Goal: Information Seeking & Learning: Learn about a topic

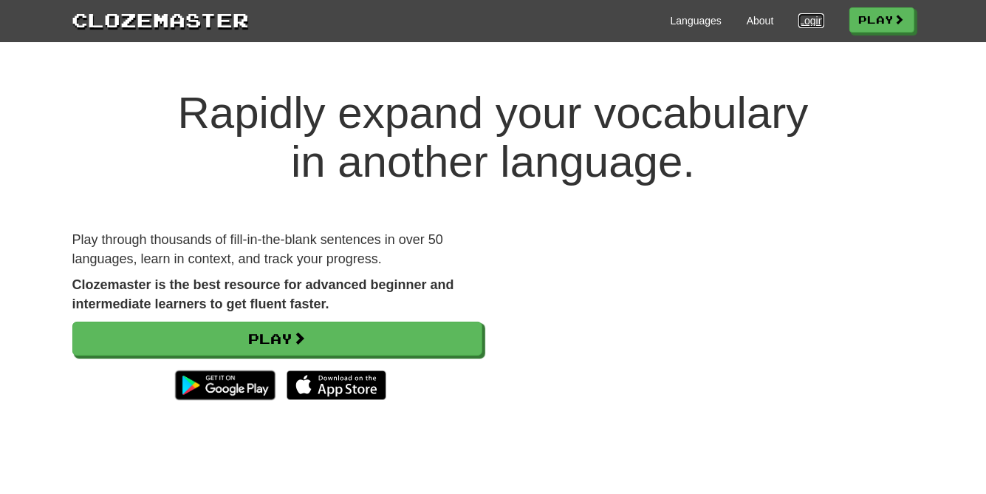
click at [810, 20] on link "Login" at bounding box center [811, 20] width 25 height 15
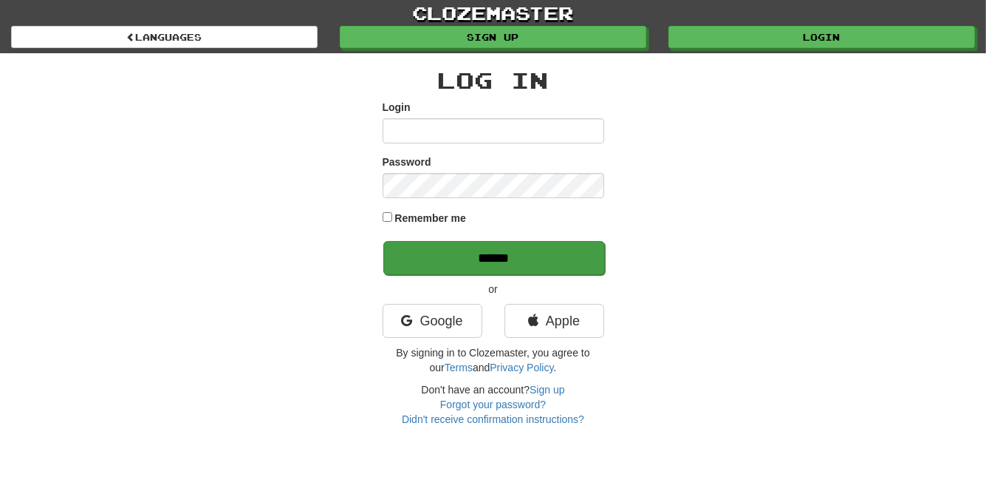
type input "**********"
click at [542, 267] on input "******" at bounding box center [495, 258] width 222 height 34
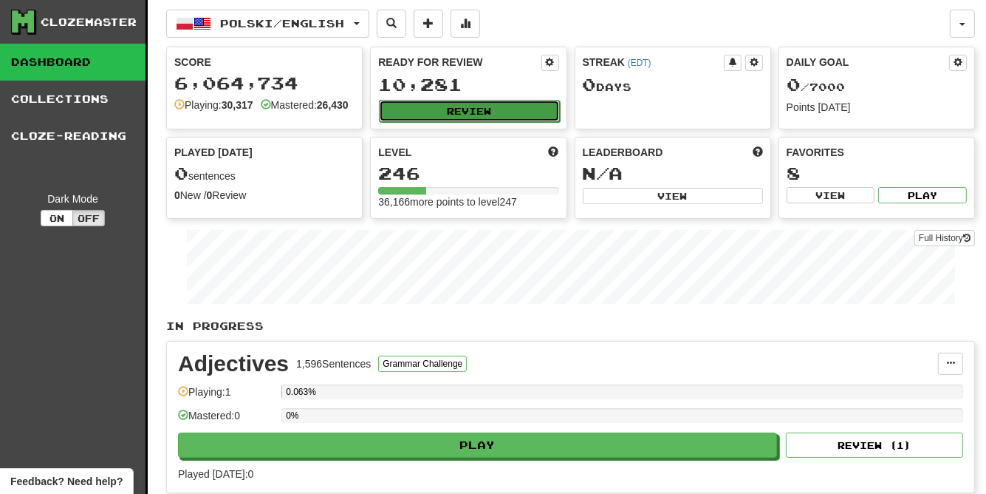
click at [522, 108] on button "Review" at bounding box center [469, 111] width 180 height 22
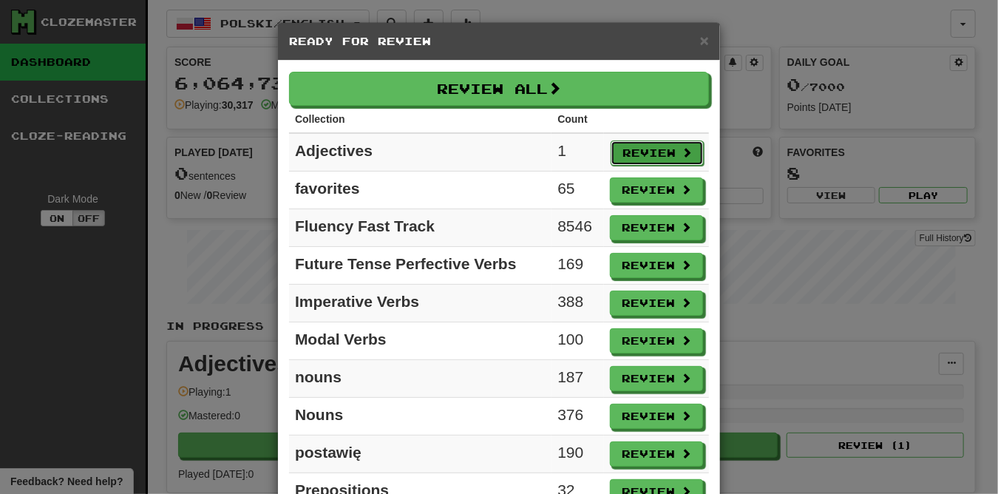
click at [618, 153] on button "Review" at bounding box center [656, 152] width 93 height 25
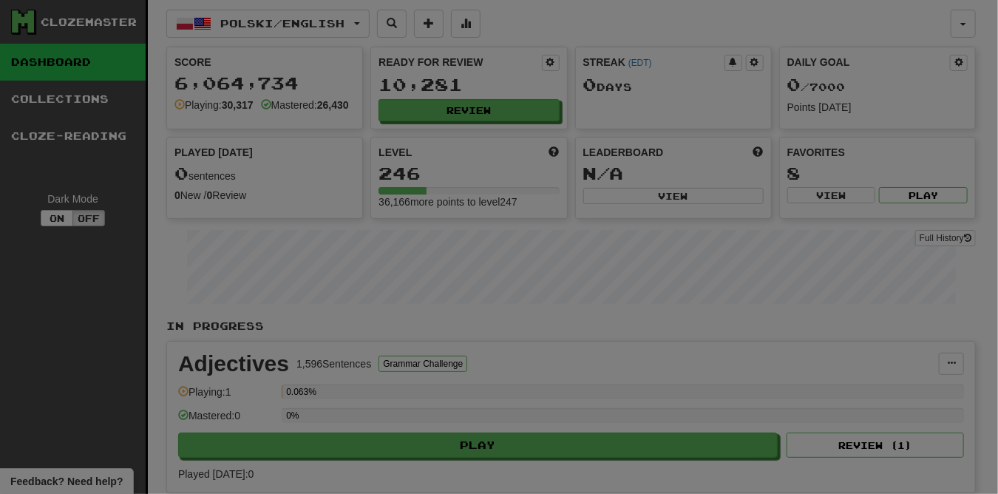
select select "***"
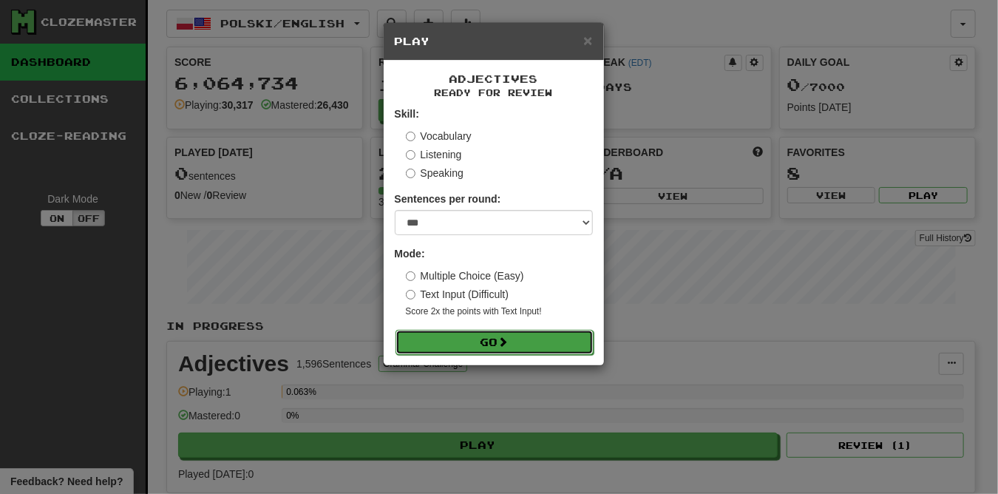
click at [559, 336] on button "Go" at bounding box center [494, 342] width 198 height 25
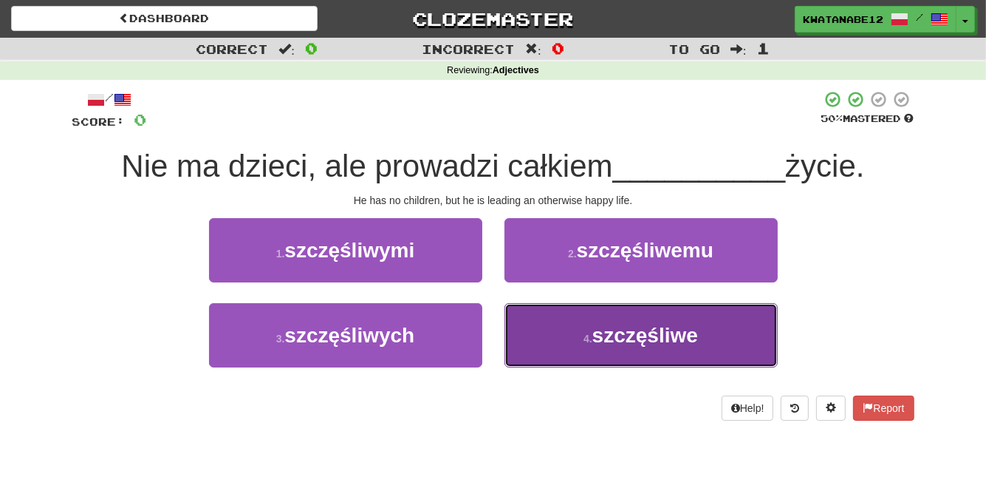
click at [550, 330] on button "4 . szczęśliwe" at bounding box center [641, 335] width 273 height 64
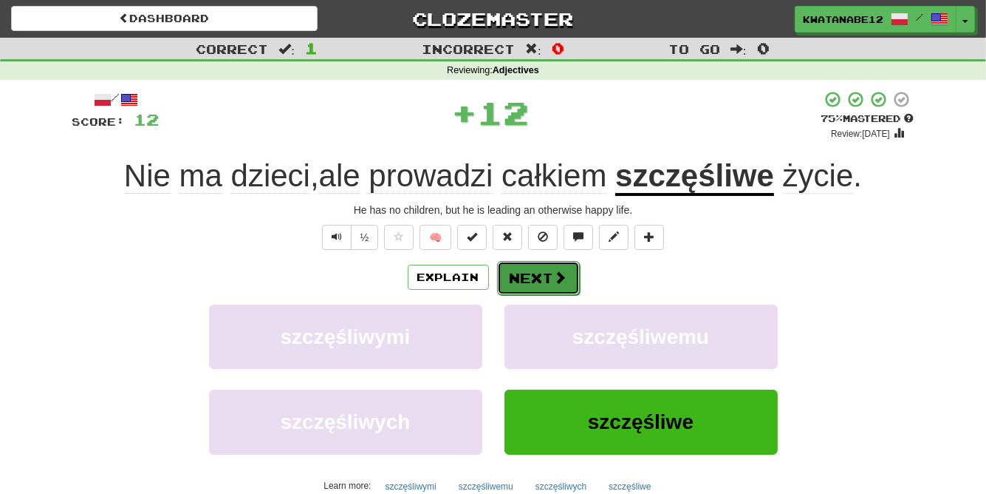
click at [524, 272] on button "Next" at bounding box center [538, 278] width 83 height 34
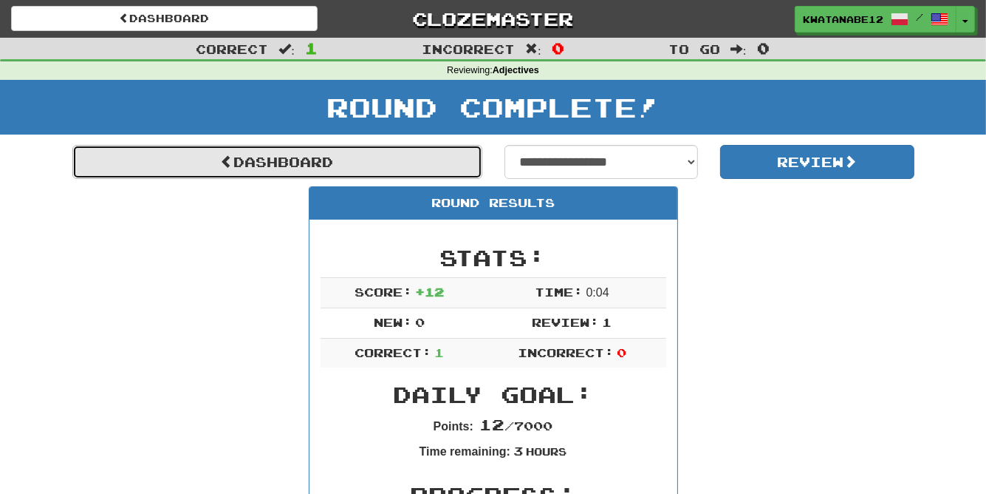
click at [437, 156] on link "Dashboard" at bounding box center [277, 162] width 410 height 34
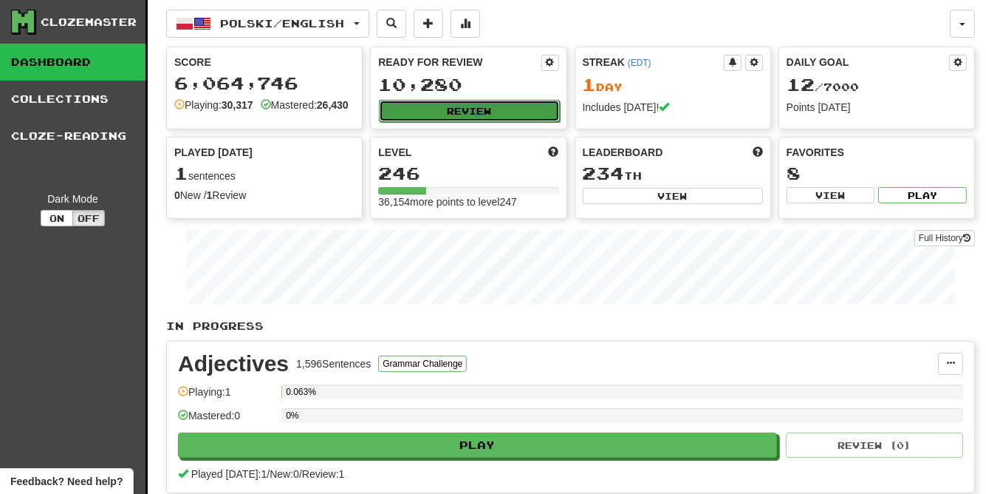
click at [534, 114] on button "Review" at bounding box center [469, 111] width 180 height 22
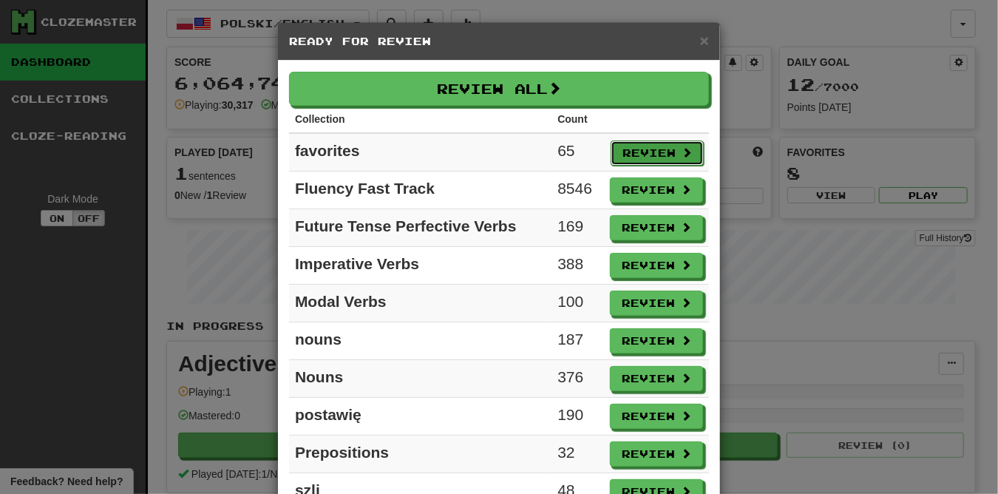
click at [638, 153] on button "Review" at bounding box center [656, 152] width 93 height 25
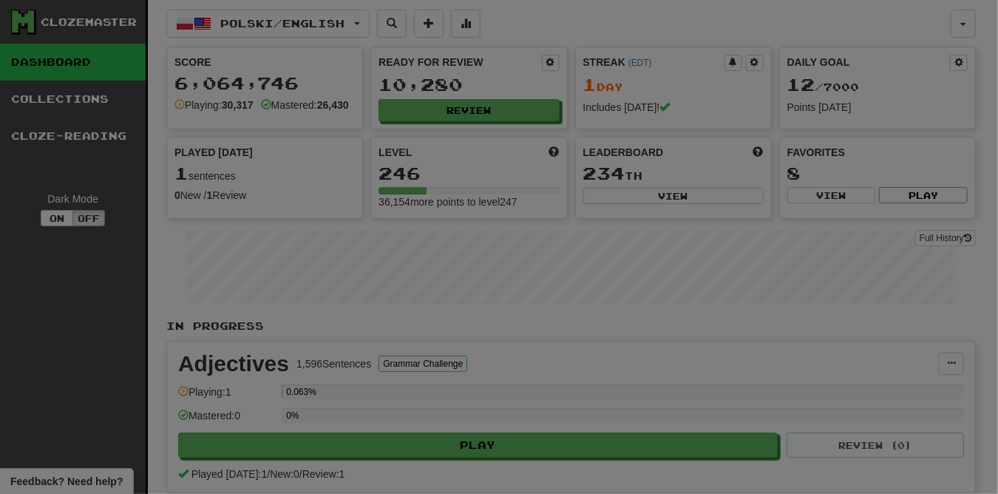
select select "***"
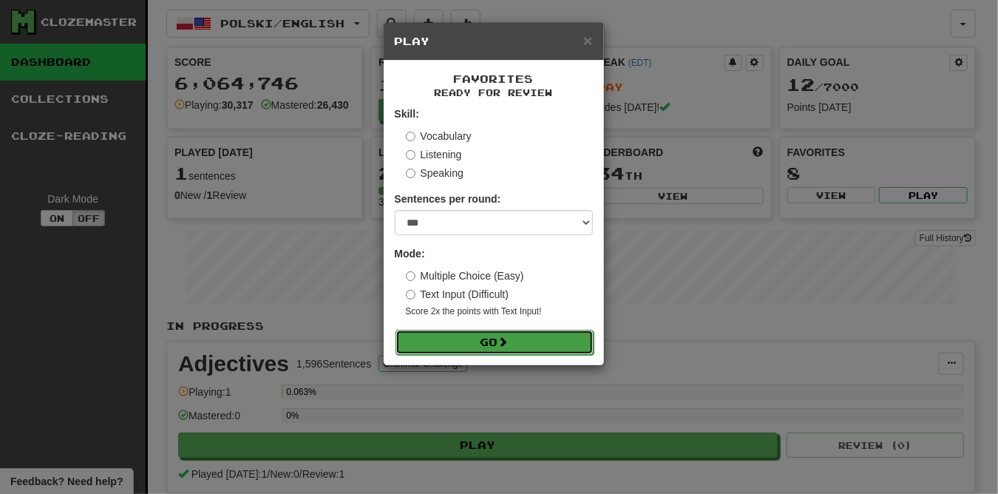
click at [569, 343] on button "Go" at bounding box center [494, 342] width 198 height 25
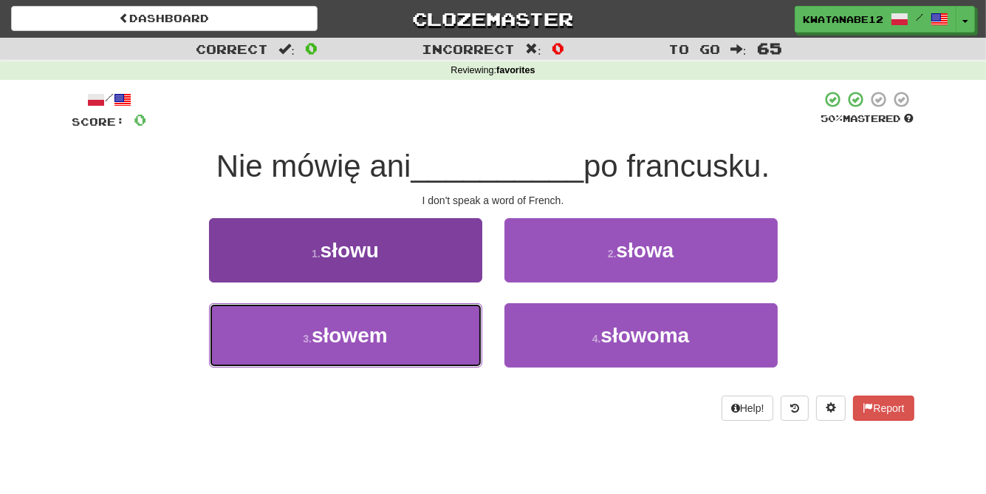
drag, startPoint x: 440, startPoint y: 336, endPoint x: 451, endPoint y: 328, distance: 13.7
click at [446, 333] on button "3 . [GEOGRAPHIC_DATA]" at bounding box center [345, 335] width 273 height 64
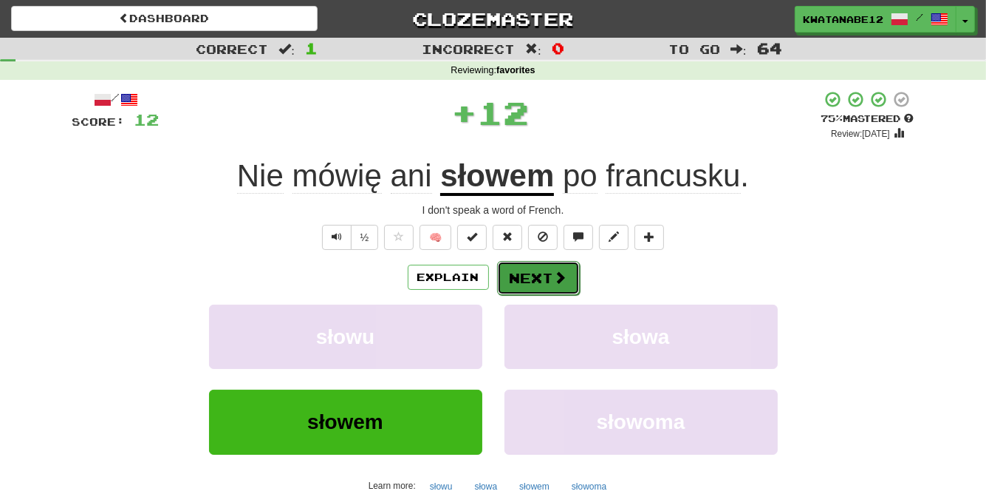
click at [536, 283] on button "Next" at bounding box center [538, 278] width 83 height 34
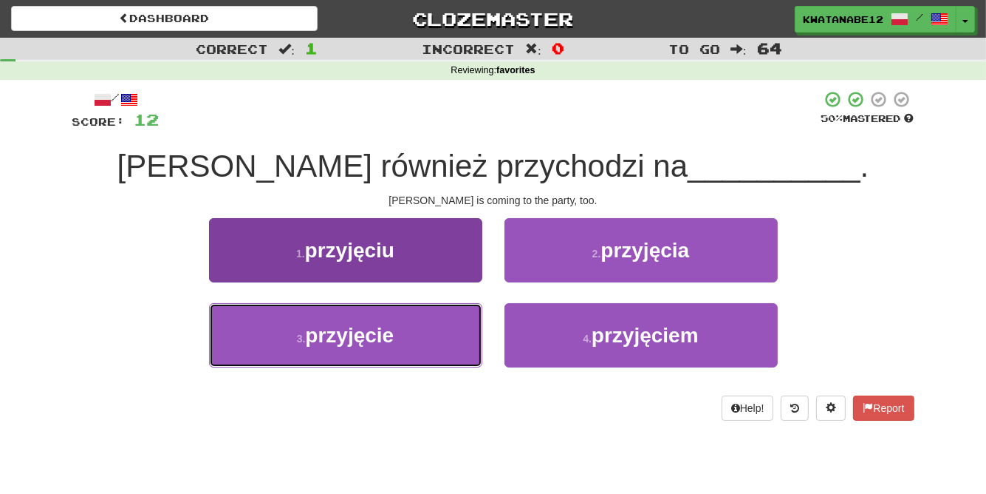
click at [426, 320] on button "3 . przyjęcie" at bounding box center [345, 335] width 273 height 64
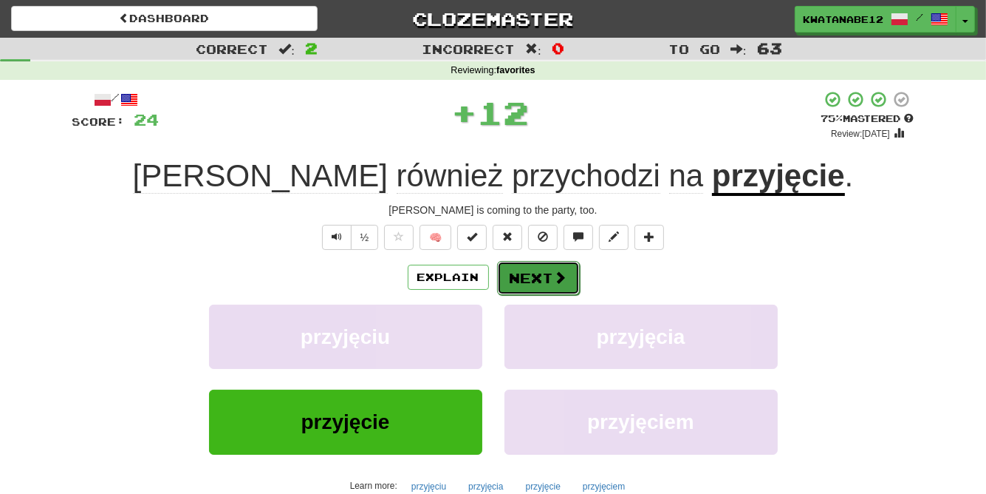
click at [549, 280] on button "Next" at bounding box center [538, 278] width 83 height 34
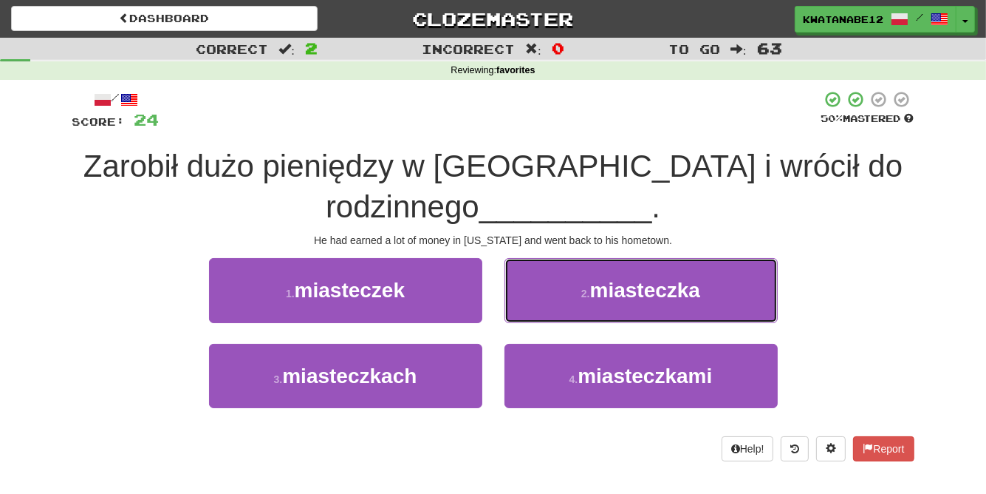
click at [553, 298] on button "2 . miasteczka" at bounding box center [641, 290] width 273 height 64
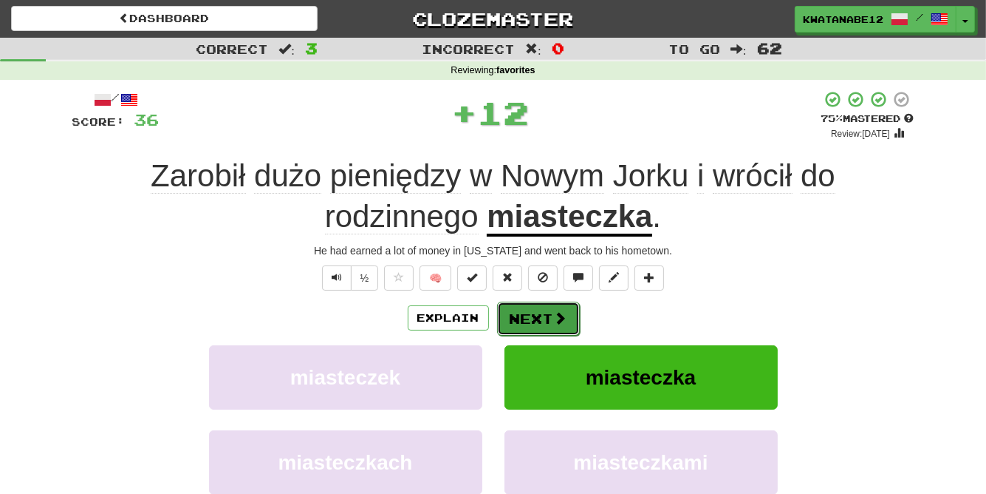
click at [535, 315] on button "Next" at bounding box center [538, 318] width 83 height 34
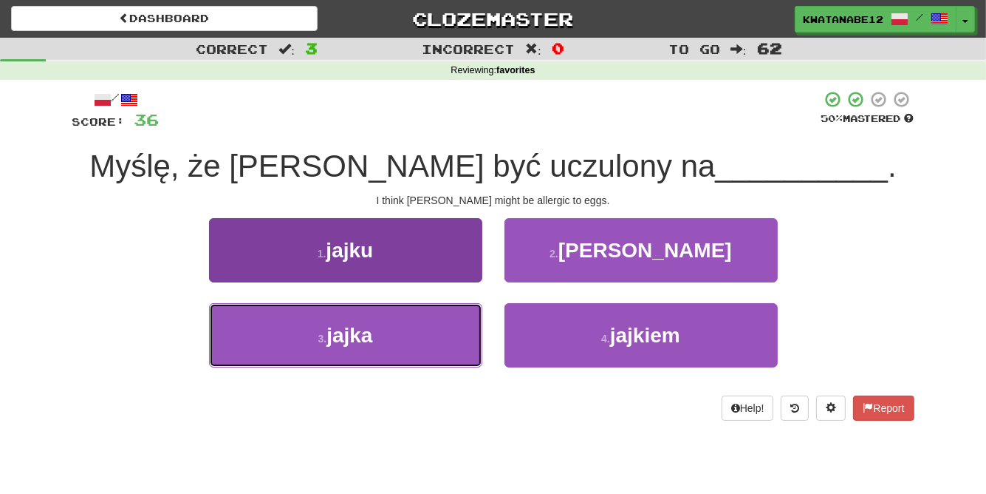
drag, startPoint x: 433, startPoint y: 316, endPoint x: 440, endPoint y: 321, distance: 9.5
click at [438, 321] on button "3 . jajka" at bounding box center [345, 335] width 273 height 64
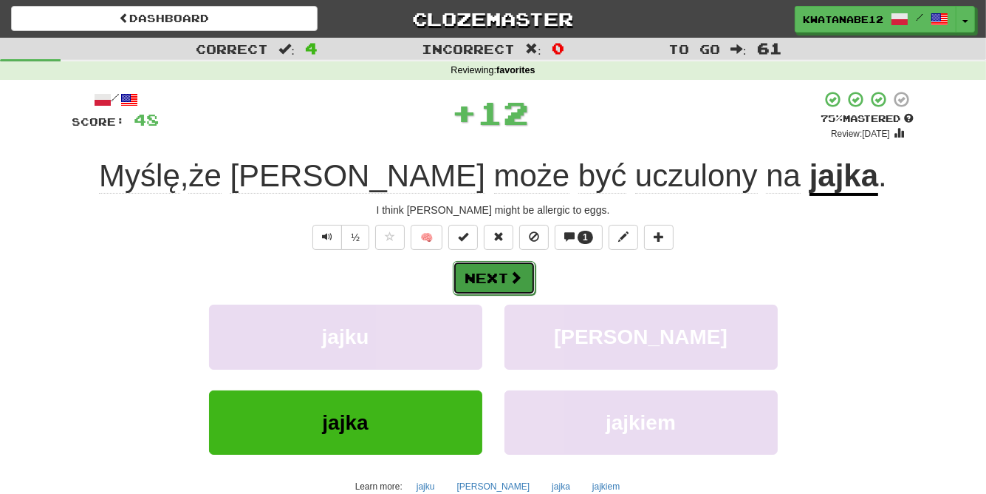
click at [531, 279] on button "Next" at bounding box center [494, 278] width 83 height 34
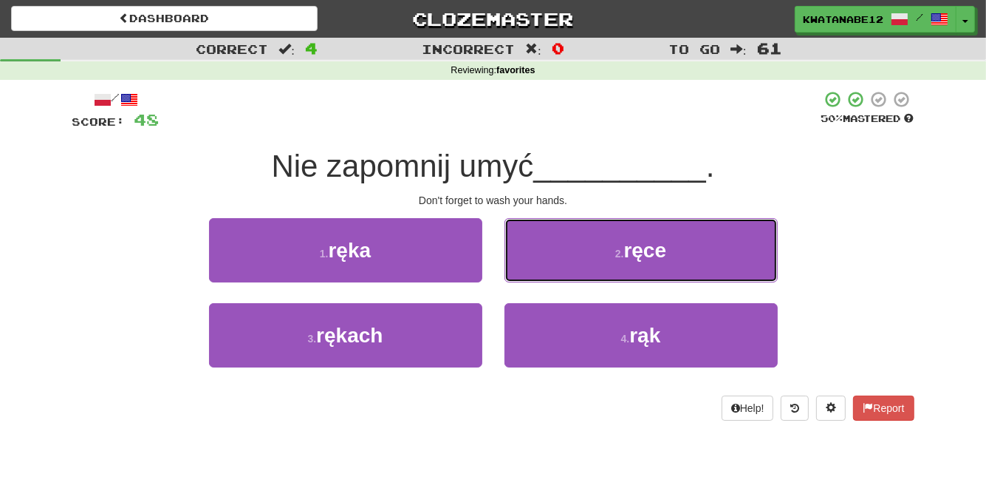
click at [560, 253] on button "2 . ręce" at bounding box center [641, 250] width 273 height 64
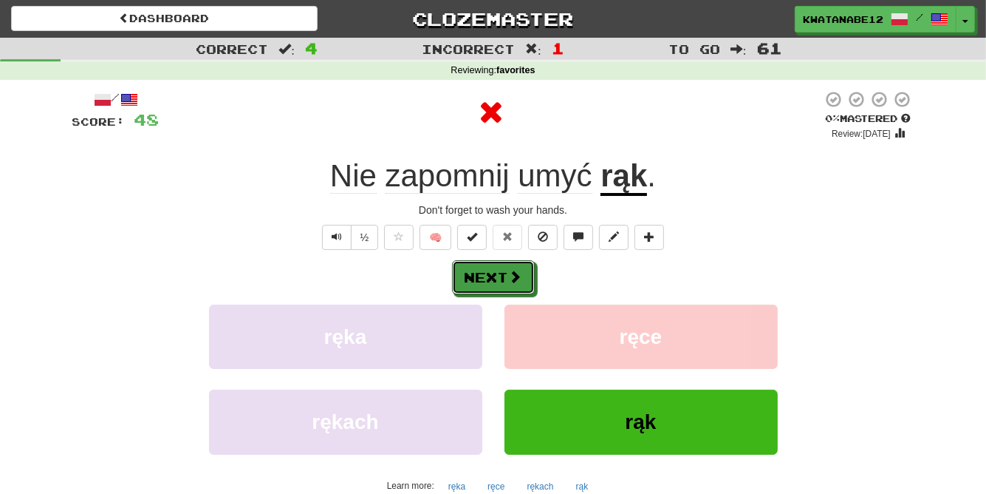
drag, startPoint x: 525, startPoint y: 277, endPoint x: 500, endPoint y: 233, distance: 51.0
click at [517, 274] on button "Next" at bounding box center [493, 277] width 83 height 34
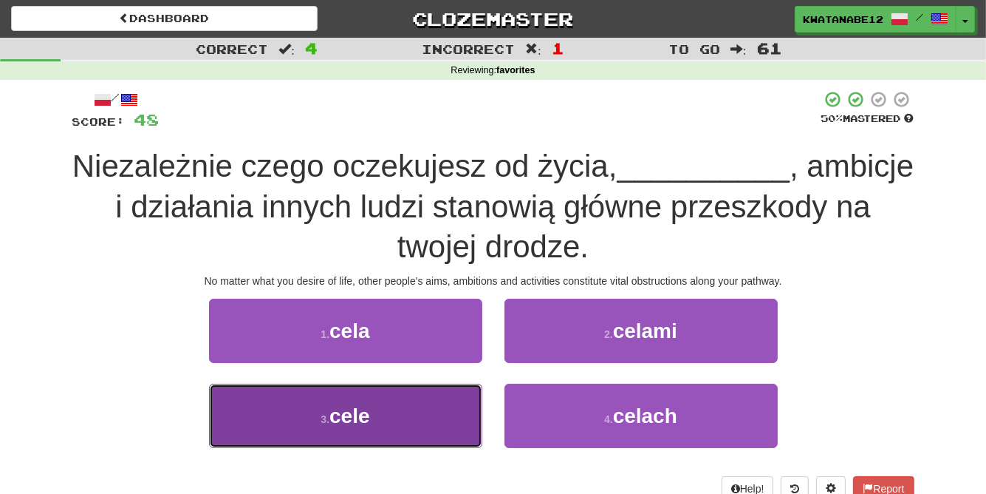
click at [435, 412] on button "3 . cele" at bounding box center [345, 416] width 273 height 64
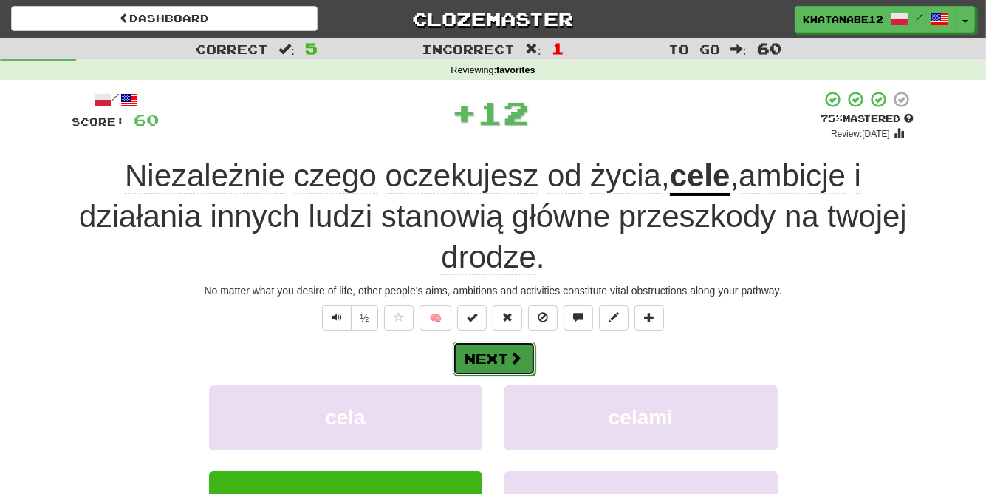
click at [514, 351] on span at bounding box center [516, 357] width 13 height 13
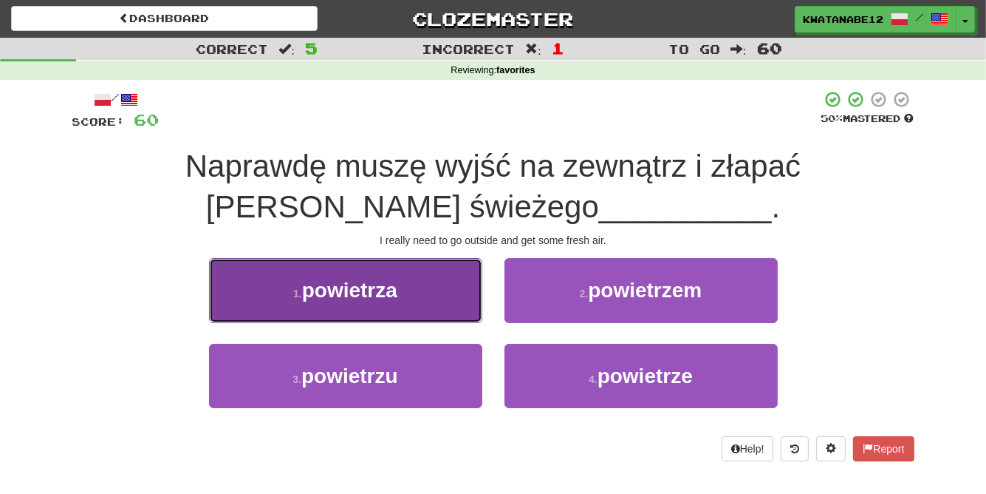
click at [450, 283] on button "1 . powietrza" at bounding box center [345, 290] width 273 height 64
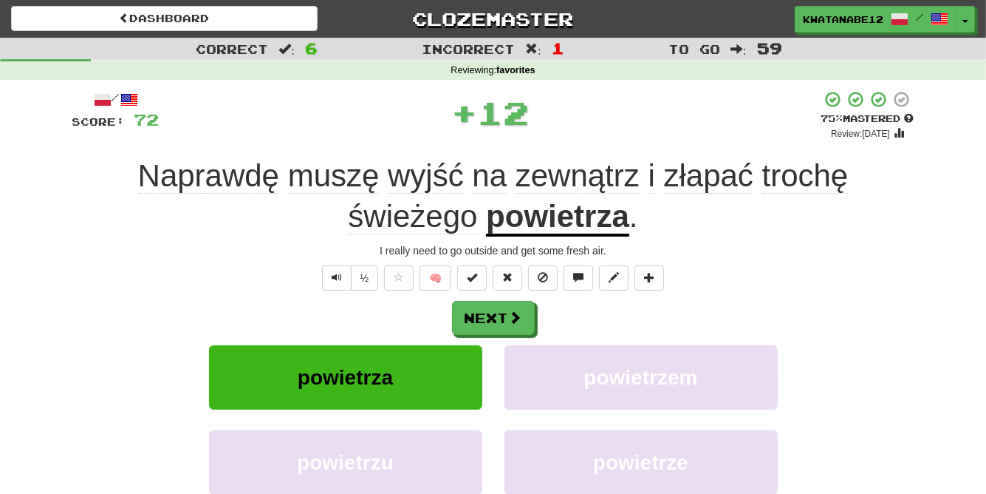
click at [548, 316] on div "Next" at bounding box center [493, 318] width 842 height 34
drag, startPoint x: 500, startPoint y: 316, endPoint x: 505, endPoint y: 324, distance: 10.7
click at [505, 324] on button "Next" at bounding box center [494, 318] width 83 height 34
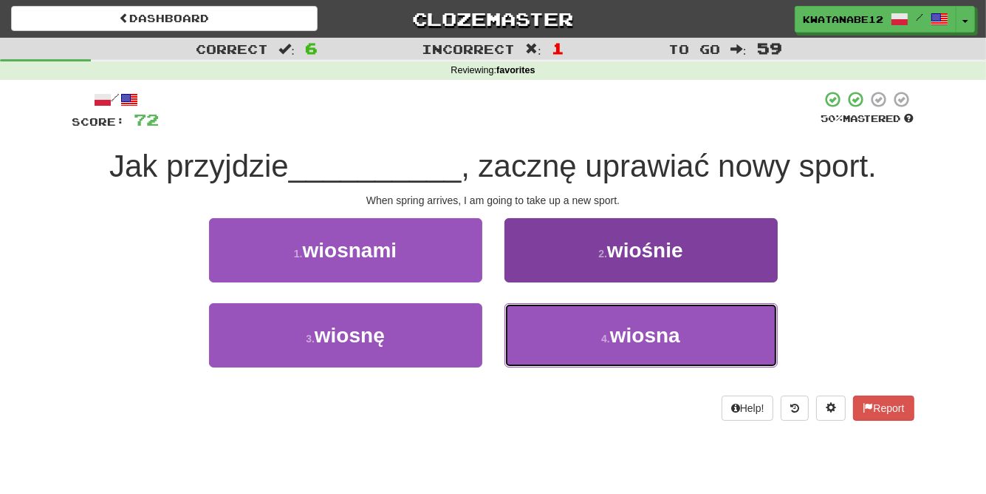
click at [559, 330] on button "4 . wiosna" at bounding box center [641, 335] width 273 height 64
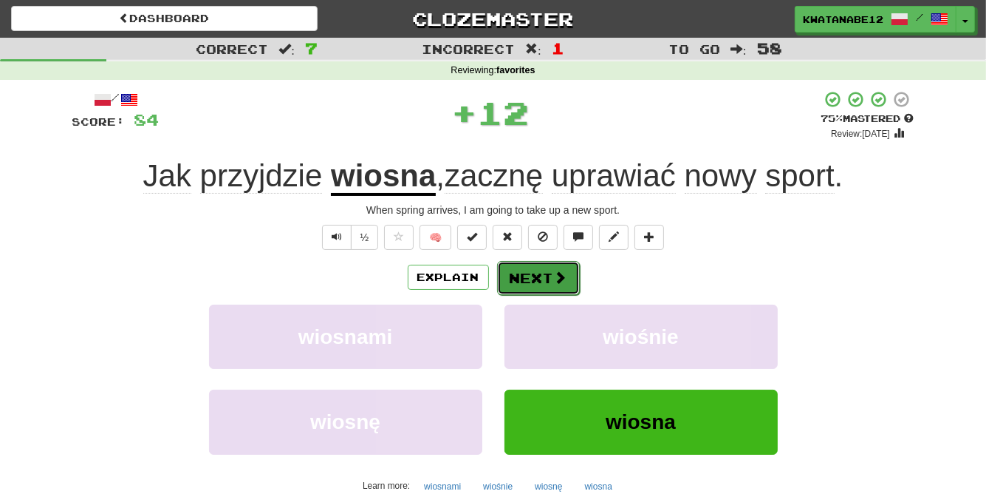
click at [532, 270] on button "Next" at bounding box center [538, 278] width 83 height 34
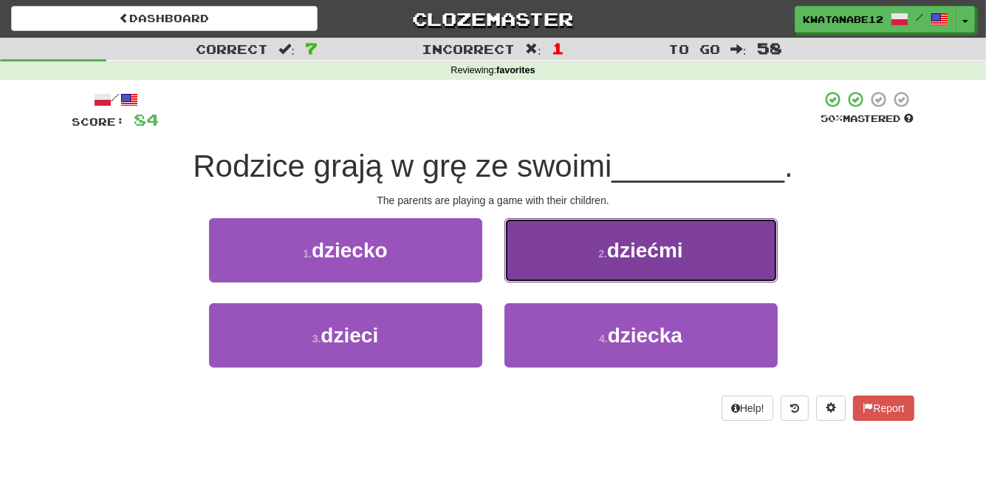
click at [546, 238] on button "2 . dziećmi" at bounding box center [641, 250] width 273 height 64
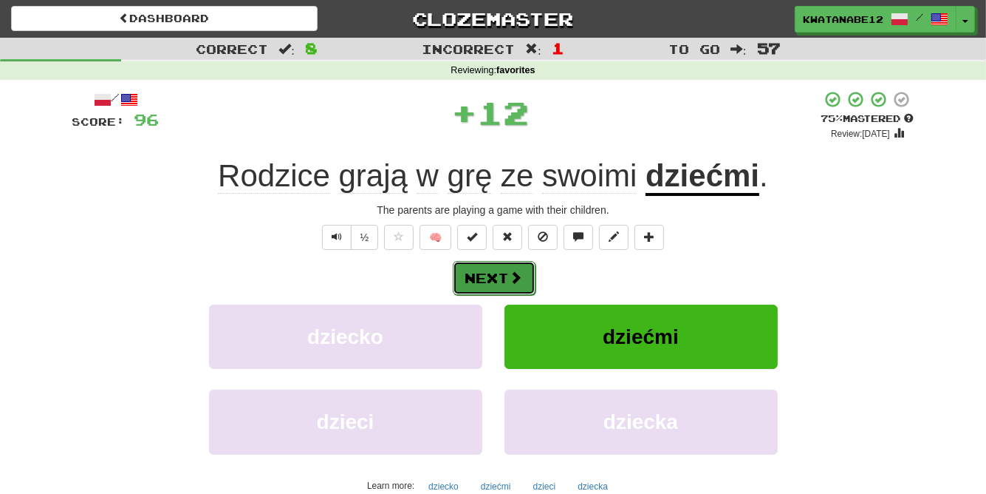
click at [525, 265] on button "Next" at bounding box center [494, 278] width 83 height 34
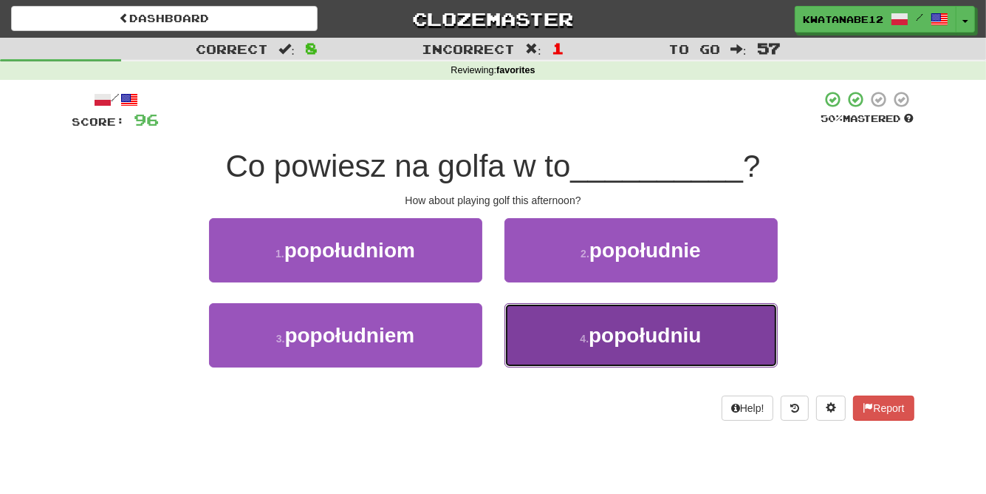
click at [559, 330] on button "4 . popołudniu" at bounding box center [641, 335] width 273 height 64
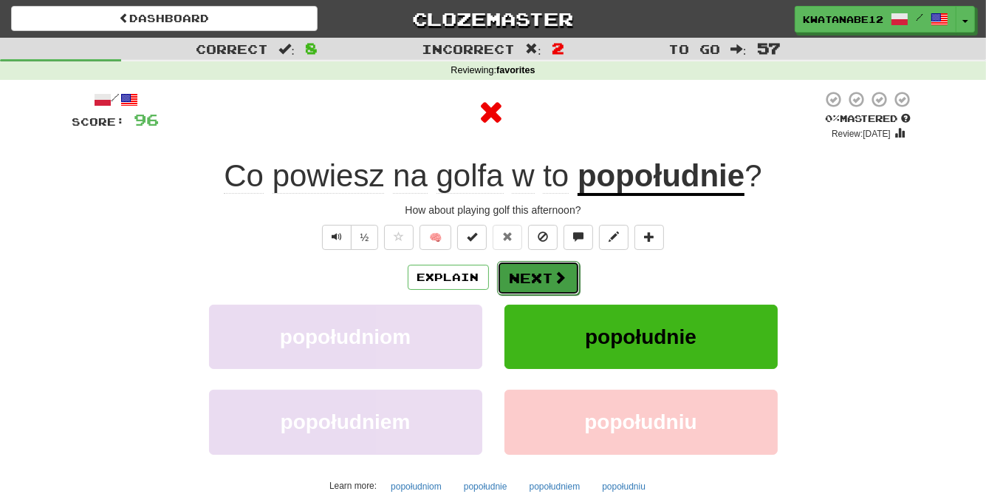
click at [532, 269] on button "Next" at bounding box center [538, 278] width 83 height 34
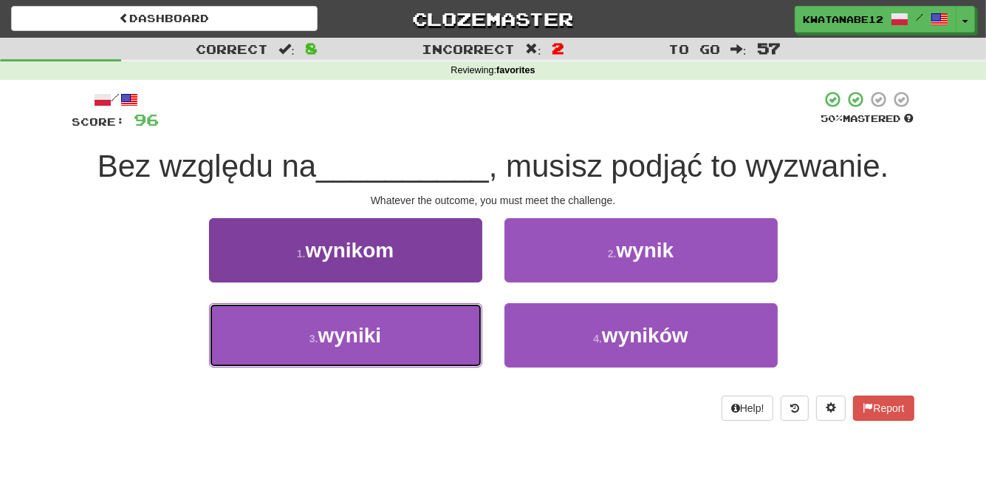
click at [423, 324] on button "3 . wyniki" at bounding box center [345, 335] width 273 height 64
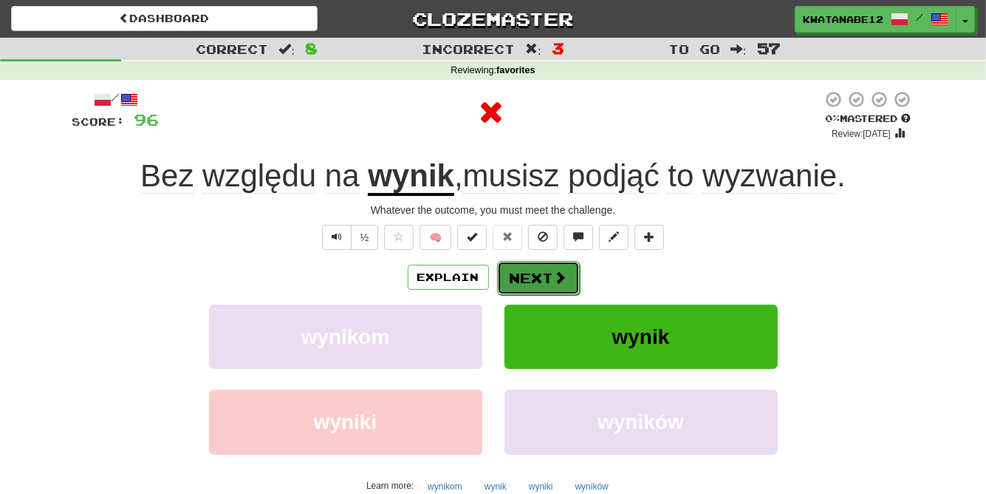
click at [540, 283] on button "Next" at bounding box center [538, 278] width 83 height 34
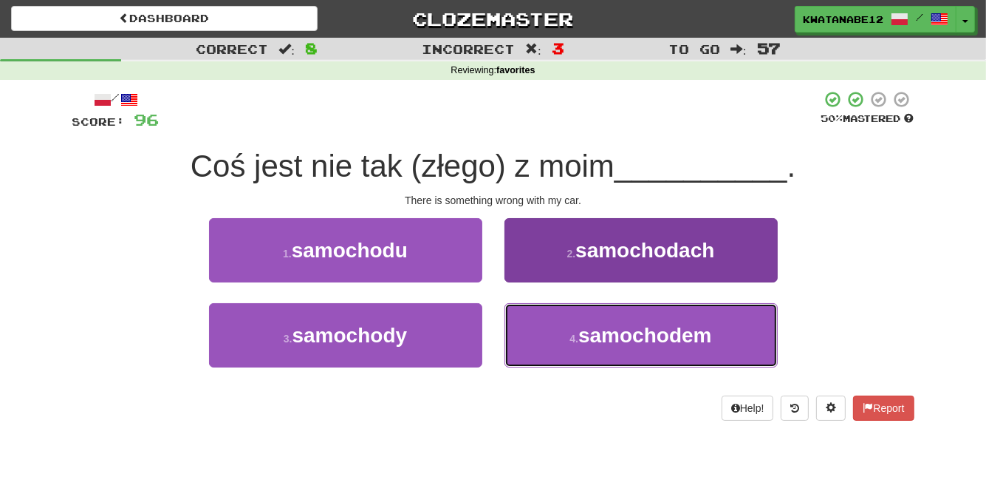
click at [558, 344] on button "4 . samochodem" at bounding box center [641, 335] width 273 height 64
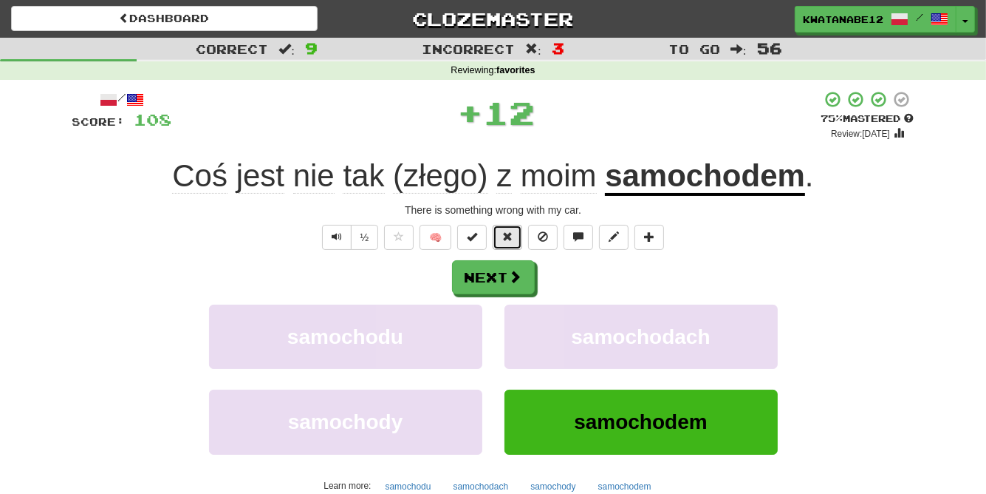
click at [520, 244] on button at bounding box center [508, 237] width 30 height 25
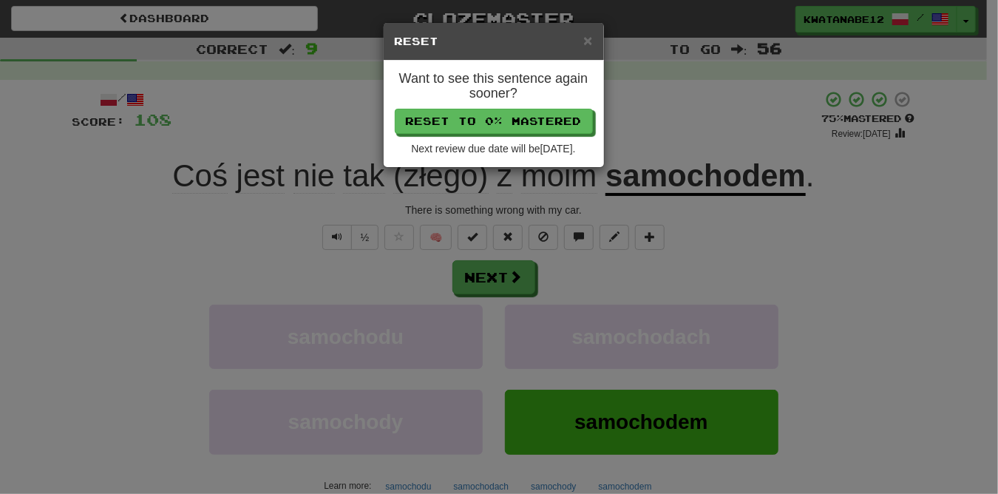
click at [512, 284] on div "× Reset Want to see this sentence again sooner? Reset to 0% Mastered Next revie…" at bounding box center [499, 247] width 998 height 494
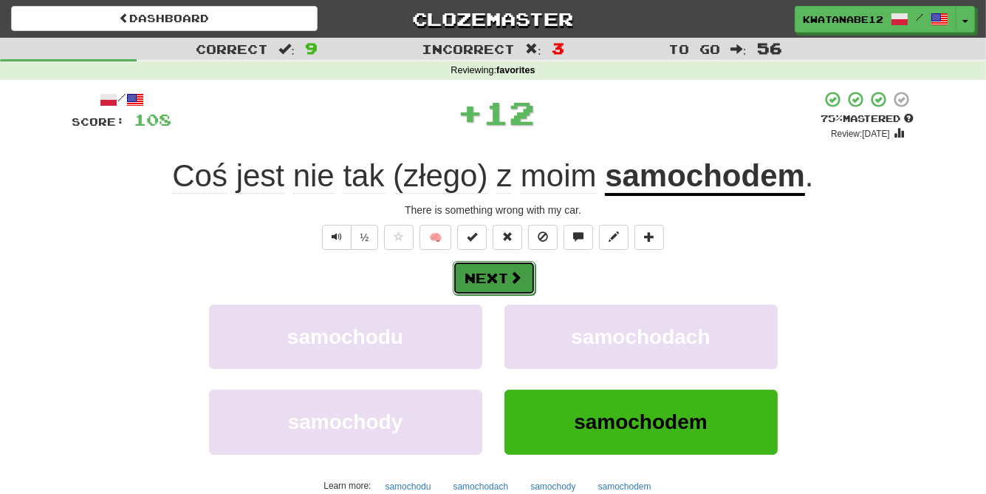
click at [506, 271] on button "Next" at bounding box center [494, 278] width 83 height 34
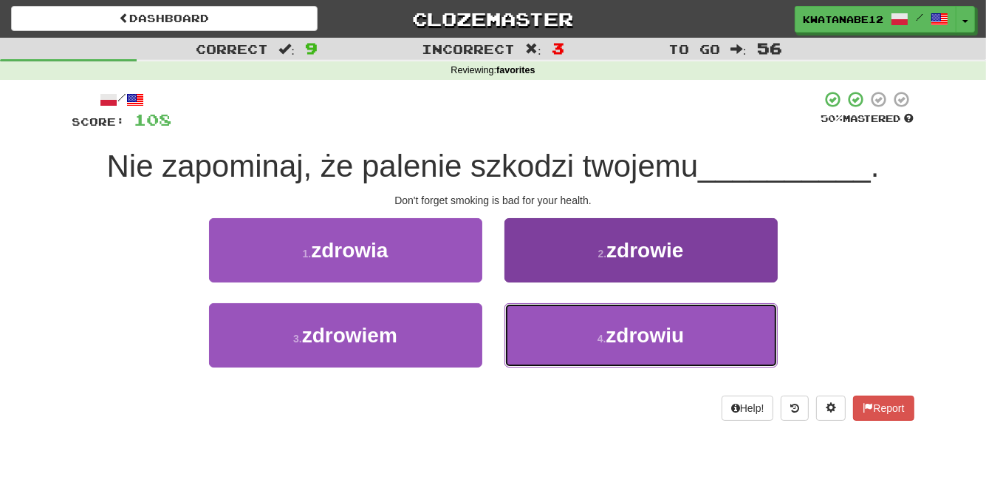
click at [555, 328] on button "4 . zdrowiu" at bounding box center [641, 335] width 273 height 64
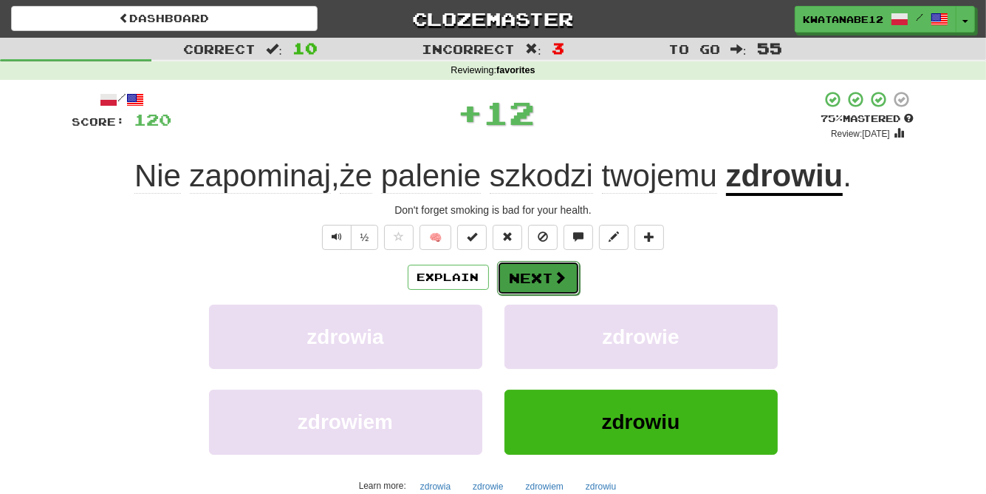
click at [517, 275] on button "Next" at bounding box center [538, 278] width 83 height 34
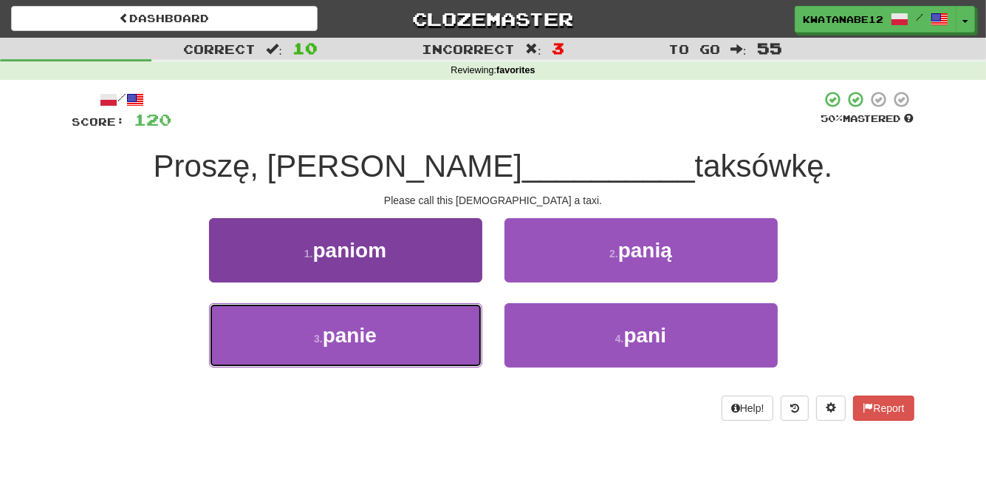
click at [435, 323] on button "3 . panie" at bounding box center [345, 335] width 273 height 64
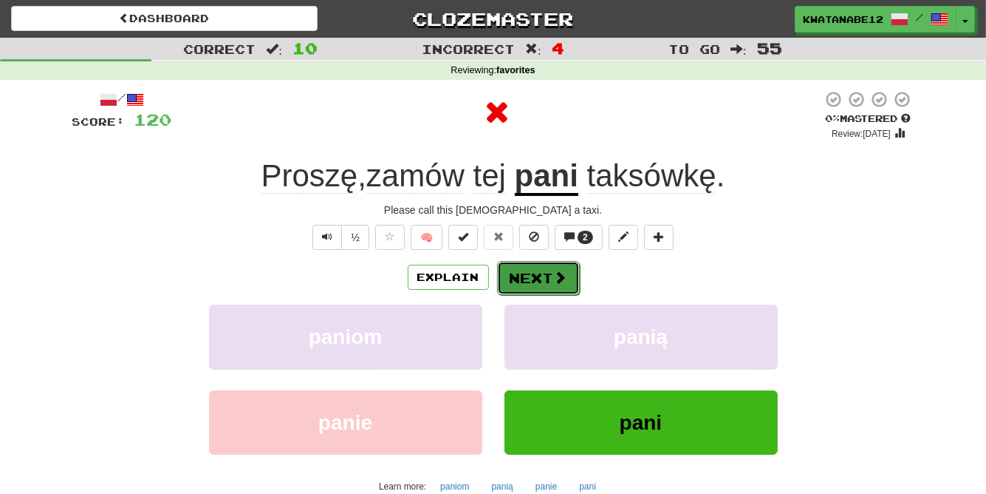
click at [547, 269] on button "Next" at bounding box center [538, 278] width 83 height 34
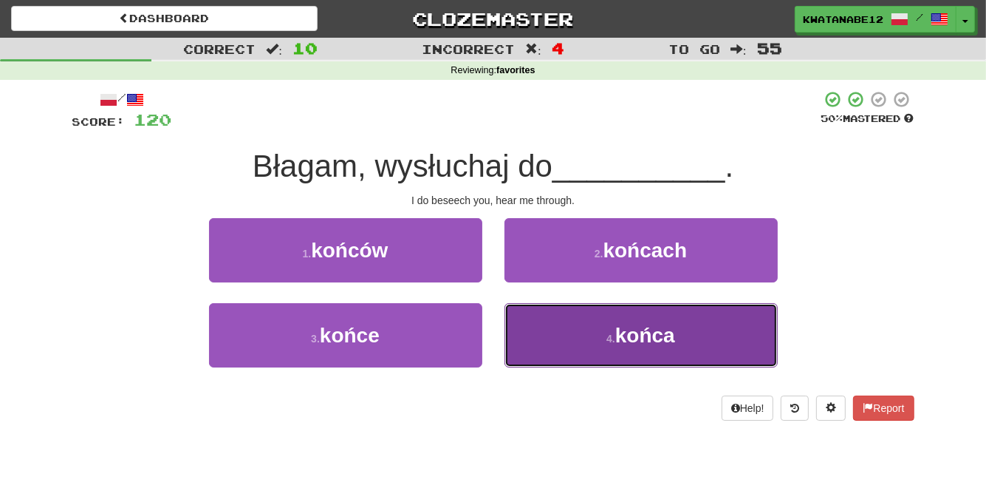
click at [563, 345] on button "4 . końca" at bounding box center [641, 335] width 273 height 64
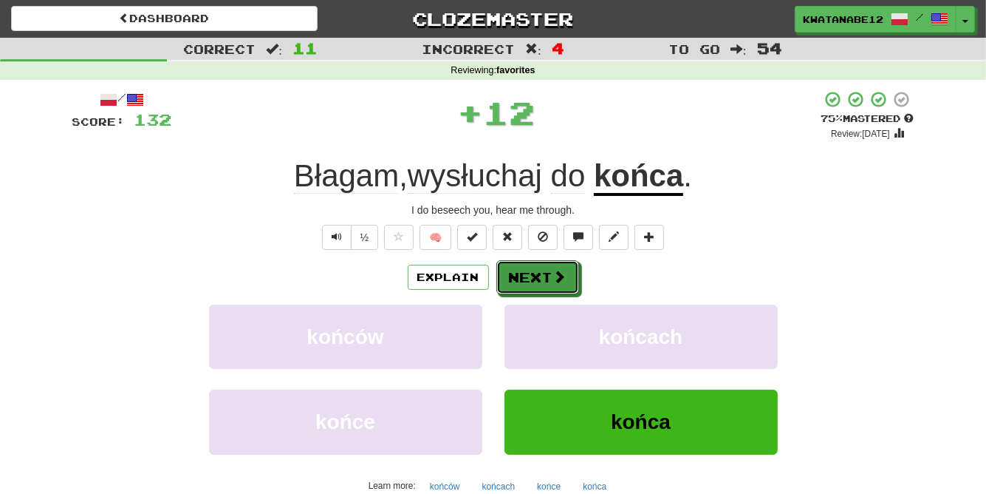
click at [538, 280] on button "Next" at bounding box center [538, 277] width 83 height 34
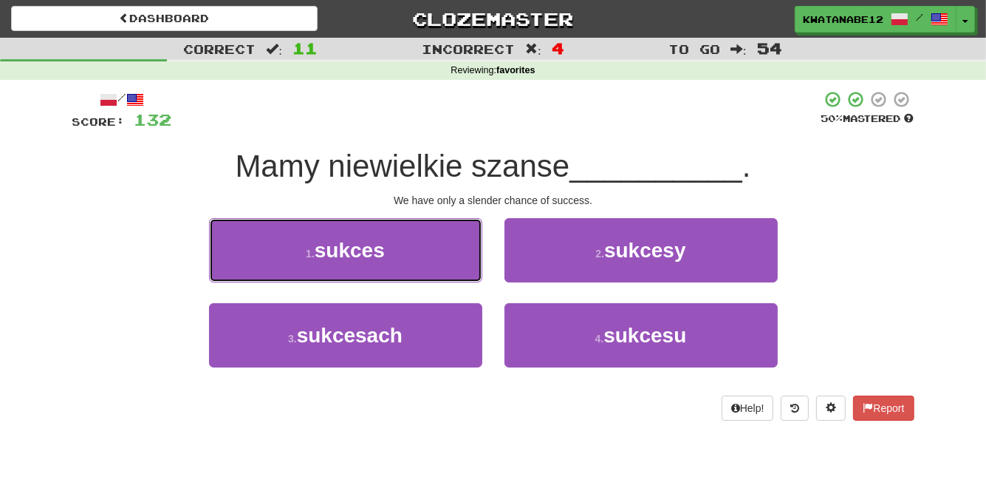
drag, startPoint x: 434, startPoint y: 248, endPoint x: 443, endPoint y: 251, distance: 9.1
click at [434, 248] on button "1 . sukces" at bounding box center [345, 250] width 273 height 64
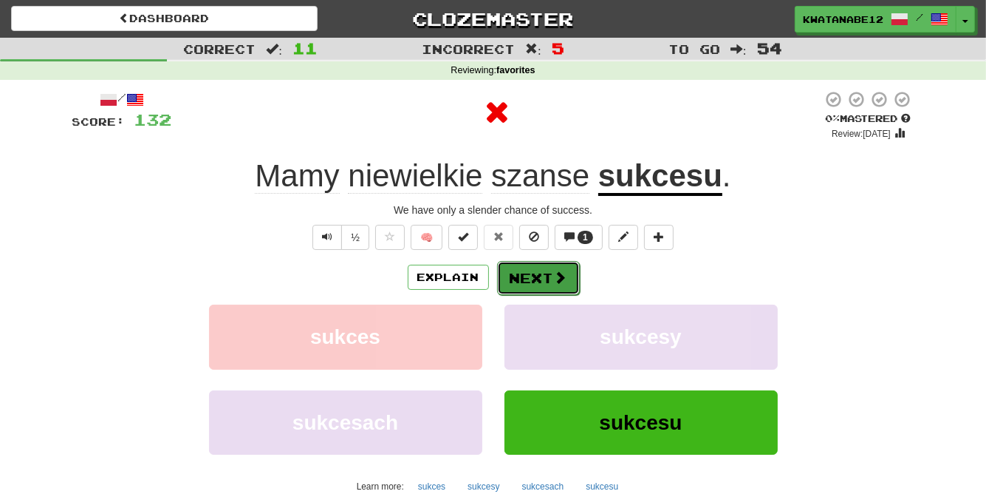
click at [537, 284] on button "Next" at bounding box center [538, 278] width 83 height 34
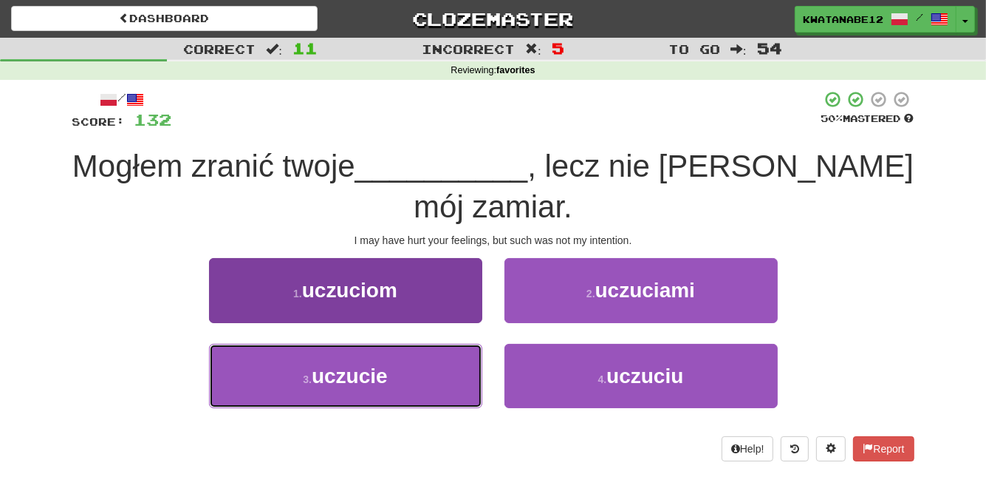
click at [417, 375] on button "3 . uczucie" at bounding box center [345, 376] width 273 height 64
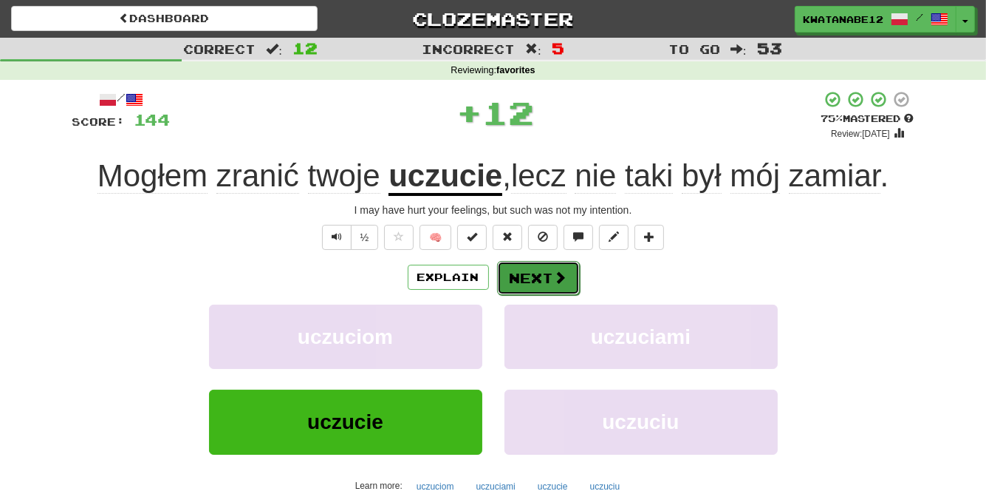
click at [538, 283] on button "Next" at bounding box center [538, 278] width 83 height 34
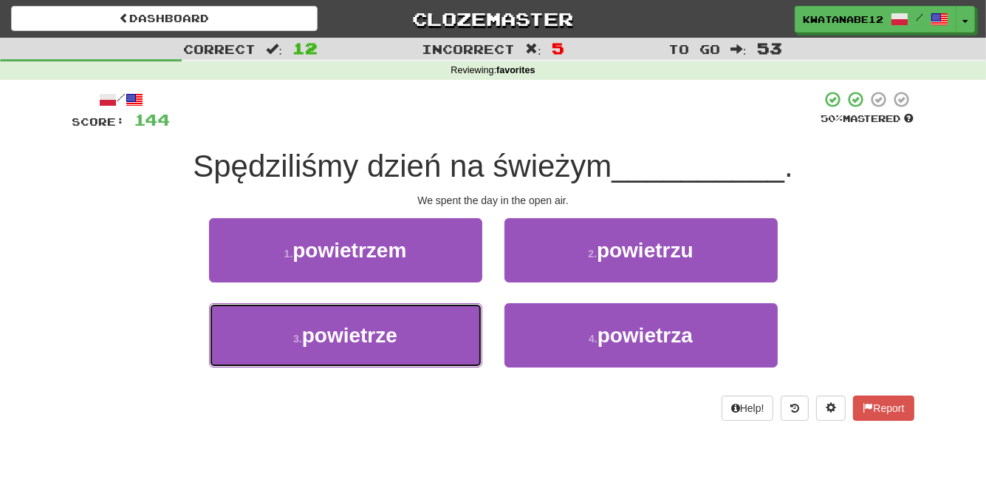
drag, startPoint x: 406, startPoint y: 321, endPoint x: 495, endPoint y: 335, distance: 89.7
click at [411, 324] on button "3 . powietrze" at bounding box center [345, 335] width 273 height 64
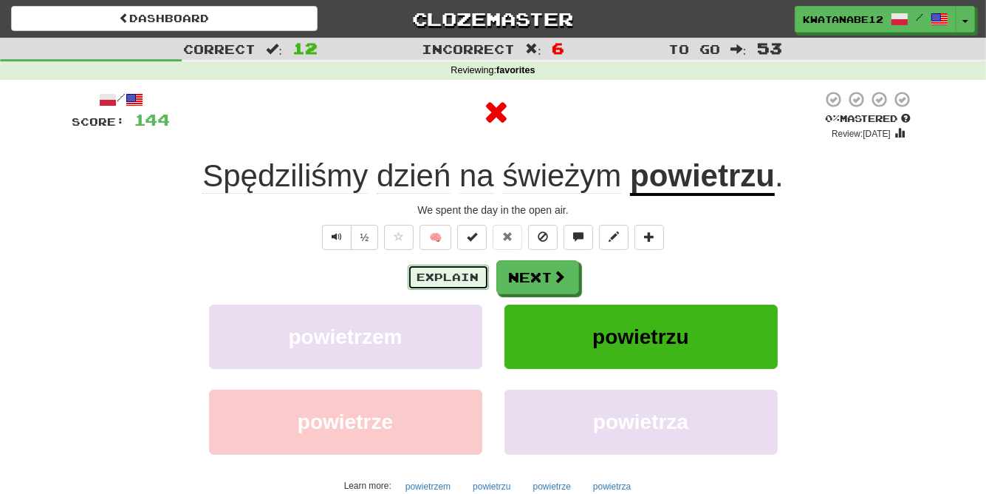
click at [449, 275] on button "Explain" at bounding box center [448, 277] width 81 height 25
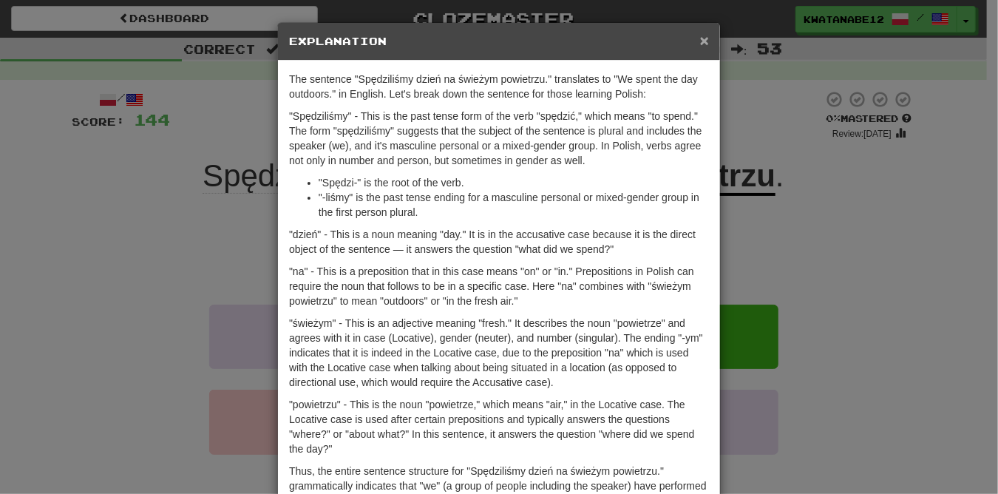
click at [701, 40] on span "×" at bounding box center [704, 40] width 9 height 17
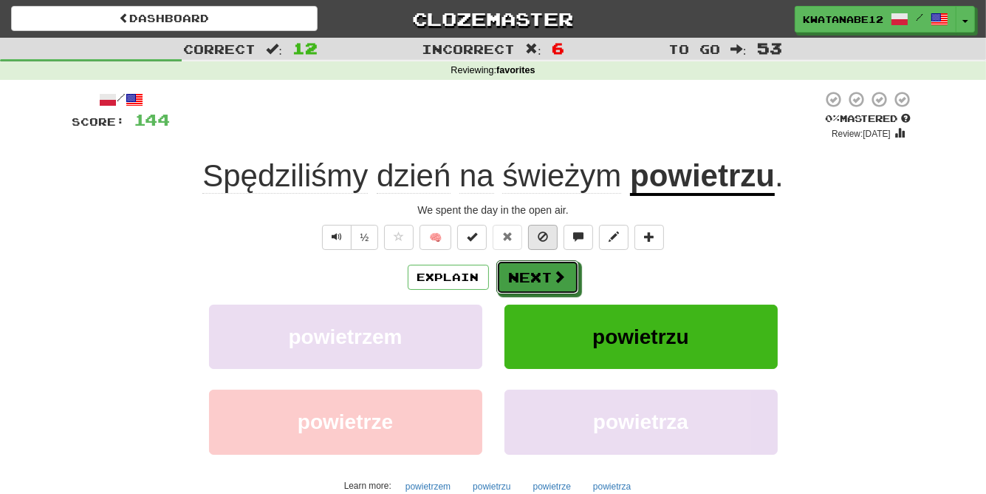
drag, startPoint x: 564, startPoint y: 281, endPoint x: 539, endPoint y: 236, distance: 51.2
click at [551, 258] on div "/ Score: 144 0 % Mastered Review: 2025-08-18 Spędziliśmy dzień na świeżym powie…" at bounding box center [493, 321] width 842 height 463
click at [541, 286] on button "Next" at bounding box center [538, 278] width 83 height 34
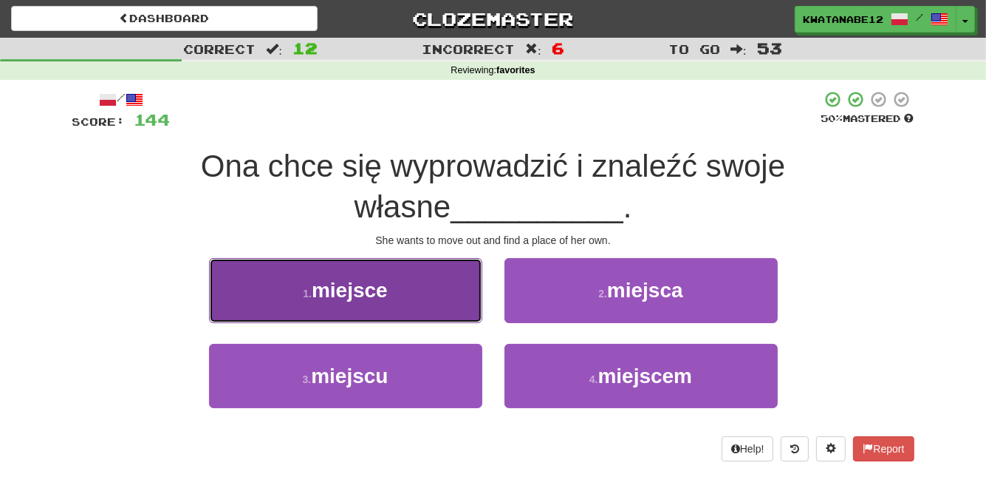
click at [440, 301] on button "1 . miejsce" at bounding box center [345, 290] width 273 height 64
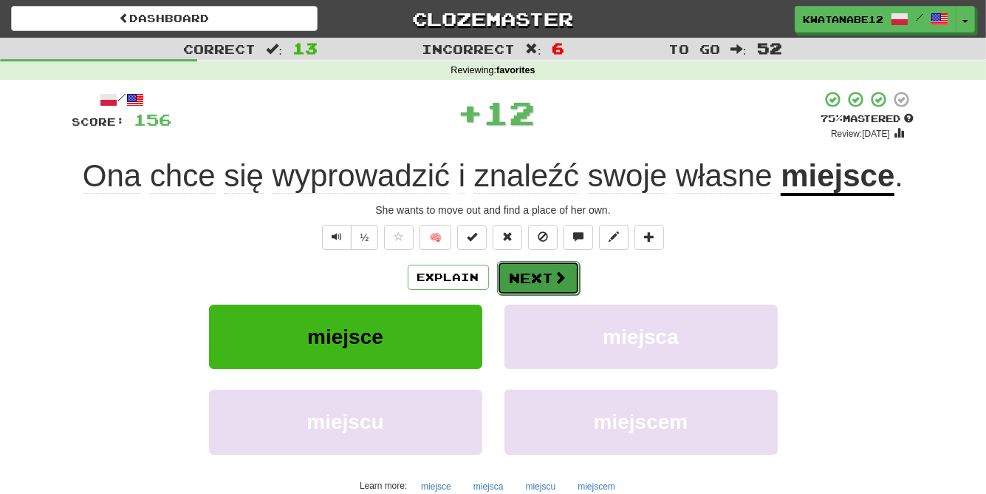
click at [526, 283] on button "Next" at bounding box center [538, 278] width 83 height 34
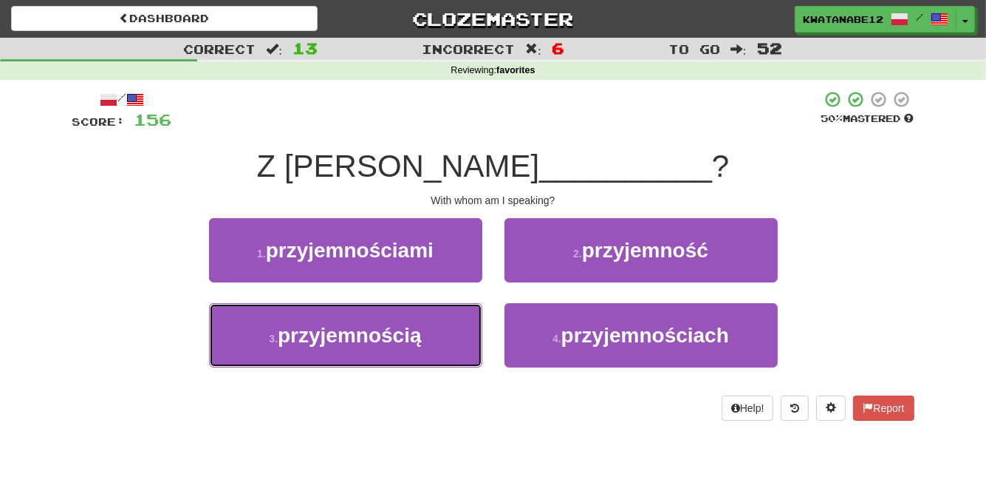
drag, startPoint x: 448, startPoint y: 328, endPoint x: 493, endPoint y: 306, distance: 50.2
click at [451, 328] on button "3 . przyjemnością" at bounding box center [345, 335] width 273 height 64
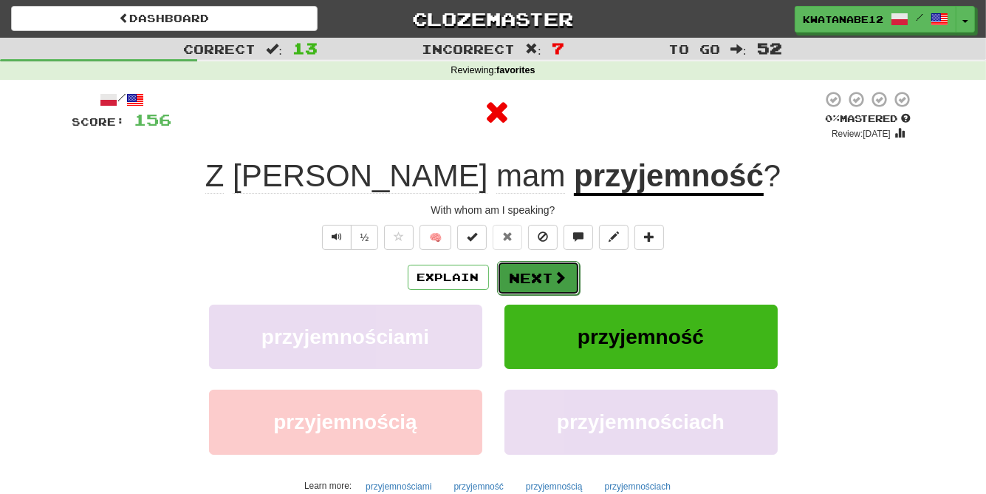
click at [522, 277] on button "Next" at bounding box center [538, 278] width 83 height 34
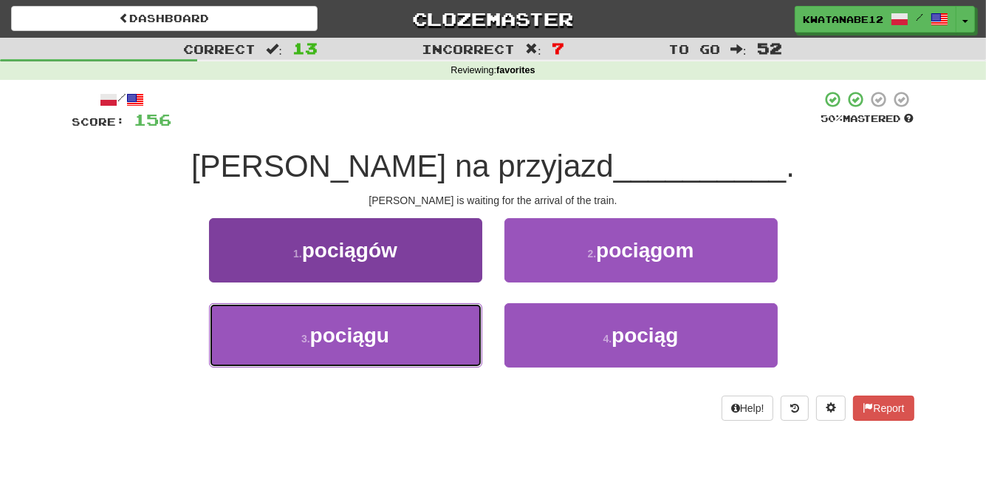
drag, startPoint x: 431, startPoint y: 318, endPoint x: 436, endPoint y: 324, distance: 7.9
click at [436, 324] on button "3 . pociągu" at bounding box center [345, 335] width 273 height 64
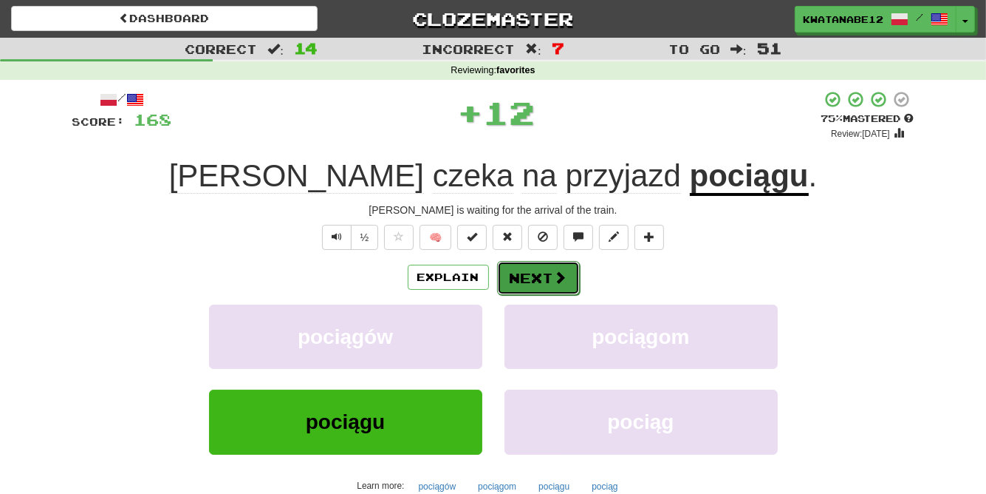
click at [529, 277] on button "Next" at bounding box center [538, 278] width 83 height 34
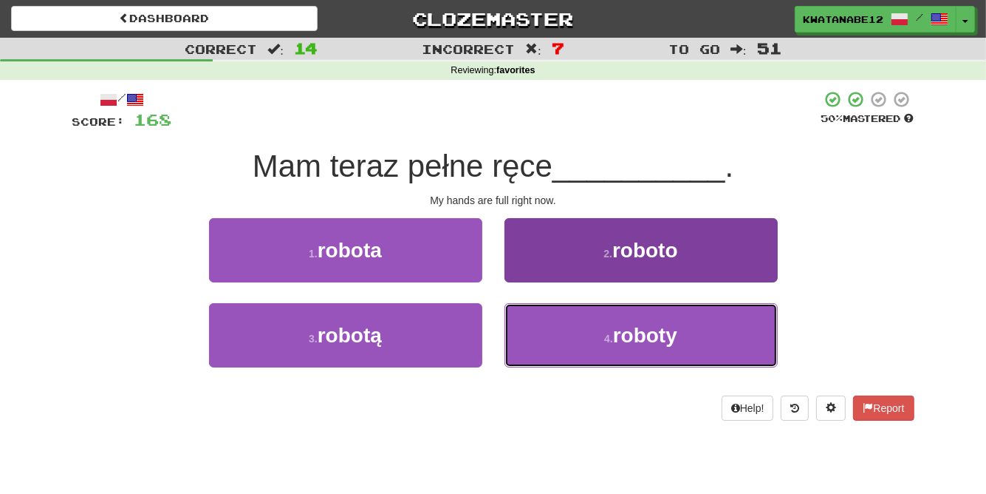
click at [553, 326] on button "4 . roboty" at bounding box center [641, 335] width 273 height 64
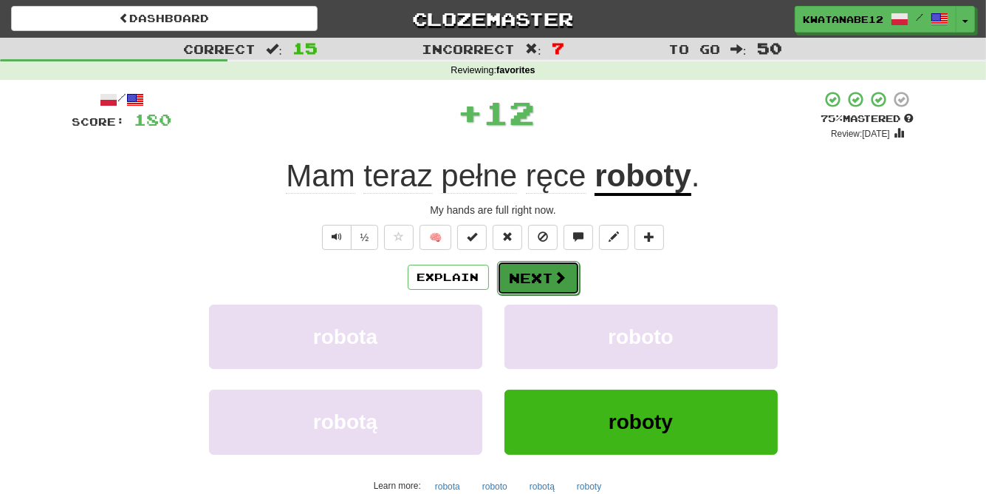
click at [543, 283] on button "Next" at bounding box center [538, 278] width 83 height 34
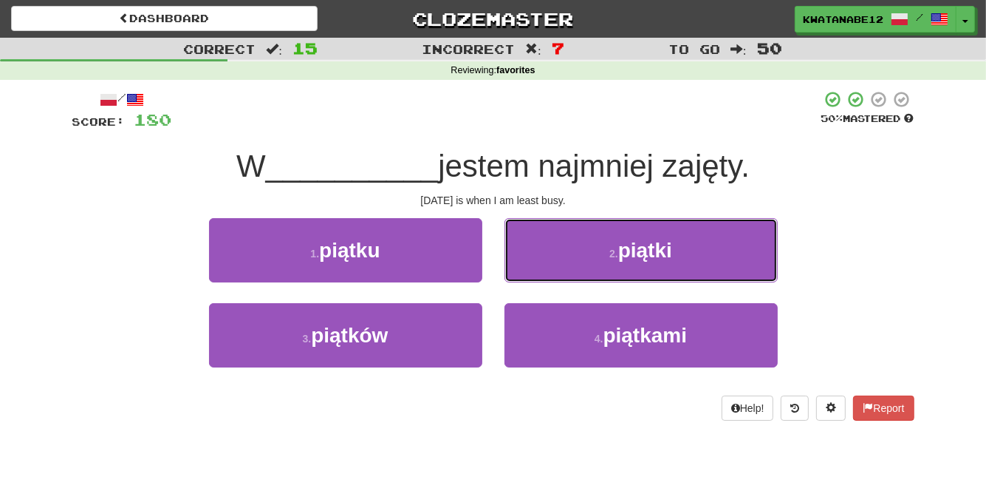
drag, startPoint x: 562, startPoint y: 249, endPoint x: 556, endPoint y: 258, distance: 10.7
click at [562, 251] on button "2 . piątki" at bounding box center [641, 250] width 273 height 64
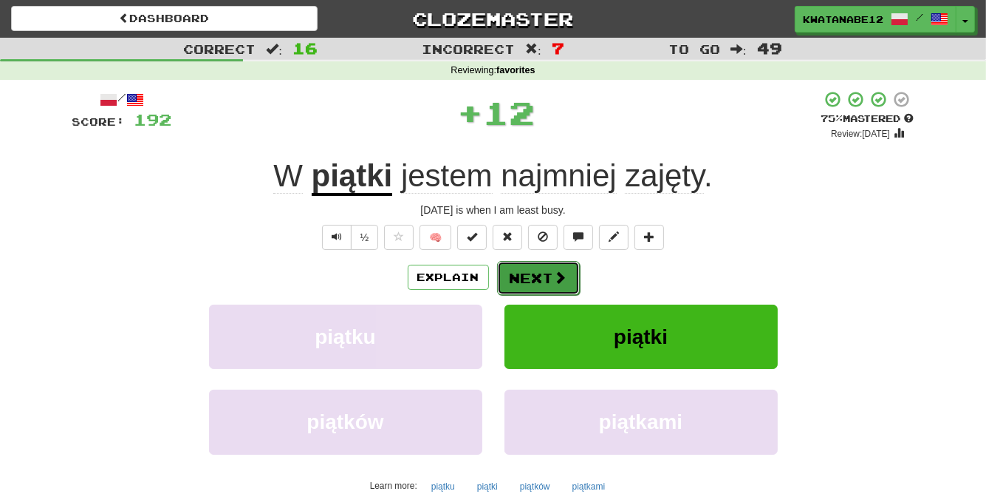
click at [535, 270] on button "Next" at bounding box center [538, 278] width 83 height 34
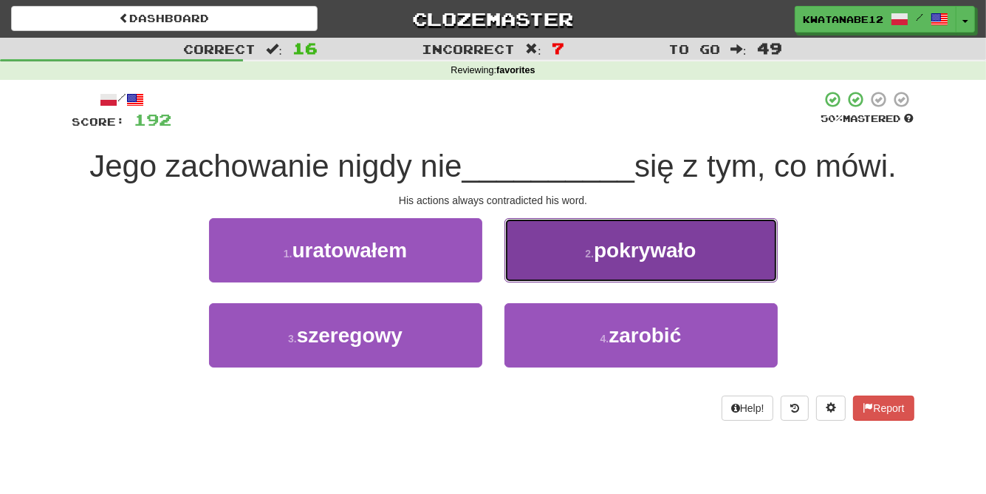
click at [553, 248] on button "2 . pokrywało" at bounding box center [641, 250] width 273 height 64
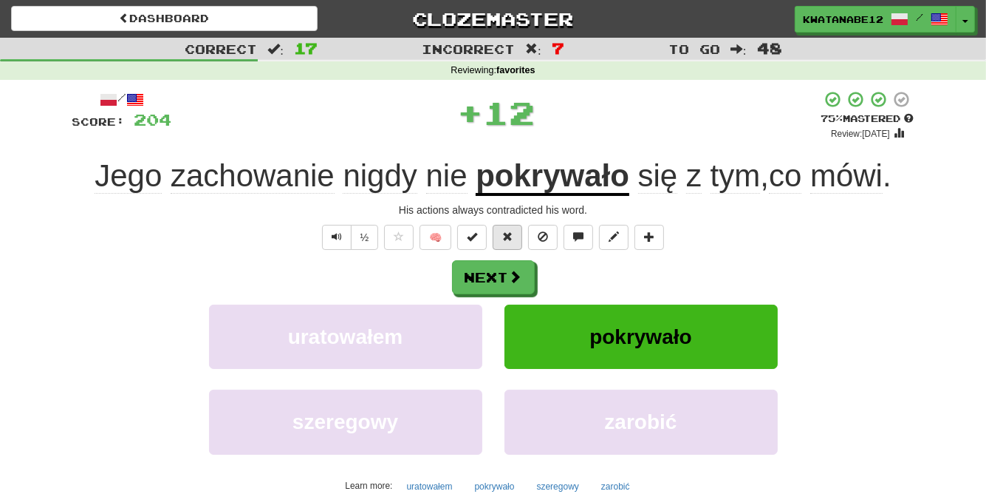
drag, startPoint x: 535, startPoint y: 263, endPoint x: 502, endPoint y: 233, distance: 44.4
click at [531, 262] on div "Next" at bounding box center [493, 277] width 842 height 34
drag, startPoint x: 506, startPoint y: 264, endPoint x: 514, endPoint y: 268, distance: 8.6
click at [514, 268] on button "Next" at bounding box center [494, 278] width 83 height 34
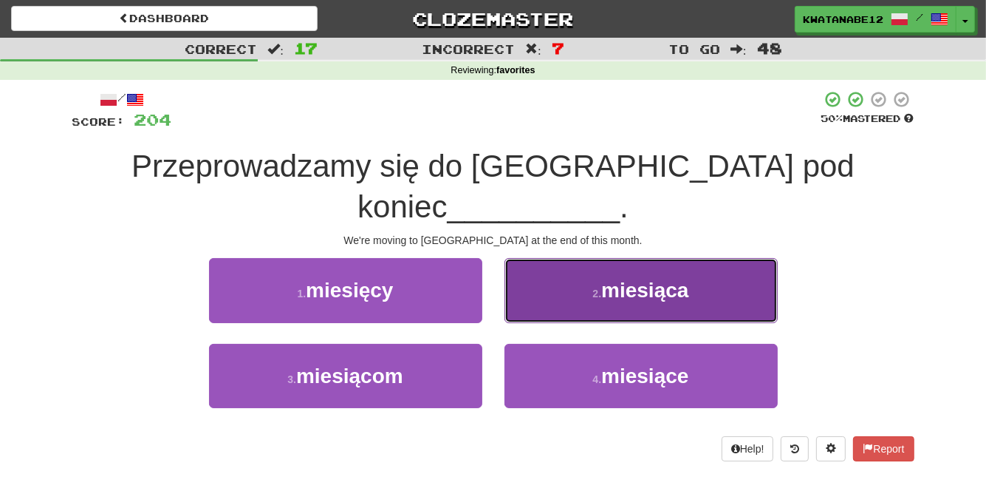
click at [557, 262] on button "2 . miesiąca" at bounding box center [641, 290] width 273 height 64
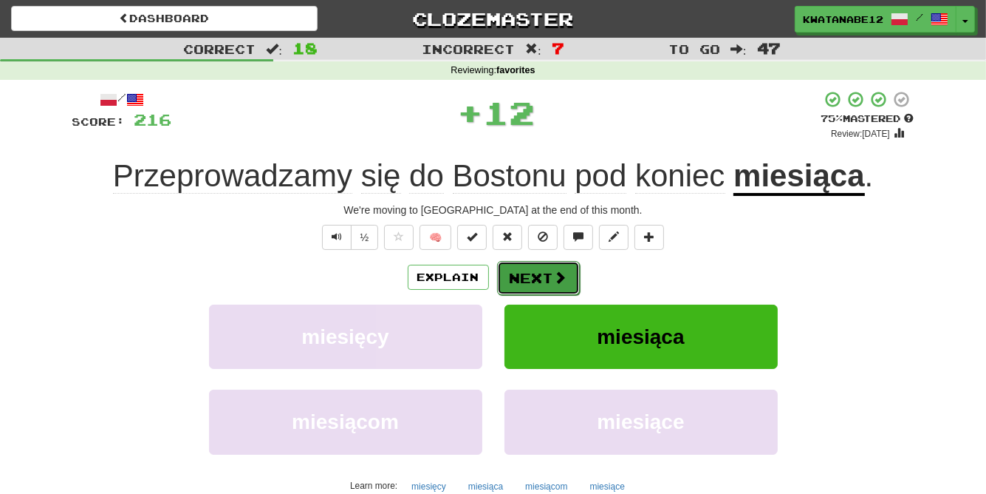
click at [545, 266] on button "Next" at bounding box center [538, 278] width 83 height 34
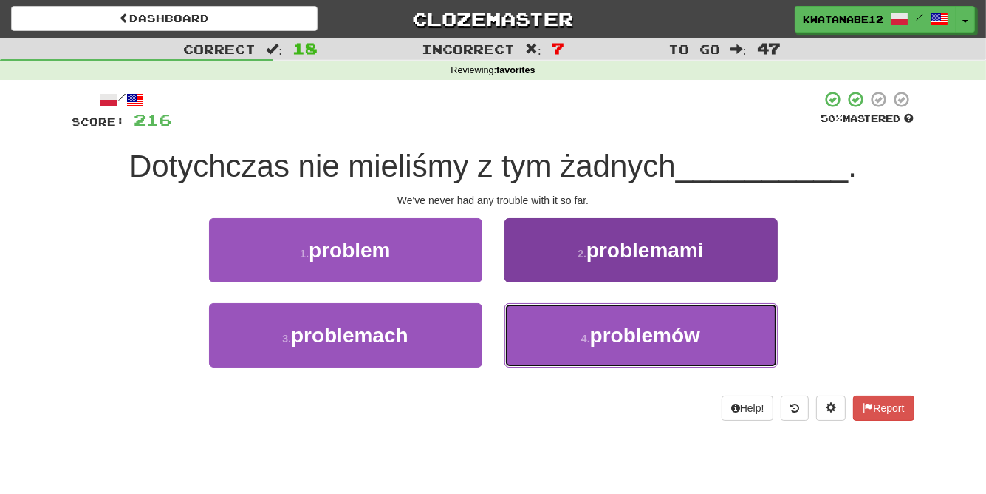
click at [551, 324] on button "4 . problemów" at bounding box center [641, 335] width 273 height 64
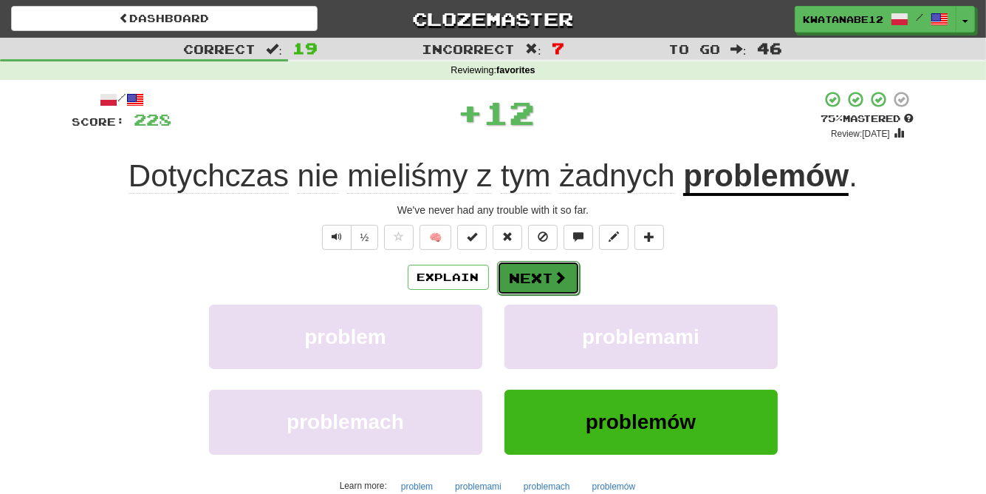
click at [526, 279] on button "Next" at bounding box center [538, 278] width 83 height 34
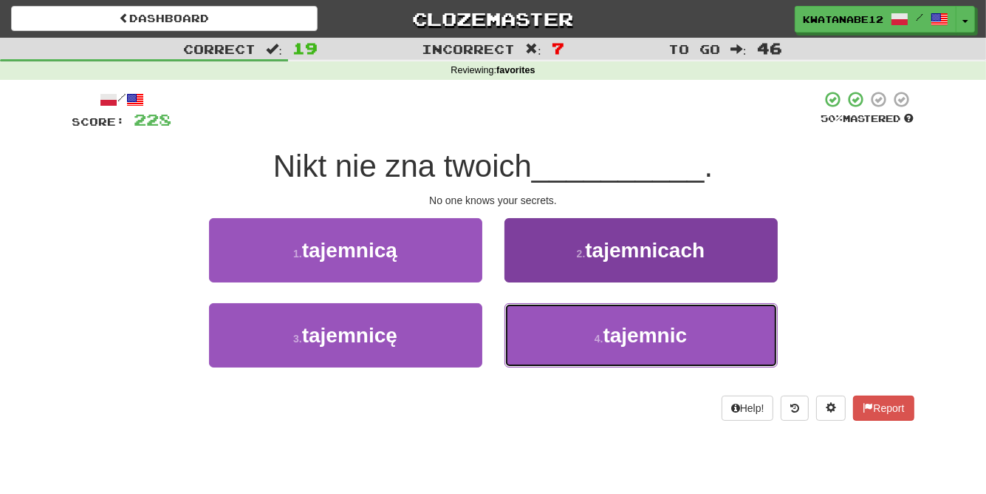
click at [568, 339] on button "4 . tajemnic" at bounding box center [641, 335] width 273 height 64
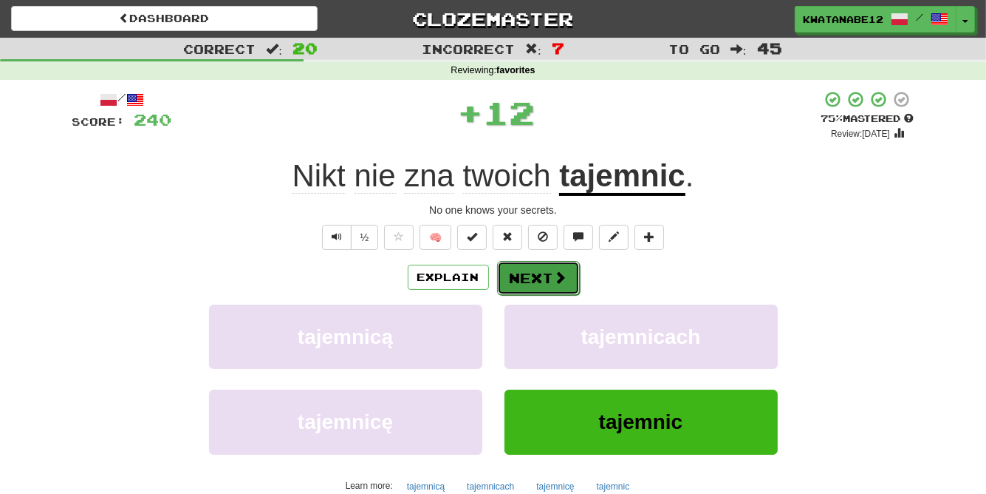
click at [531, 271] on button "Next" at bounding box center [538, 278] width 83 height 34
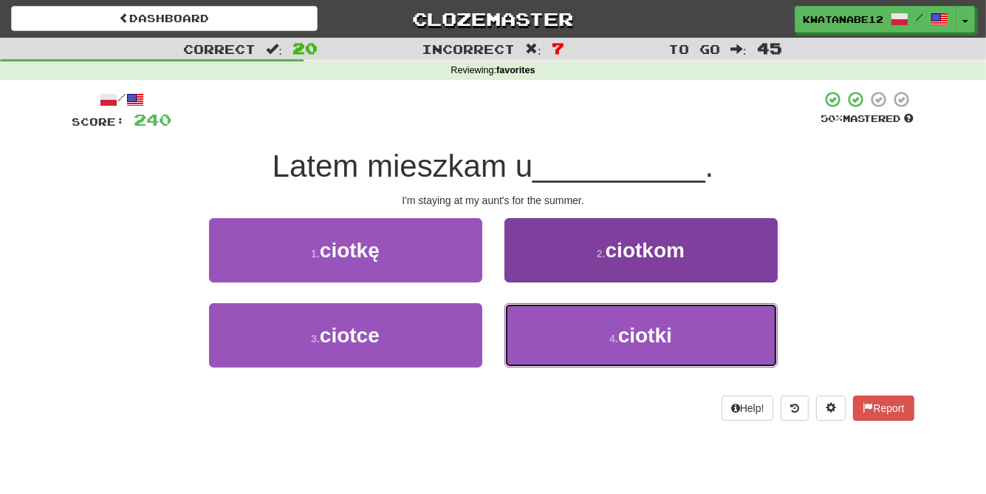
drag, startPoint x: 565, startPoint y: 317, endPoint x: 570, endPoint y: 323, distance: 7.9
click at [569, 321] on button "4 . ciotki" at bounding box center [641, 335] width 273 height 64
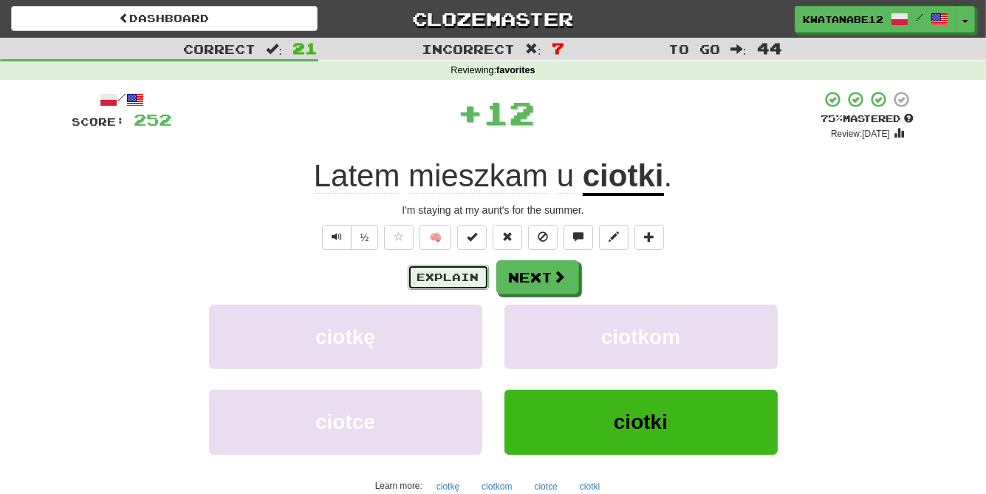
click at [454, 280] on button "Explain" at bounding box center [448, 277] width 81 height 25
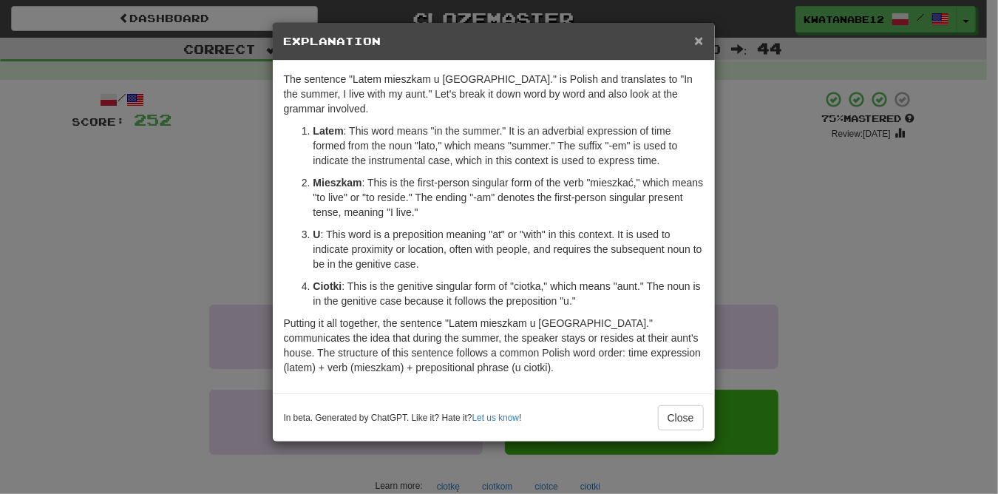
click at [695, 41] on span "×" at bounding box center [698, 40] width 9 height 17
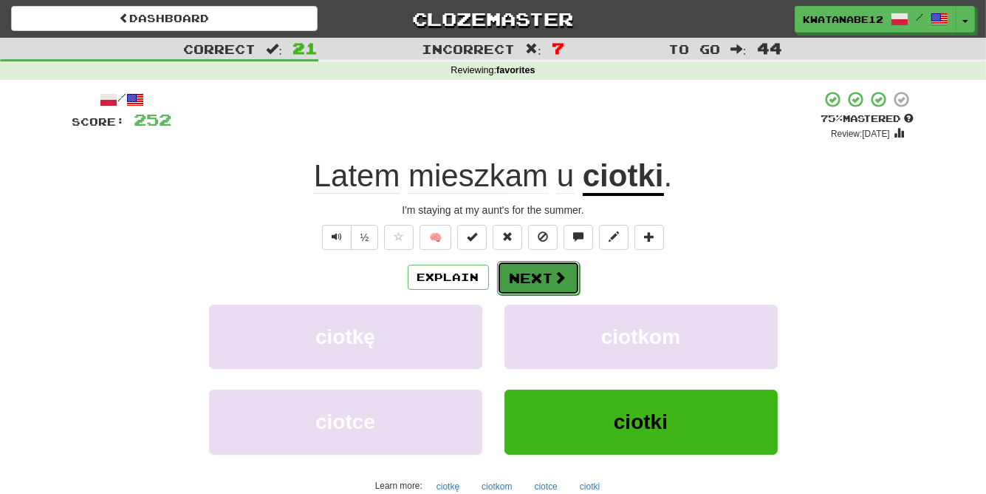
click at [557, 281] on span at bounding box center [560, 276] width 13 height 13
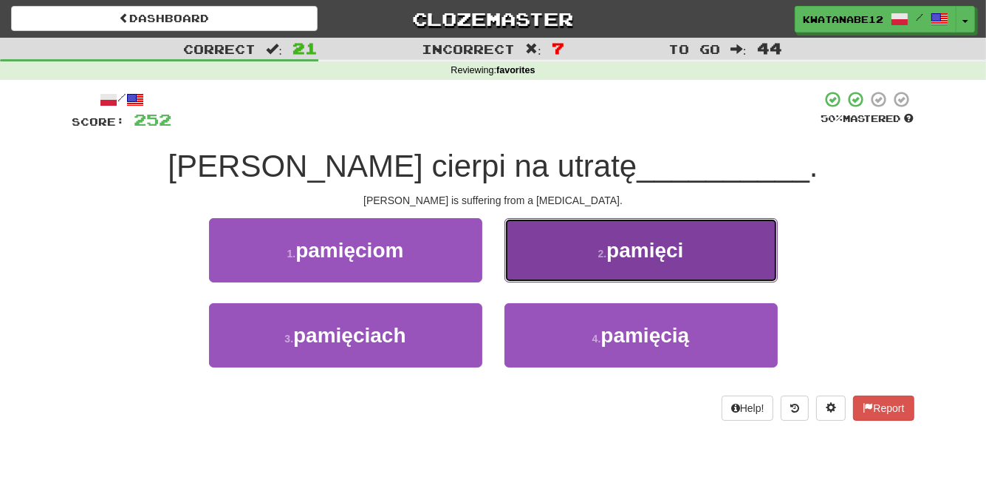
drag, startPoint x: 548, startPoint y: 235, endPoint x: 547, endPoint y: 247, distance: 11.8
click at [547, 247] on button "2 . pamięci" at bounding box center [641, 250] width 273 height 64
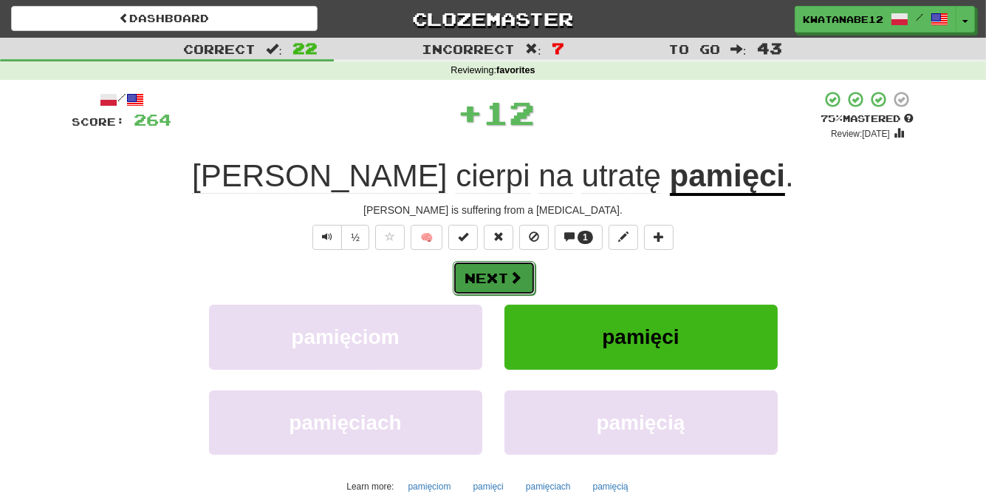
click at [517, 273] on span at bounding box center [516, 276] width 13 height 13
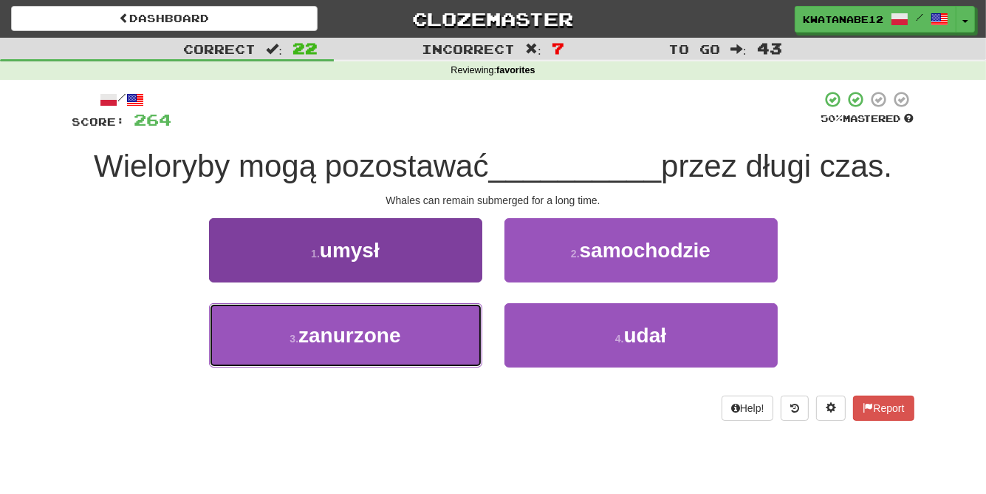
drag, startPoint x: 420, startPoint y: 334, endPoint x: 474, endPoint y: 310, distance: 59.6
click at [422, 334] on button "3 . zanurzone" at bounding box center [345, 335] width 273 height 64
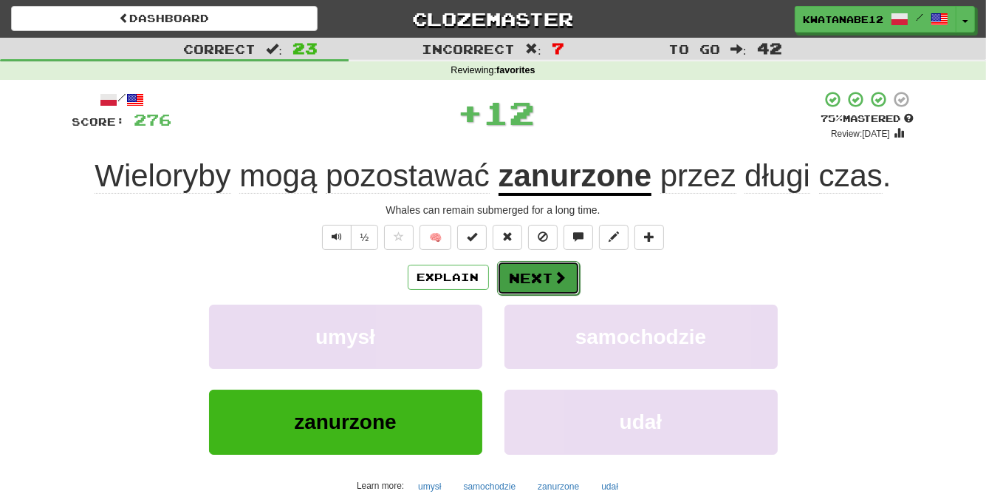
click at [522, 274] on button "Next" at bounding box center [538, 278] width 83 height 34
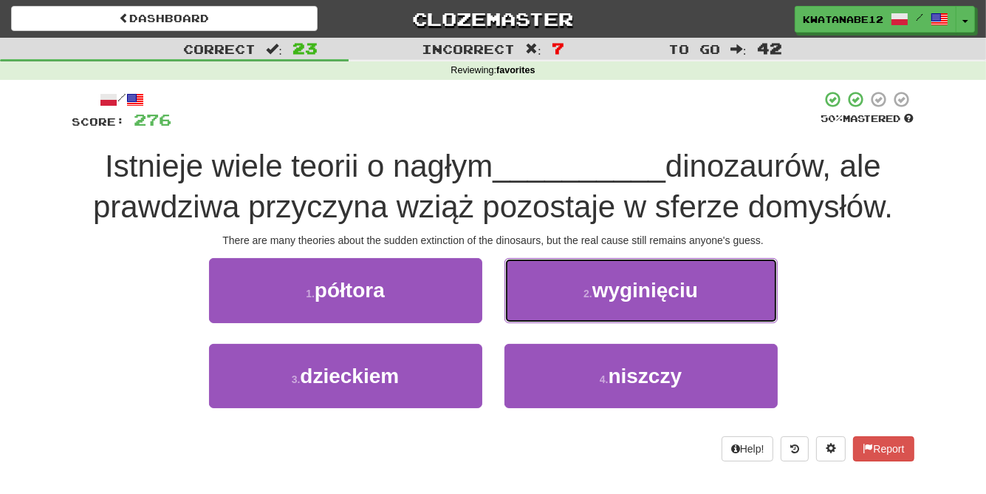
click at [560, 298] on button "2 . wyginięciu" at bounding box center [641, 290] width 273 height 64
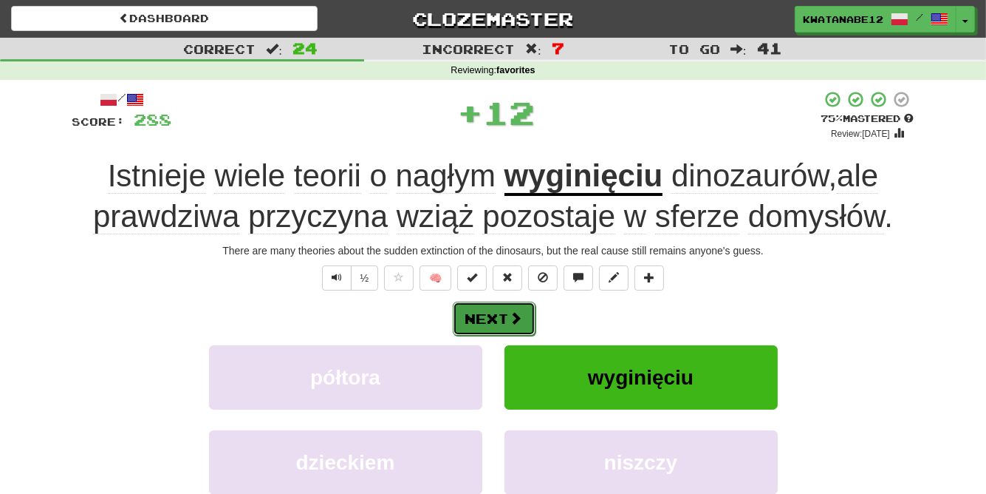
click at [502, 313] on button "Next" at bounding box center [494, 318] width 83 height 34
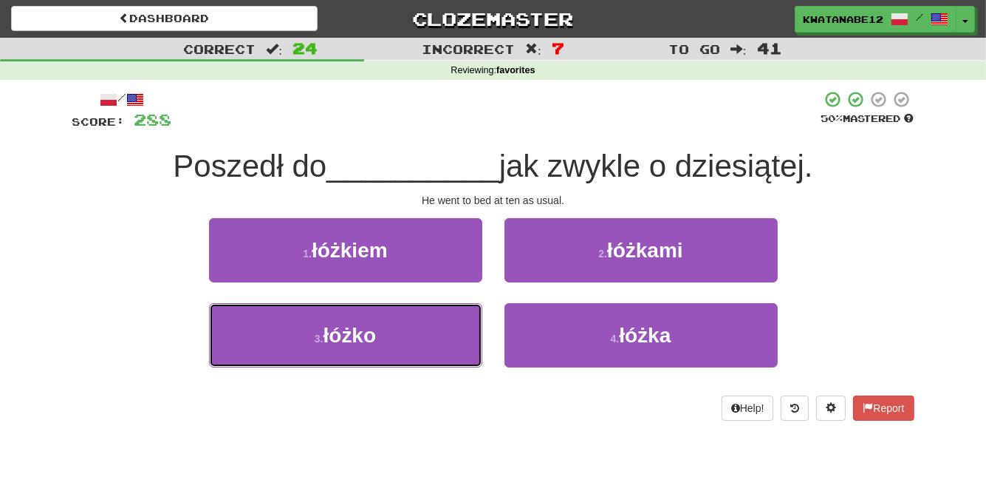
drag, startPoint x: 434, startPoint y: 330, endPoint x: 500, endPoint y: 307, distance: 69.2
click at [459, 324] on button "3 . łóżko" at bounding box center [345, 335] width 273 height 64
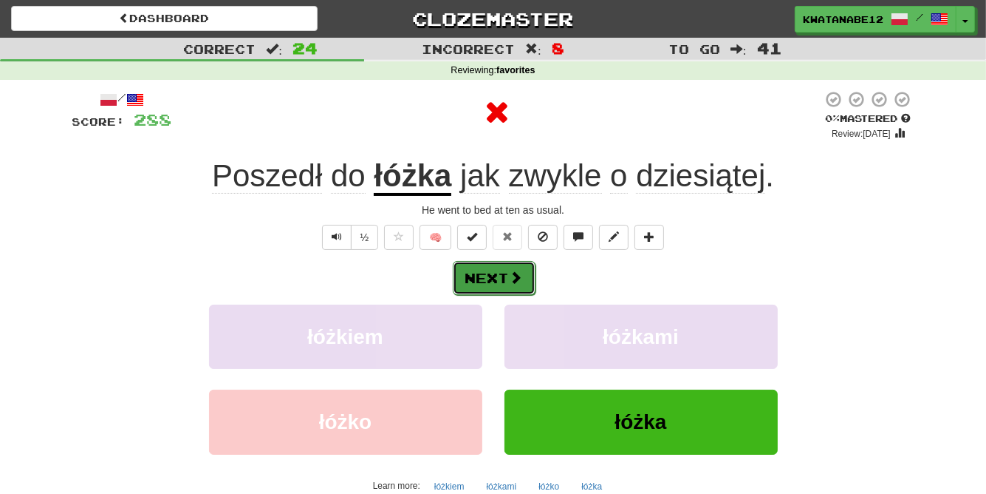
click at [526, 274] on button "Next" at bounding box center [494, 278] width 83 height 34
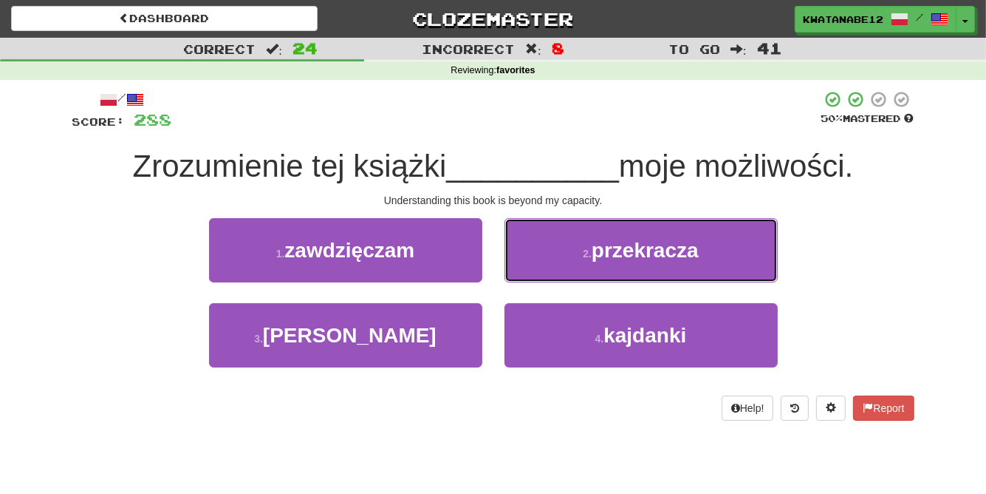
drag, startPoint x: 568, startPoint y: 245, endPoint x: 568, endPoint y: 255, distance: 9.6
click at [569, 245] on button "2 . przekracza" at bounding box center [641, 250] width 273 height 64
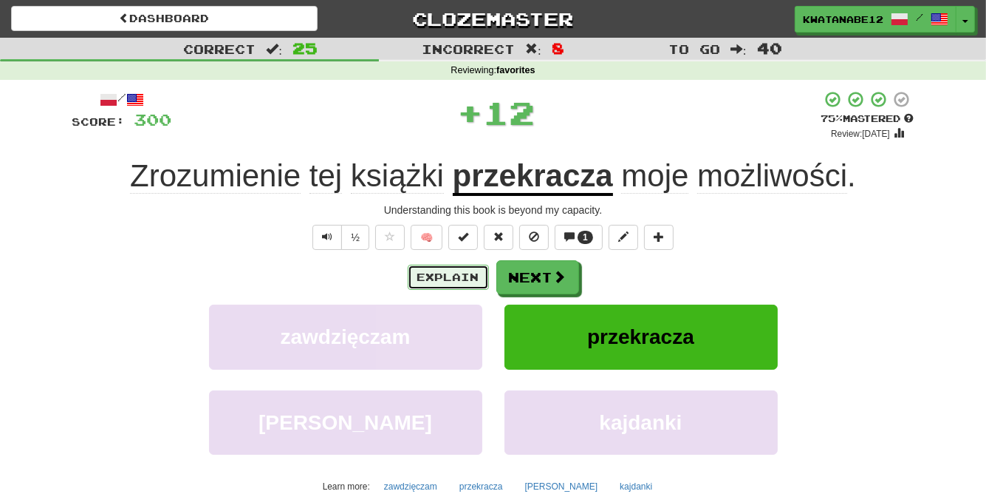
click at [443, 273] on button "Explain" at bounding box center [448, 277] width 81 height 25
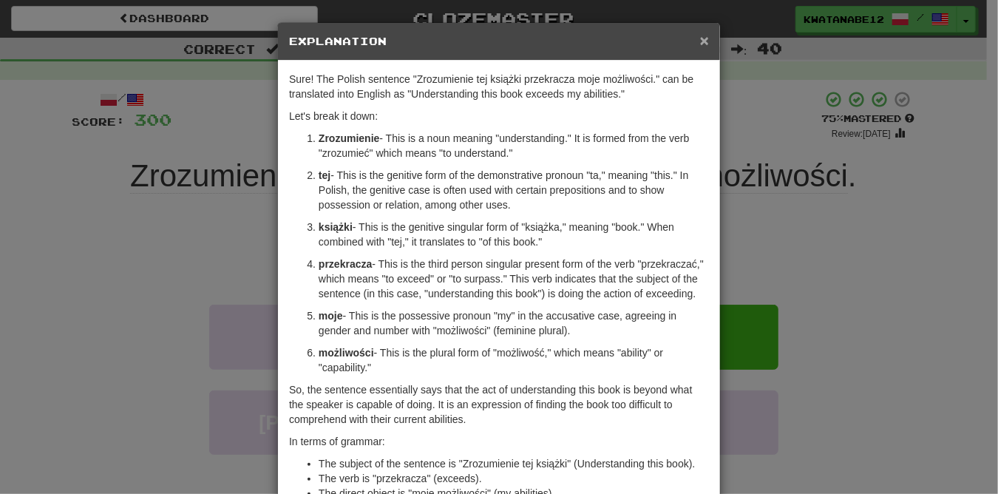
click at [701, 37] on span "×" at bounding box center [704, 40] width 9 height 17
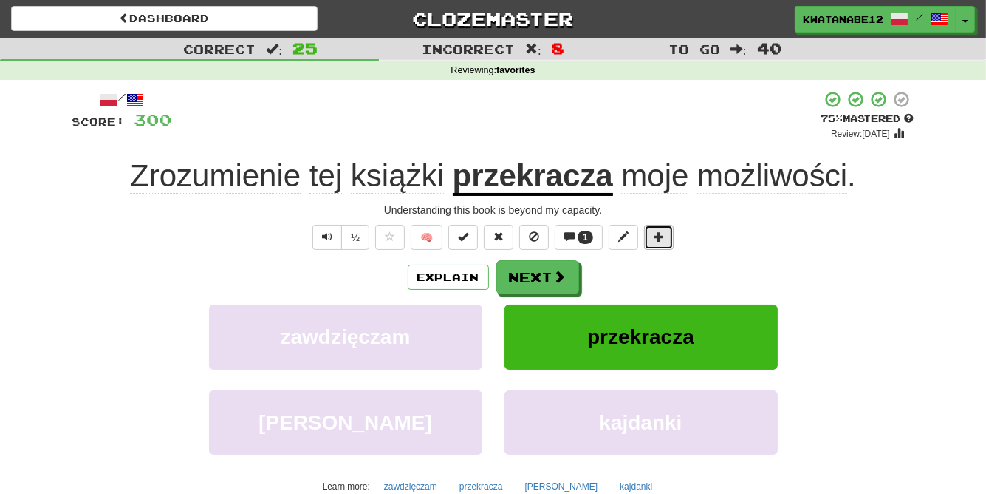
click at [656, 233] on span at bounding box center [659, 236] width 10 height 10
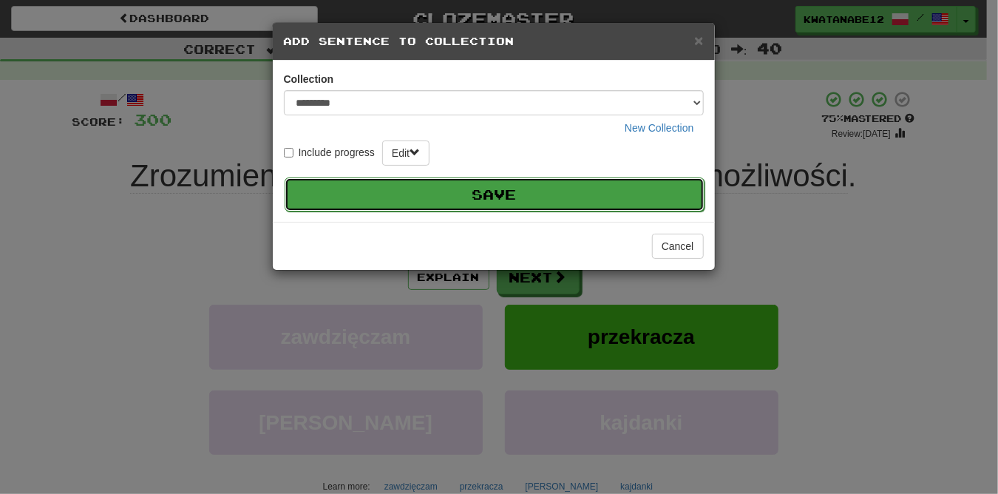
click at [621, 208] on button "Save" at bounding box center [494, 194] width 420 height 34
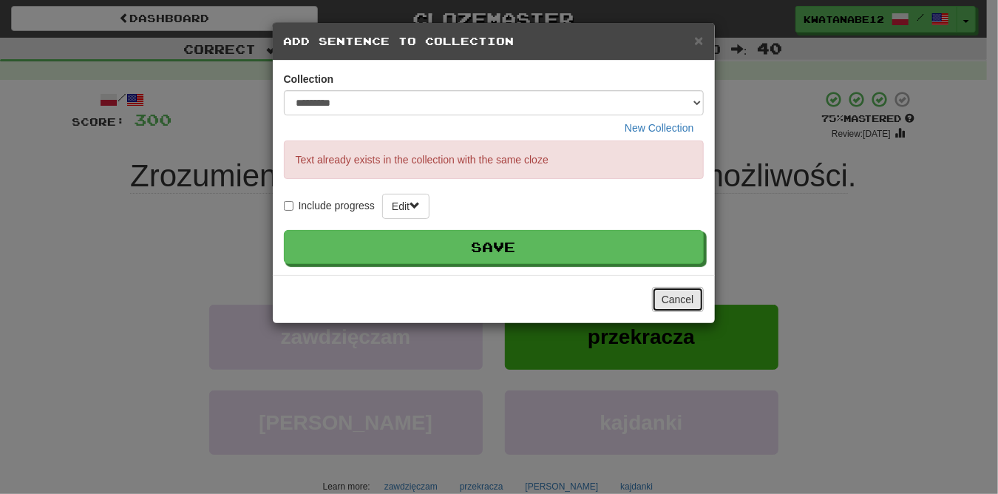
click at [677, 296] on button "Cancel" at bounding box center [678, 299] width 52 height 25
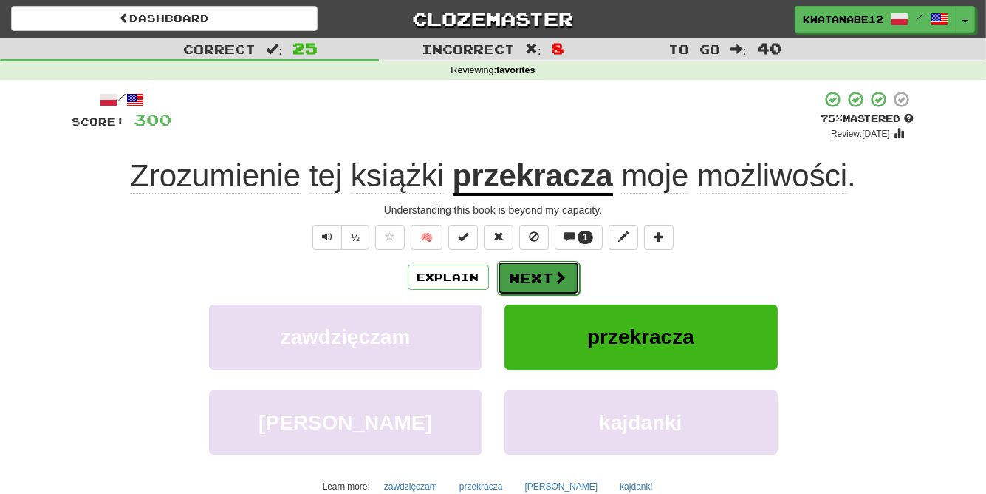
click at [545, 271] on button "Next" at bounding box center [538, 278] width 83 height 34
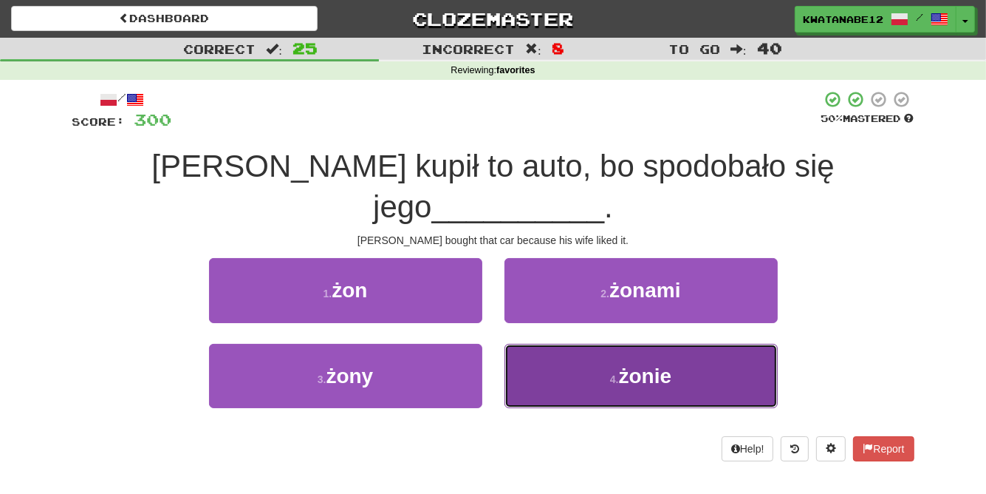
click at [557, 344] on button "4 . żonie" at bounding box center [641, 376] width 273 height 64
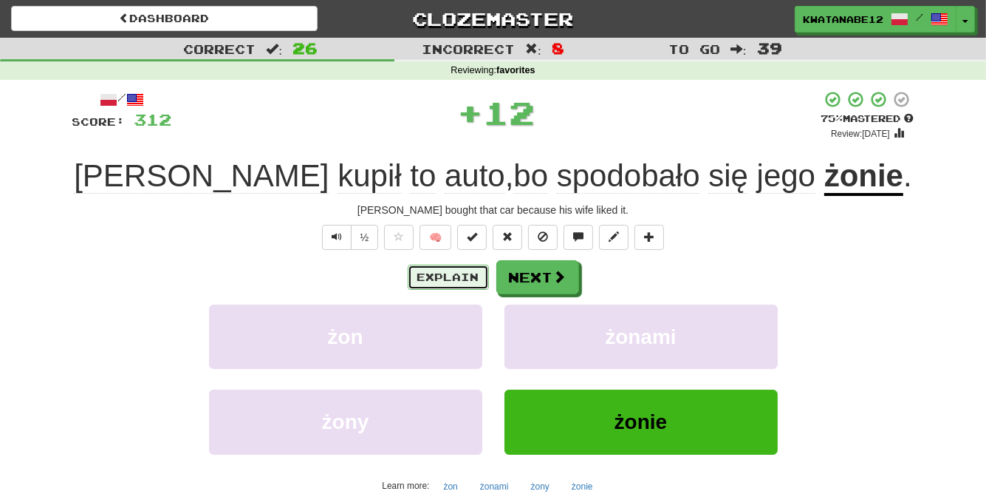
click at [462, 278] on button "Explain" at bounding box center [448, 277] width 81 height 25
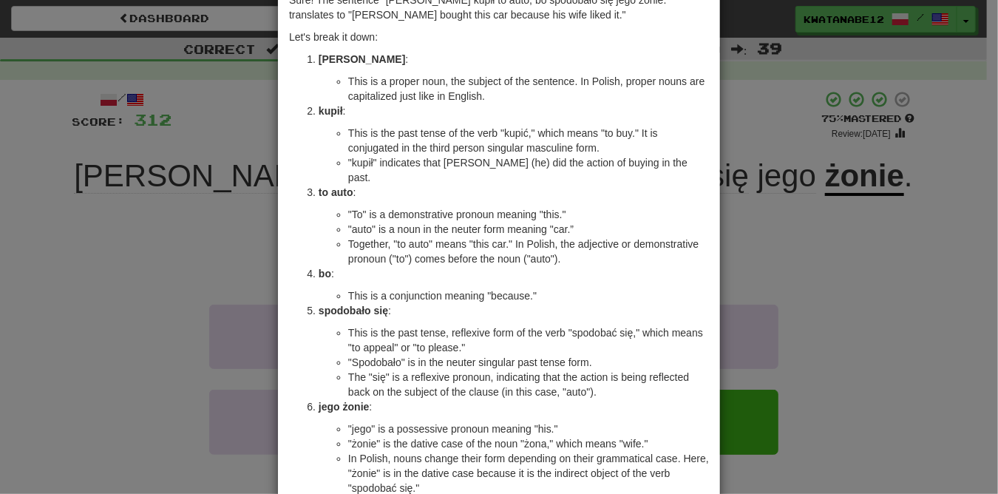
scroll to position [30, 0]
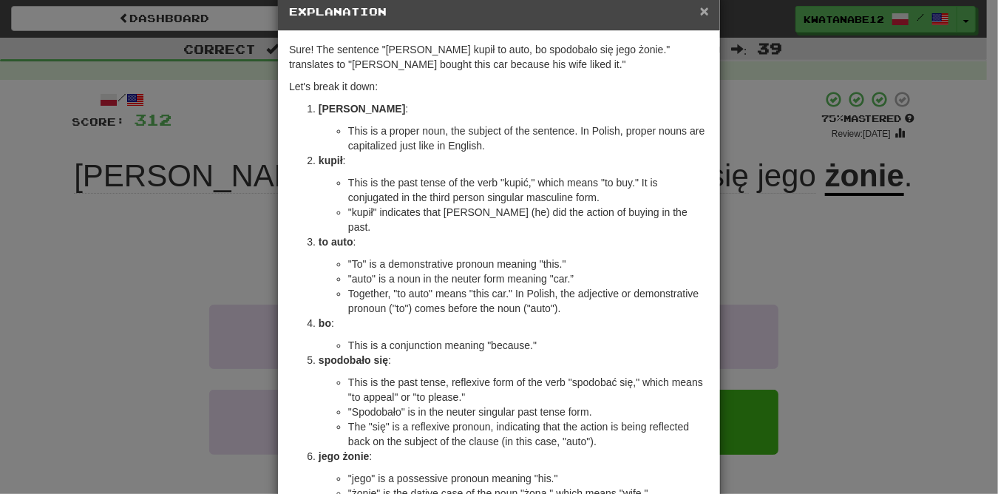
click at [700, 18] on span "×" at bounding box center [704, 10] width 9 height 17
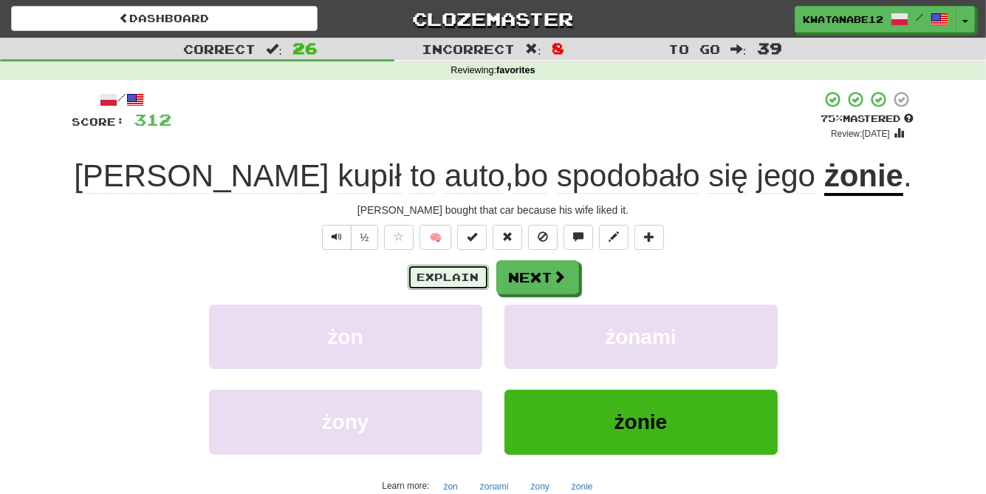
click at [457, 275] on button "Explain" at bounding box center [448, 277] width 81 height 25
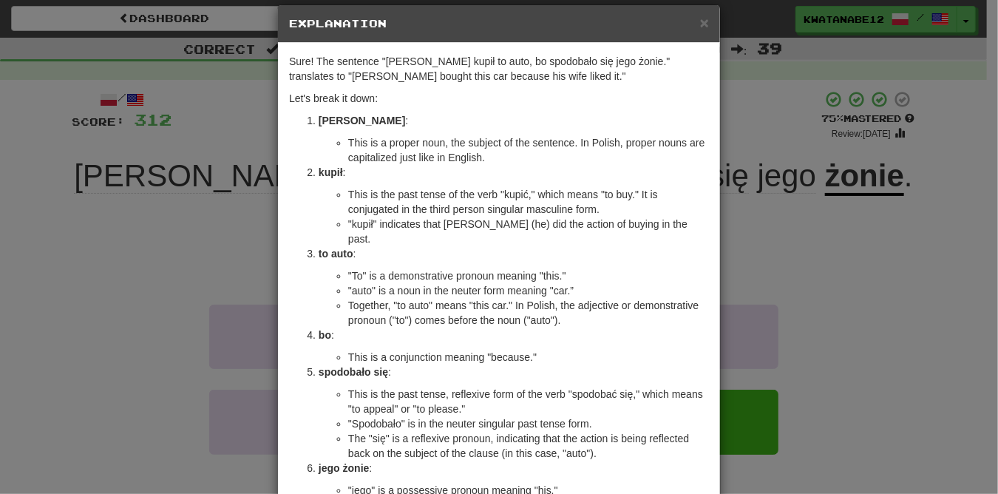
scroll to position [17, 0]
drag, startPoint x: 572, startPoint y: 290, endPoint x: 449, endPoint y: 115, distance: 214.2
click at [449, 115] on div "Sure! The sentence "Tom kupił to auto, bo spodobało się jego żonie." translates…" at bounding box center [499, 406] width 442 height 724
click at [701, 24] on span "×" at bounding box center [704, 23] width 9 height 17
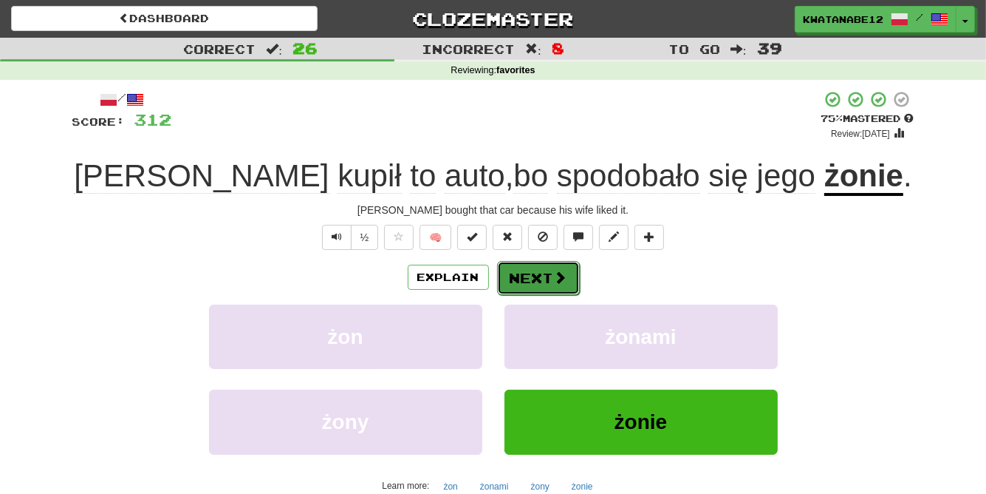
click at [548, 270] on button "Next" at bounding box center [538, 278] width 83 height 34
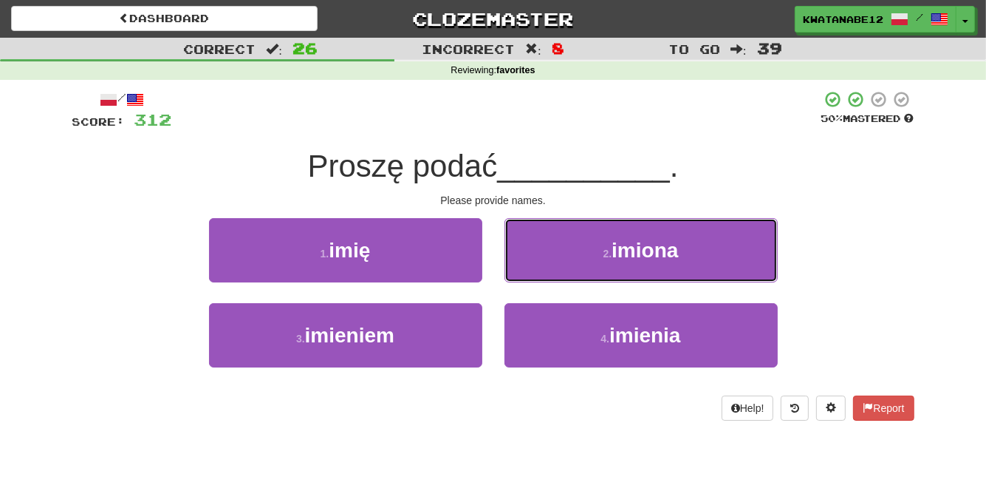
click at [562, 255] on button "2 . imiona" at bounding box center [641, 250] width 273 height 64
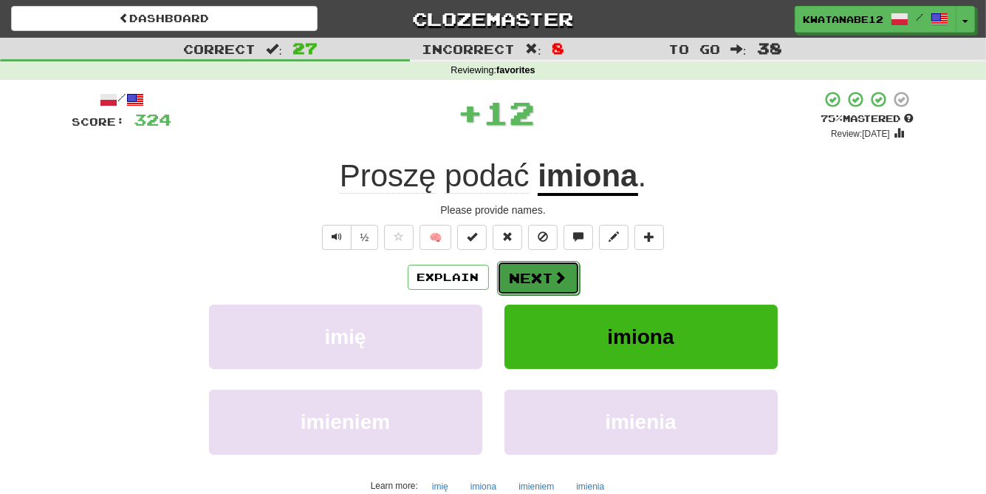
click at [539, 274] on button "Next" at bounding box center [538, 278] width 83 height 34
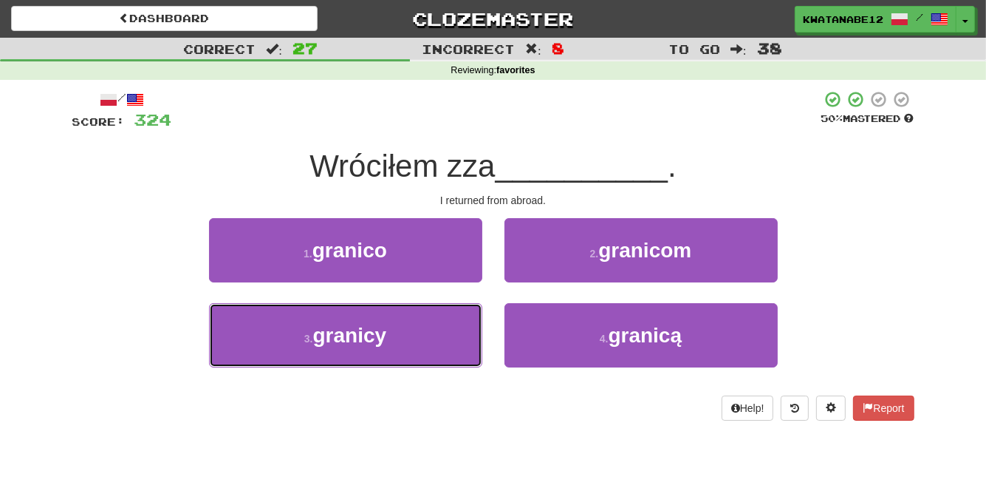
drag, startPoint x: 430, startPoint y: 321, endPoint x: 491, endPoint y: 295, distance: 66.6
click at [432, 321] on button "3 . granicy" at bounding box center [345, 335] width 273 height 64
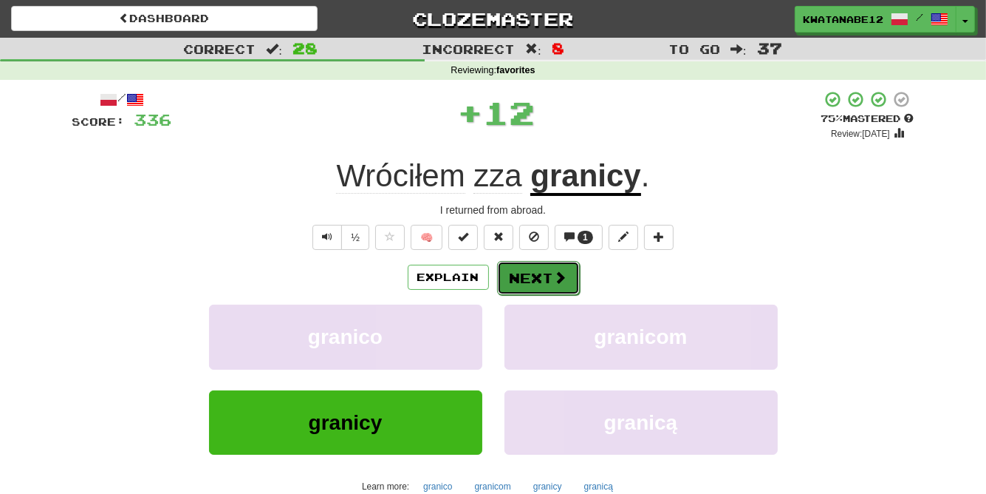
click at [536, 270] on button "Next" at bounding box center [538, 278] width 83 height 34
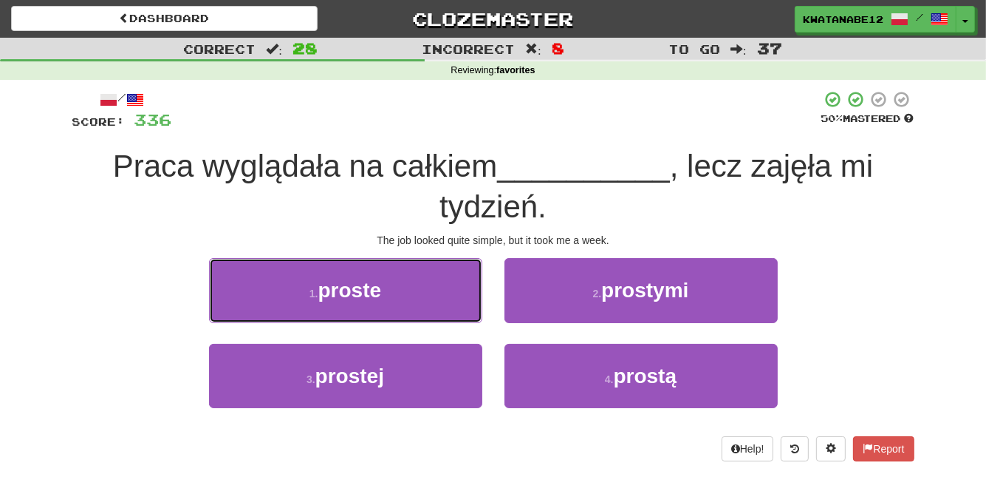
drag, startPoint x: 453, startPoint y: 297, endPoint x: 522, endPoint y: 301, distance: 69.6
click at [452, 296] on button "1 . proste" at bounding box center [345, 290] width 273 height 64
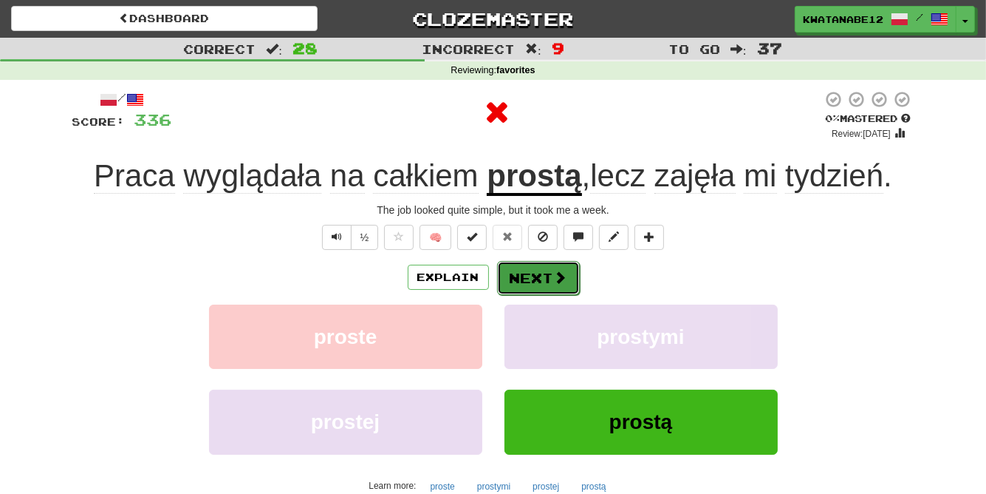
click at [550, 274] on button "Next" at bounding box center [538, 278] width 83 height 34
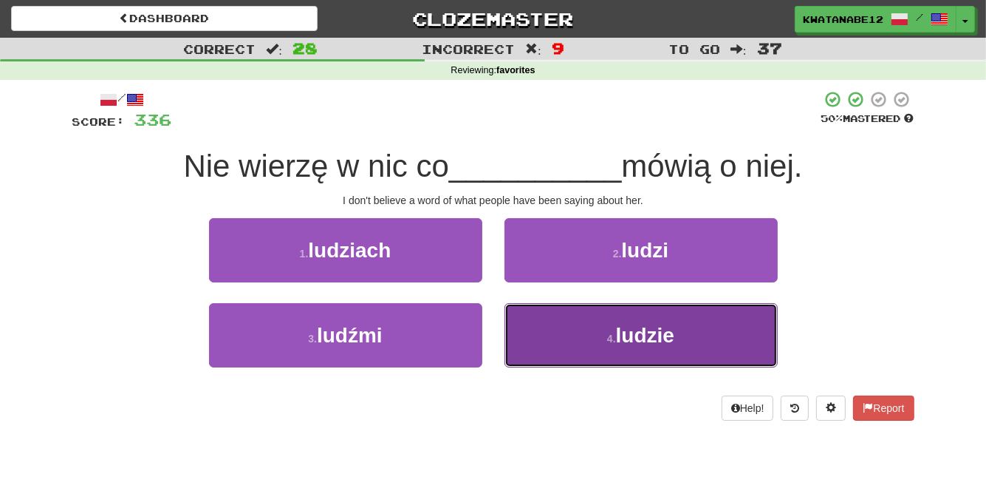
drag, startPoint x: 556, startPoint y: 319, endPoint x: 557, endPoint y: 330, distance: 11.2
click at [557, 330] on button "4 . ludzie" at bounding box center [641, 335] width 273 height 64
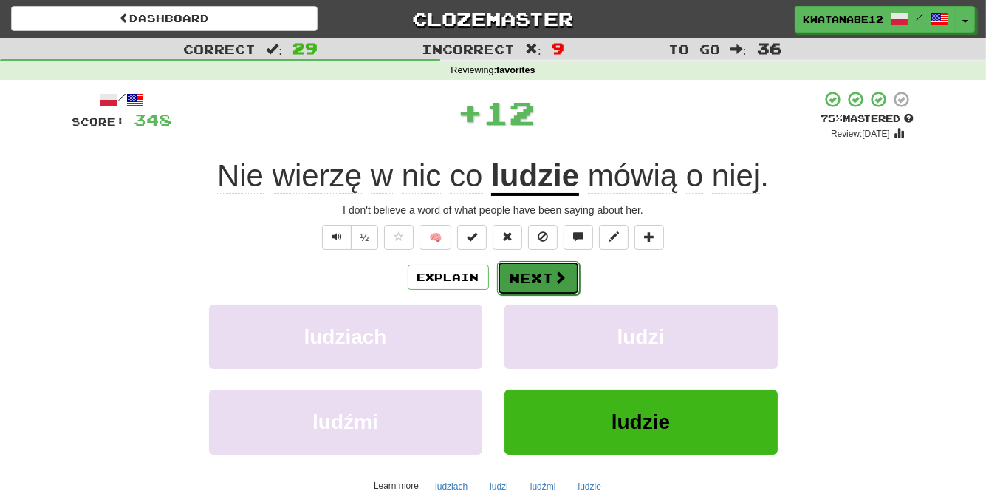
click at [522, 278] on button "Next" at bounding box center [538, 278] width 83 height 34
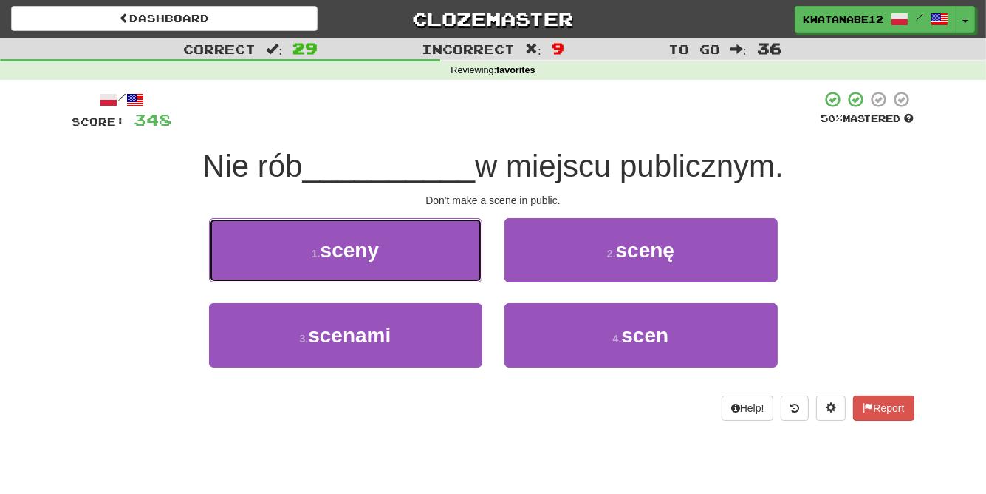
drag, startPoint x: 436, startPoint y: 253, endPoint x: 446, endPoint y: 258, distance: 11.3
click at [439, 254] on button "1 . sceny" at bounding box center [345, 250] width 273 height 64
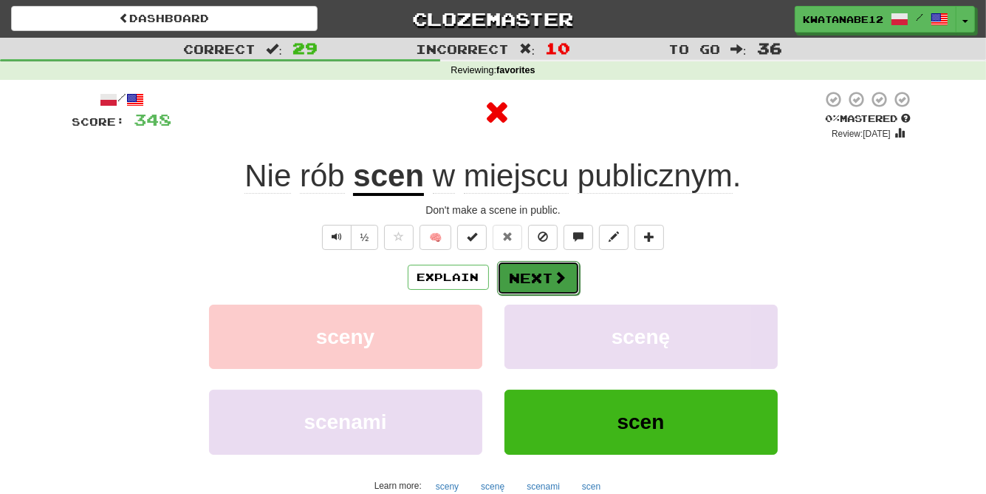
click at [544, 268] on button "Next" at bounding box center [538, 278] width 83 height 34
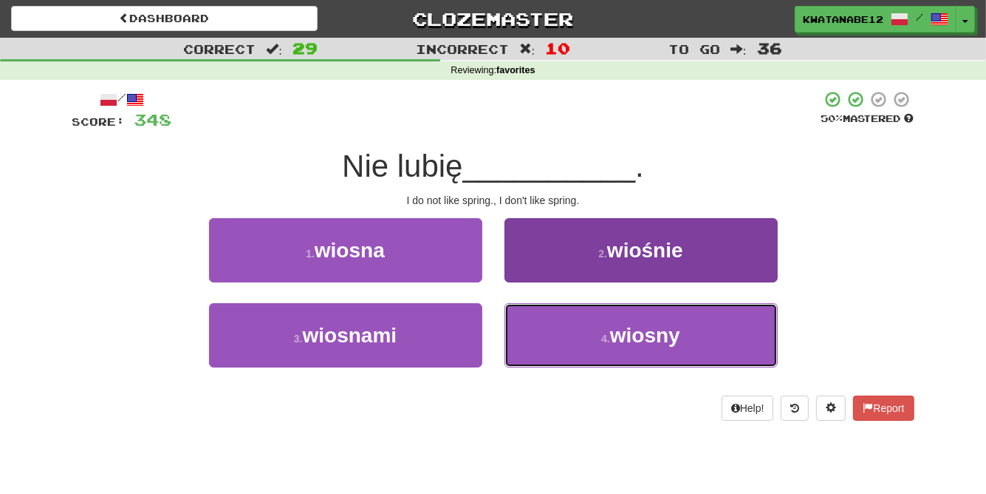
click at [537, 329] on button "4 . wiosny" at bounding box center [641, 335] width 273 height 64
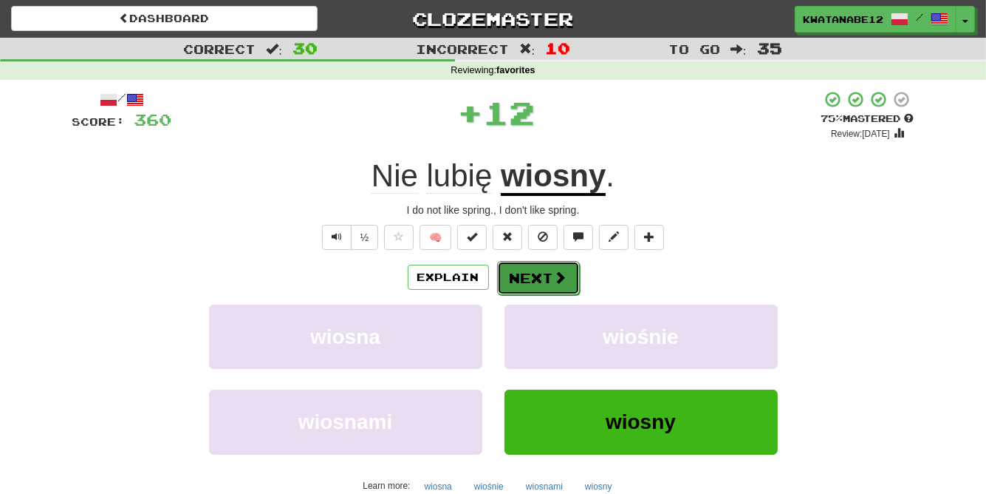
click at [523, 276] on button "Next" at bounding box center [538, 278] width 83 height 34
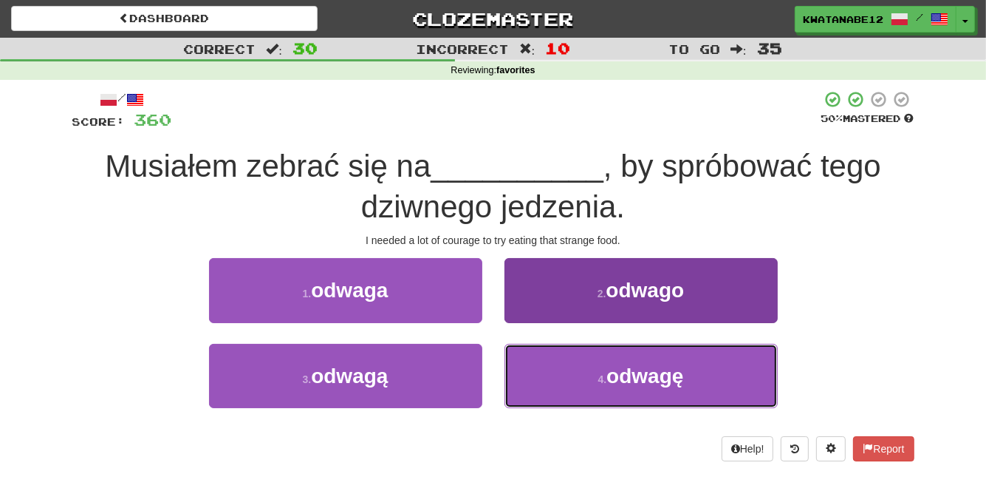
drag, startPoint x: 543, startPoint y: 357, endPoint x: 540, endPoint y: 345, distance: 12.2
click at [547, 360] on button "4 . odwagę" at bounding box center [641, 376] width 273 height 64
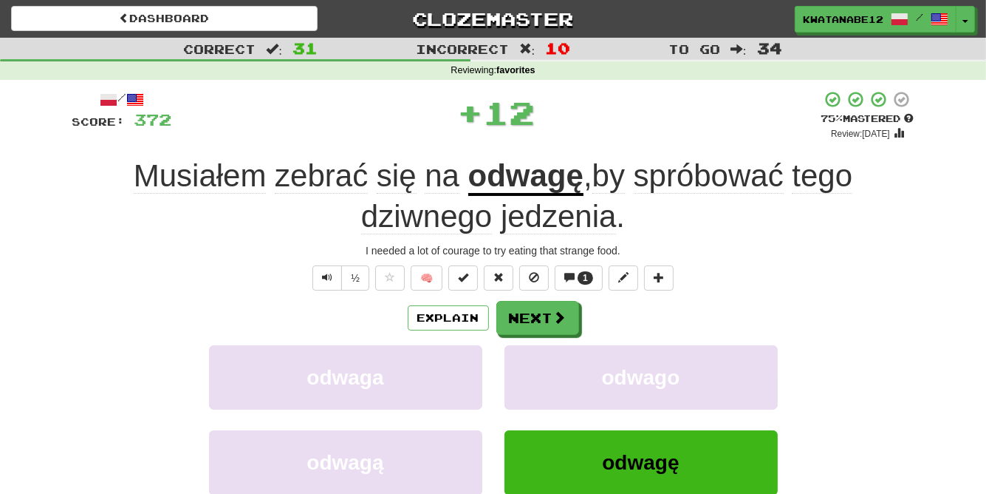
click at [519, 298] on div "/ Score: 372 + 12 75 % Mastered Review: 2025-09-17 Musiałem zebrać się na odwag…" at bounding box center [493, 341] width 842 height 503
drag, startPoint x: 536, startPoint y: 300, endPoint x: 462, endPoint y: 272, distance: 79.0
click at [535, 301] on div "Explain Next" at bounding box center [493, 318] width 842 height 34
click at [536, 310] on button "Next" at bounding box center [538, 318] width 83 height 34
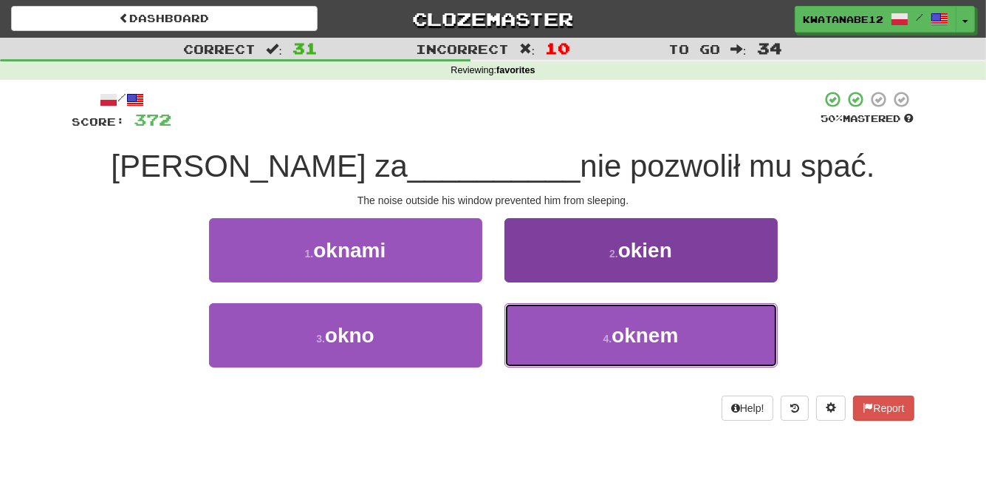
click at [562, 321] on button "4 . oknem" at bounding box center [641, 335] width 273 height 64
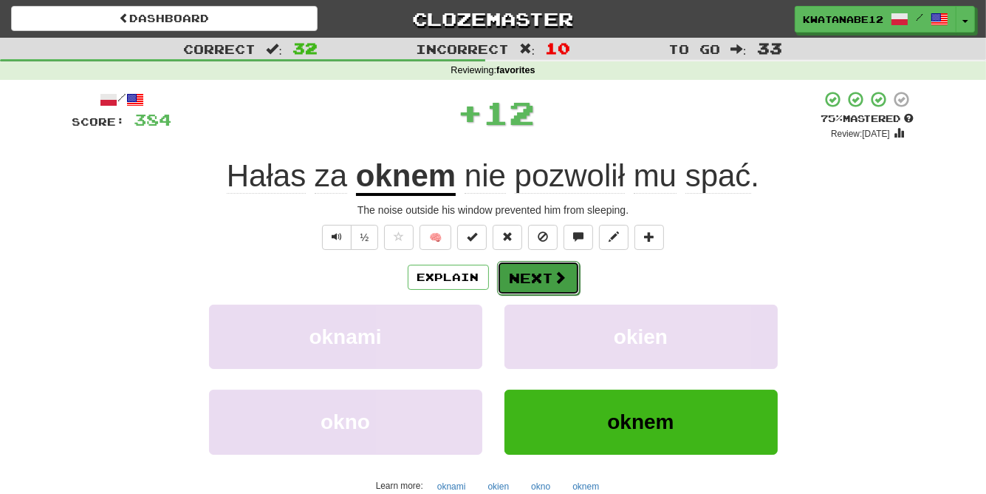
click at [531, 278] on button "Next" at bounding box center [538, 278] width 83 height 34
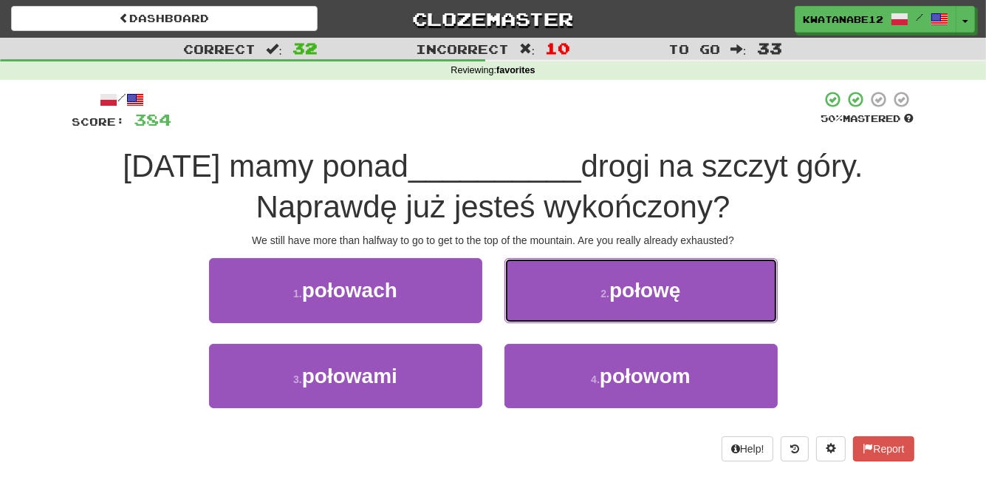
click at [553, 294] on button "2 . połowę" at bounding box center [641, 290] width 273 height 64
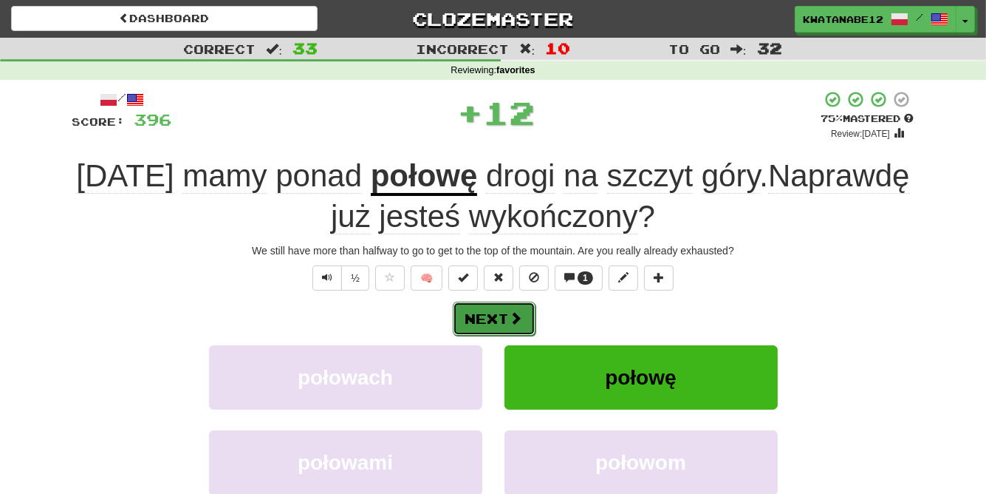
click at [523, 316] on button "Next" at bounding box center [494, 318] width 83 height 34
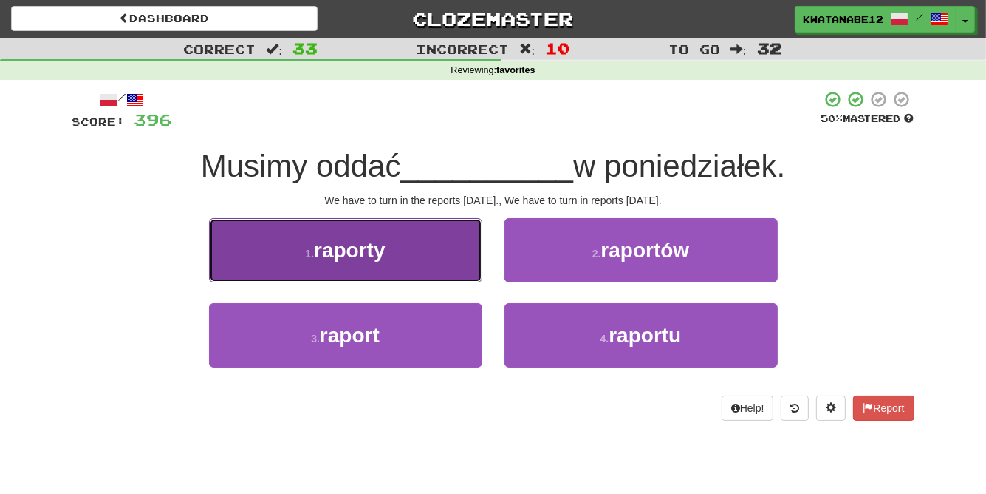
click at [472, 273] on button "1 . raporty" at bounding box center [345, 250] width 273 height 64
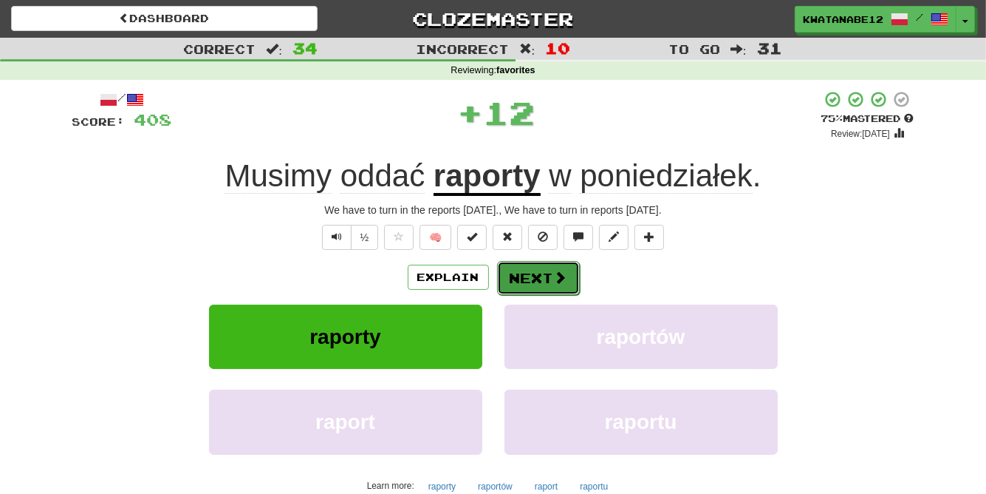
click at [535, 274] on button "Next" at bounding box center [538, 278] width 83 height 34
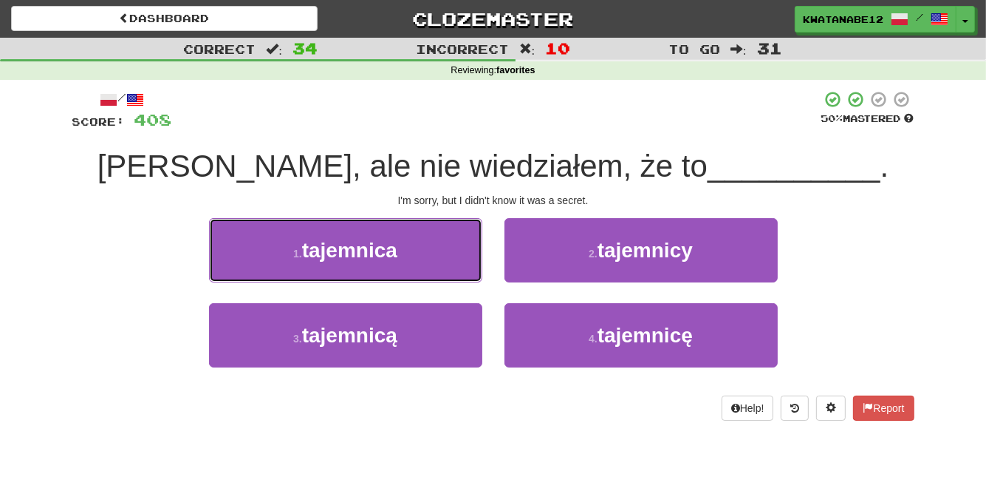
drag, startPoint x: 429, startPoint y: 248, endPoint x: 440, endPoint y: 253, distance: 12.9
click at [435, 250] on button "1 . tajemnica" at bounding box center [345, 250] width 273 height 64
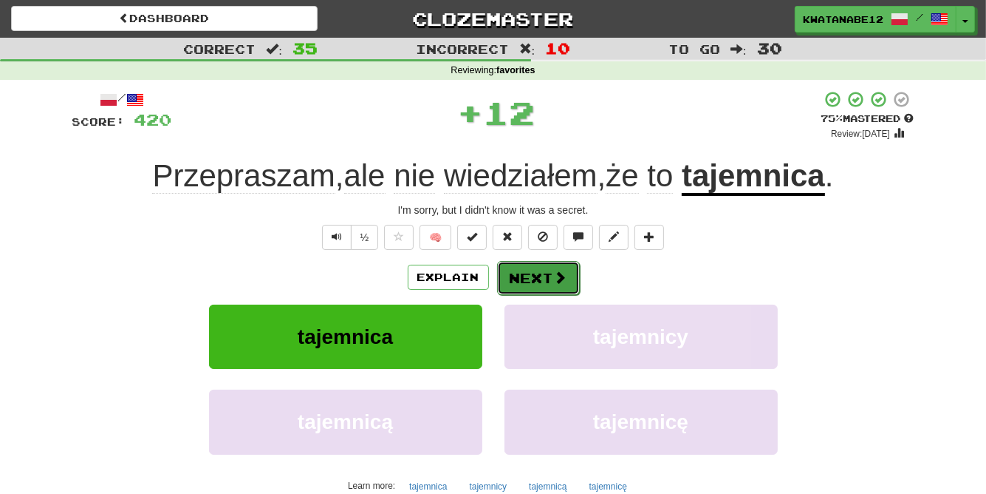
click at [517, 274] on button "Next" at bounding box center [538, 278] width 83 height 34
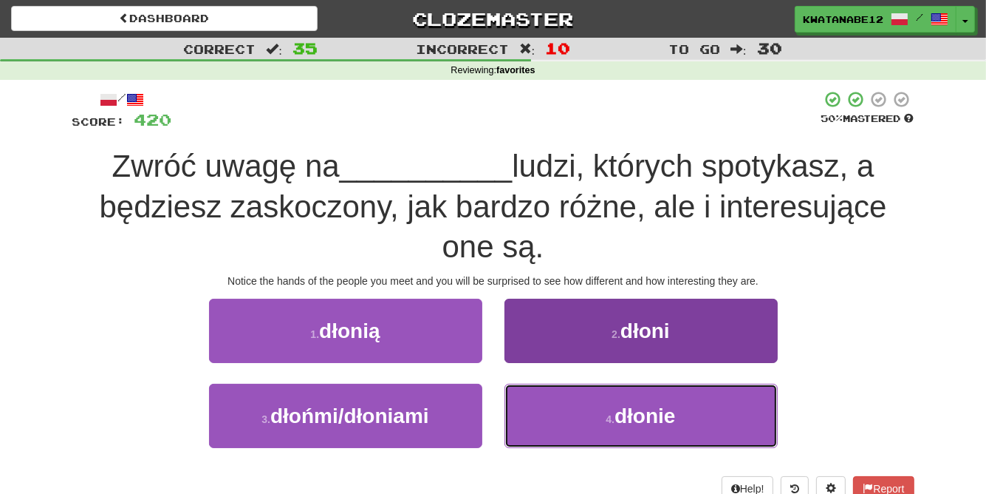
click at [568, 401] on button "4 . dłonie" at bounding box center [641, 416] width 273 height 64
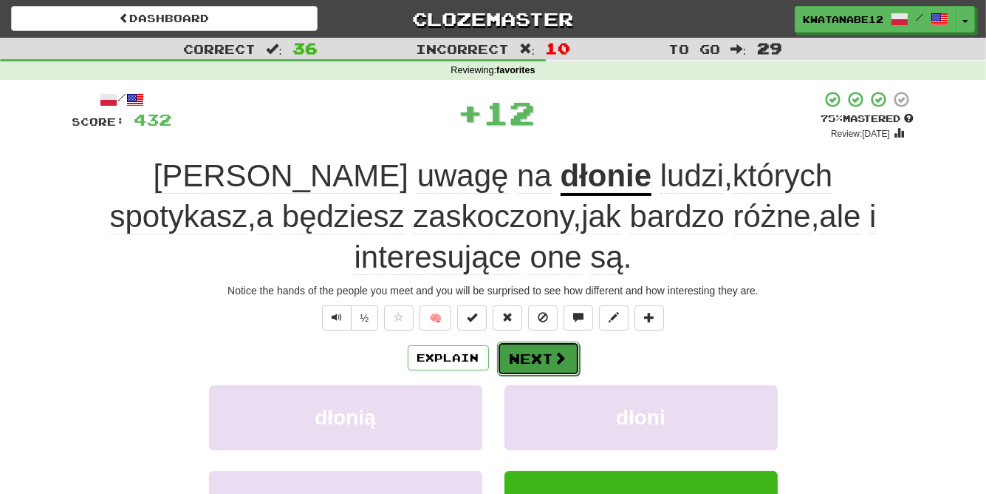
drag, startPoint x: 528, startPoint y: 318, endPoint x: 526, endPoint y: 311, distance: 7.7
click at [526, 341] on button "Next" at bounding box center [538, 358] width 83 height 34
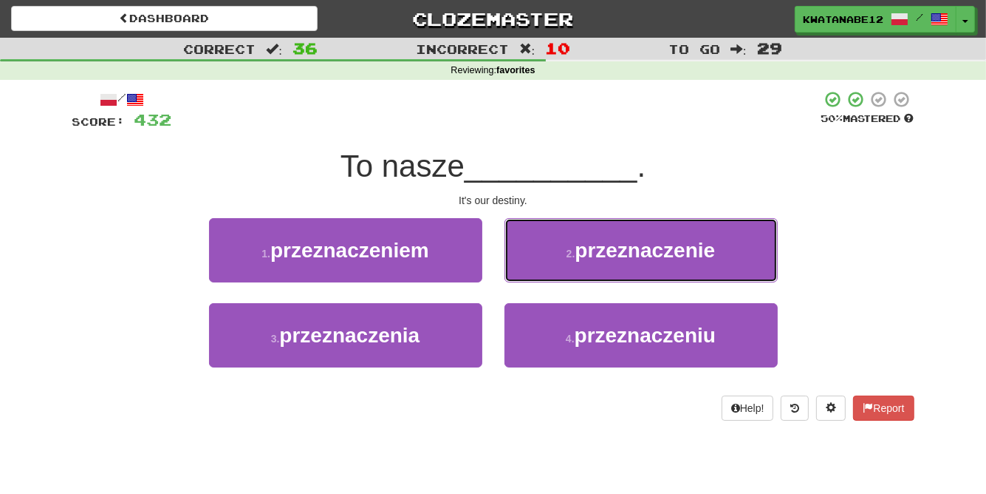
drag, startPoint x: 559, startPoint y: 238, endPoint x: 563, endPoint y: 250, distance: 12.6
click at [562, 246] on button "2 . przeznaczenie" at bounding box center [641, 250] width 273 height 64
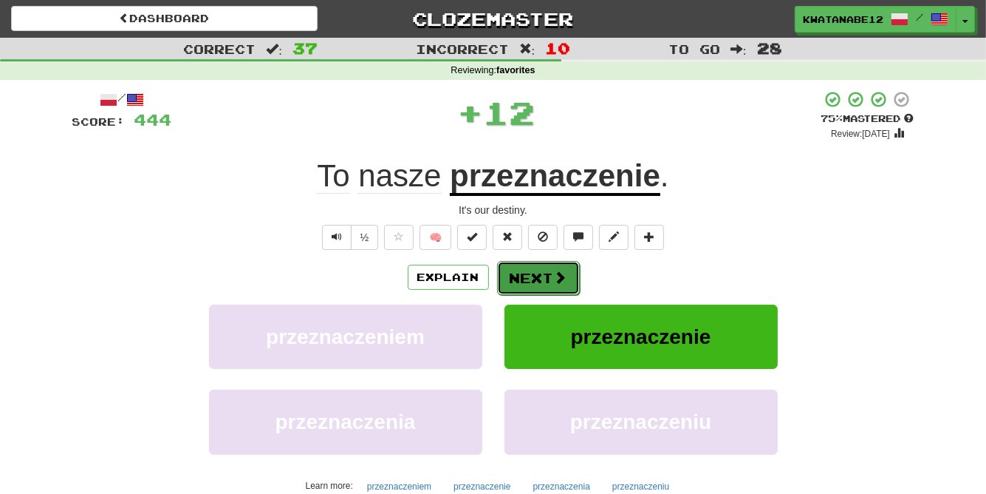
click at [532, 265] on button "Next" at bounding box center [538, 278] width 83 height 34
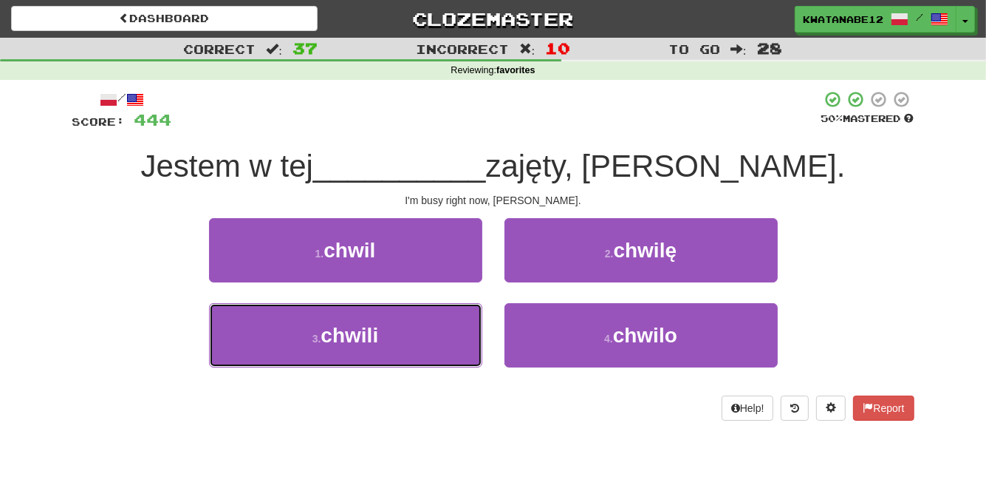
drag, startPoint x: 426, startPoint y: 324, endPoint x: 479, endPoint y: 293, distance: 61.6
click at [436, 317] on button "3 . chwili" at bounding box center [345, 335] width 273 height 64
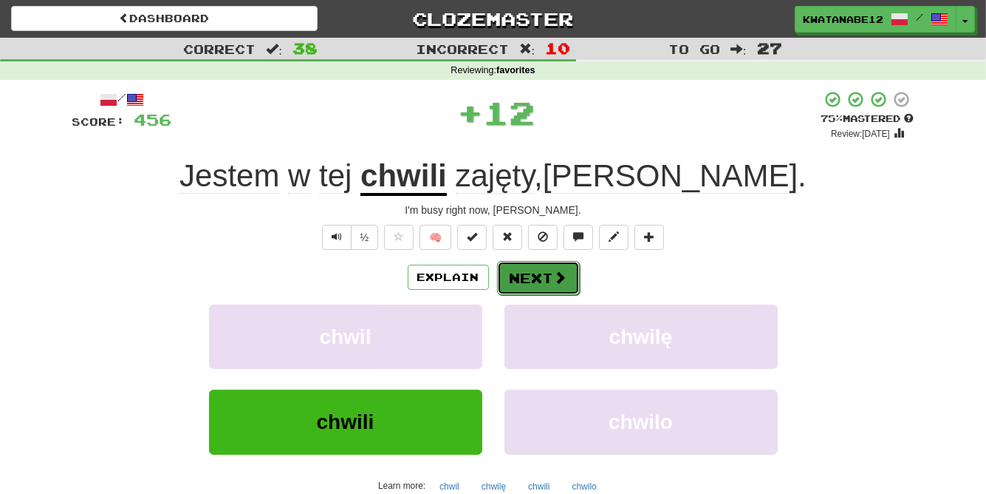
drag, startPoint x: 539, startPoint y: 271, endPoint x: 538, endPoint y: 261, distance: 10.5
click at [538, 261] on button "Next" at bounding box center [538, 278] width 83 height 34
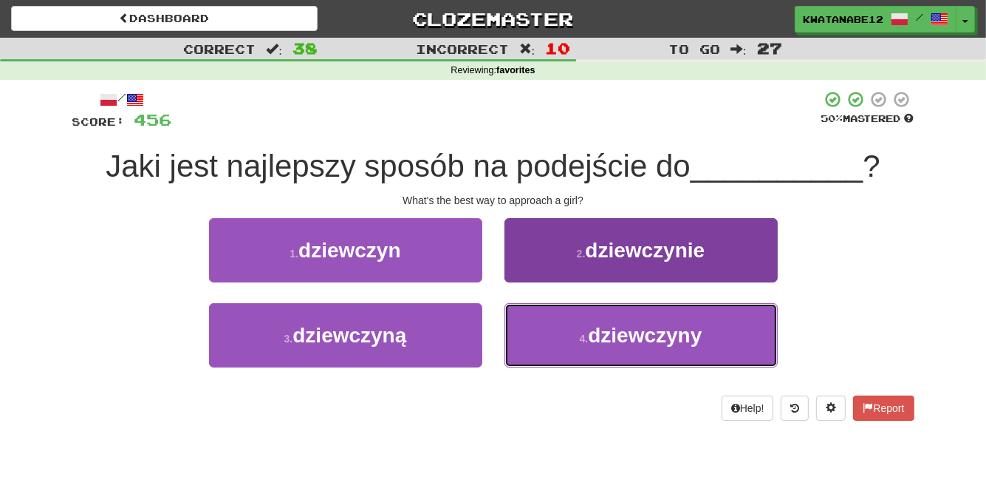
click at [568, 327] on button "4 . dziewczyny" at bounding box center [641, 335] width 273 height 64
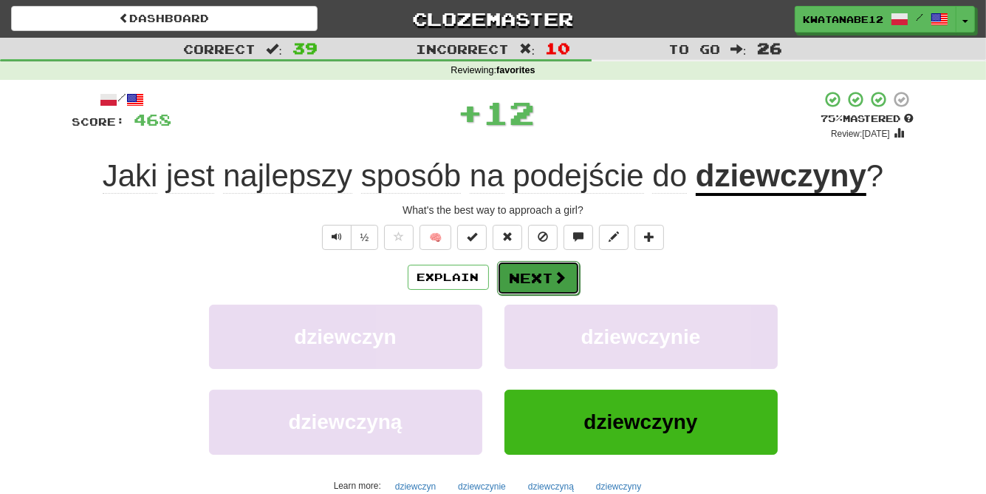
click at [551, 281] on button "Next" at bounding box center [538, 278] width 83 height 34
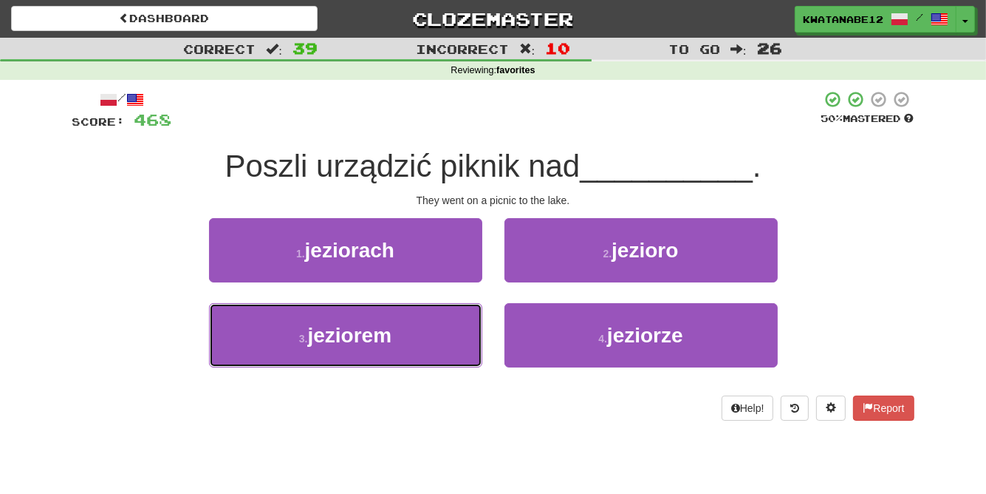
drag, startPoint x: 443, startPoint y: 331, endPoint x: 491, endPoint y: 295, distance: 60.2
click at [443, 329] on button "3 . jeziorem" at bounding box center [345, 335] width 273 height 64
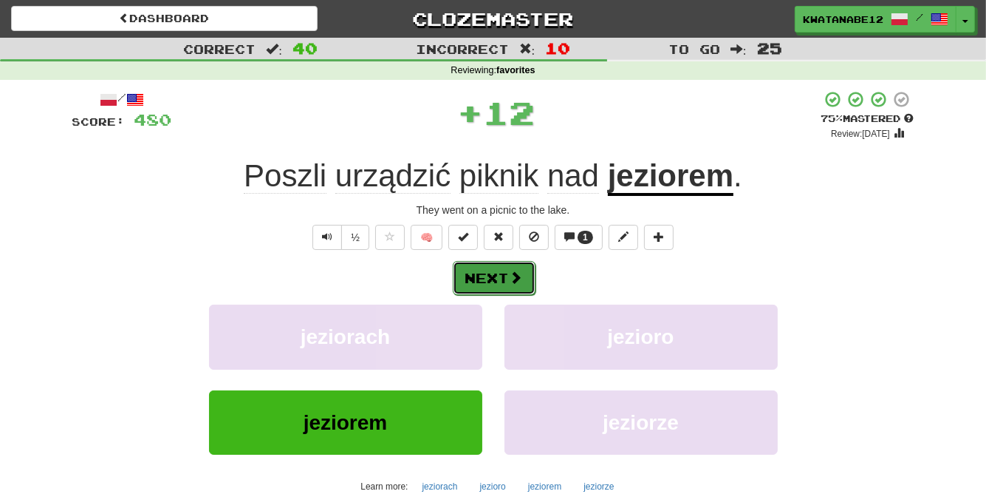
click at [532, 273] on button "Next" at bounding box center [494, 278] width 83 height 34
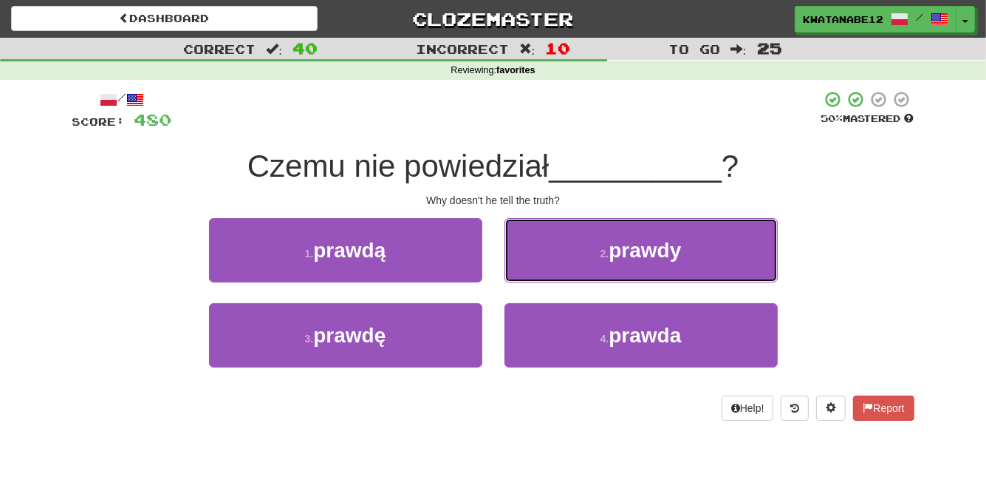
drag, startPoint x: 559, startPoint y: 249, endPoint x: 548, endPoint y: 259, distance: 15.2
click at [550, 256] on button "2 . prawdy" at bounding box center [641, 250] width 273 height 64
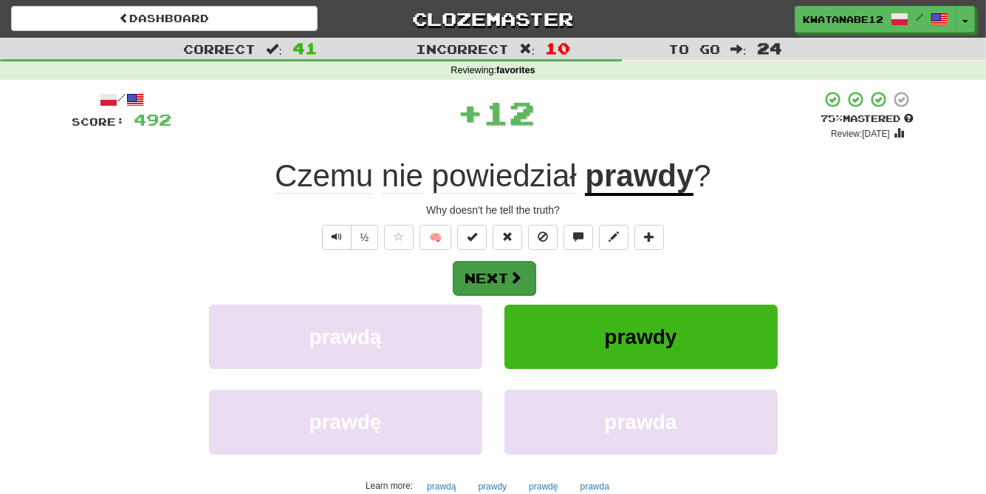
click at [536, 267] on div "Next" at bounding box center [493, 277] width 842 height 34
click at [468, 280] on button "Next" at bounding box center [494, 278] width 83 height 34
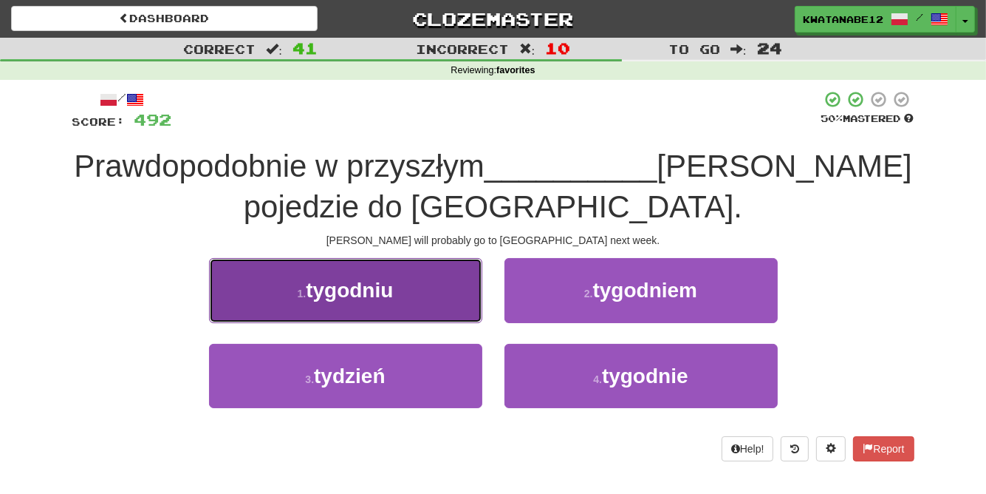
drag, startPoint x: 429, startPoint y: 283, endPoint x: 452, endPoint y: 286, distance: 23.1
click at [452, 286] on button "1 . tygodniu" at bounding box center [345, 290] width 273 height 64
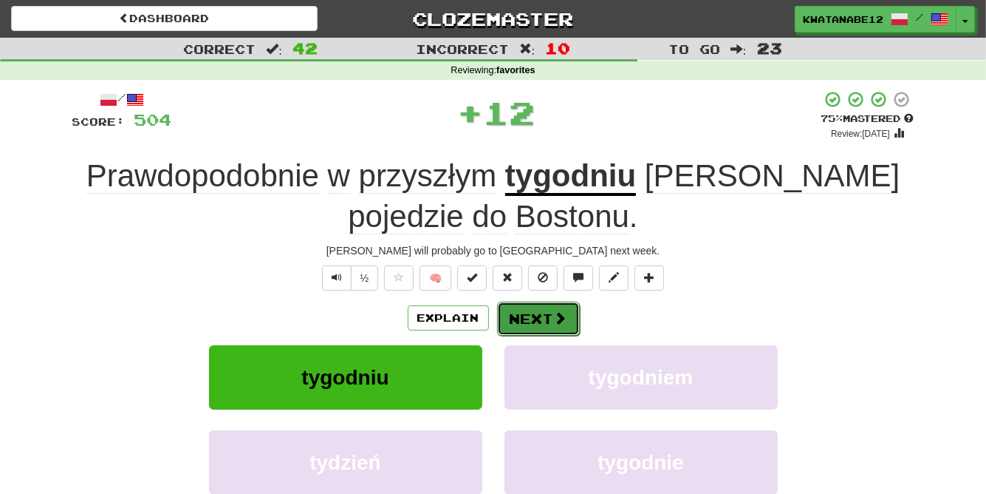
click at [539, 305] on button "Next" at bounding box center [538, 318] width 83 height 34
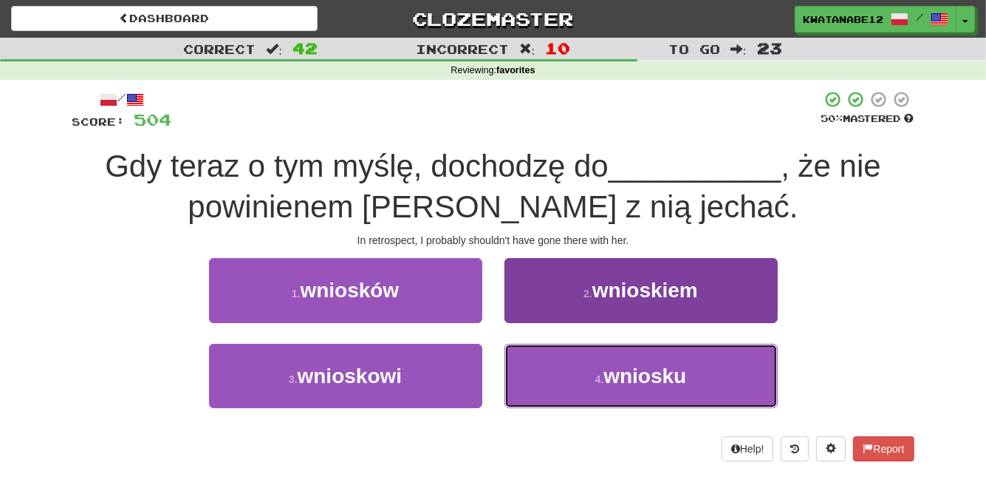
click at [580, 361] on button "4 . wniosku" at bounding box center [641, 376] width 273 height 64
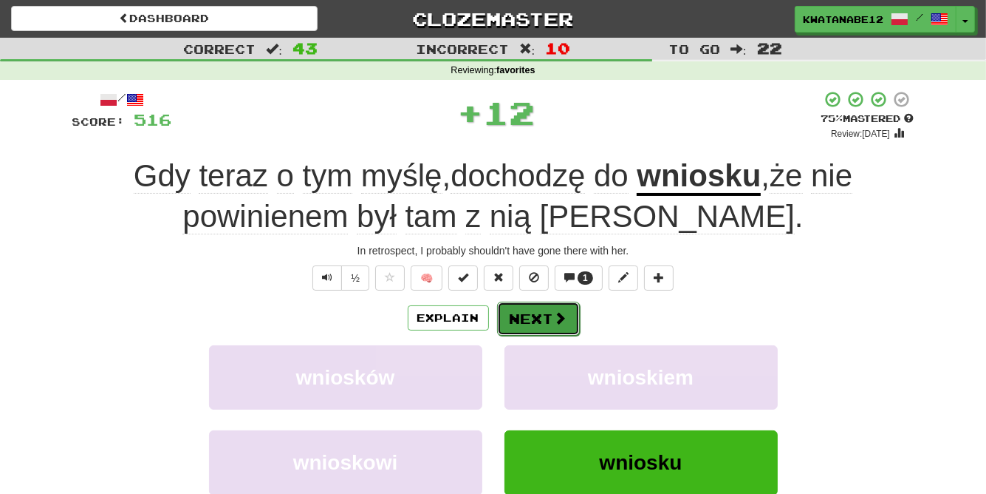
click at [546, 303] on button "Next" at bounding box center [538, 318] width 83 height 34
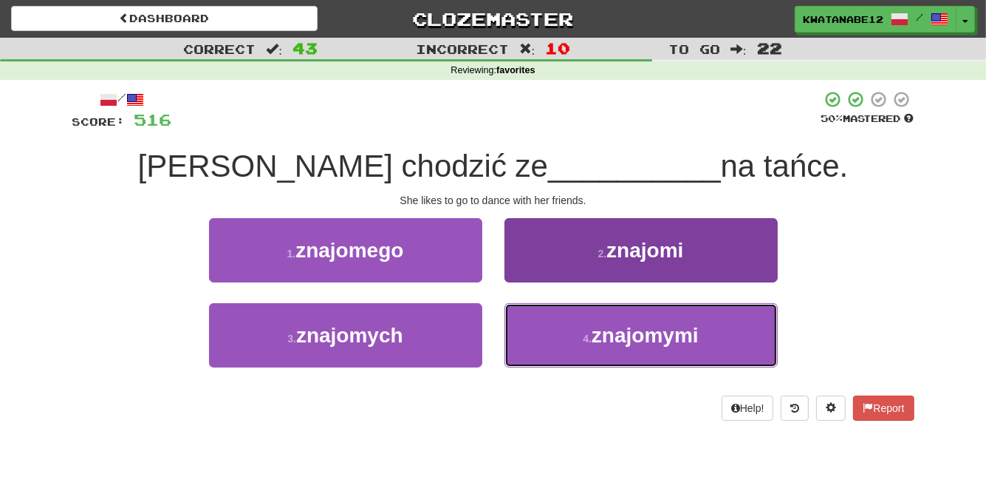
click at [573, 323] on button "4 . znajomymi" at bounding box center [641, 335] width 273 height 64
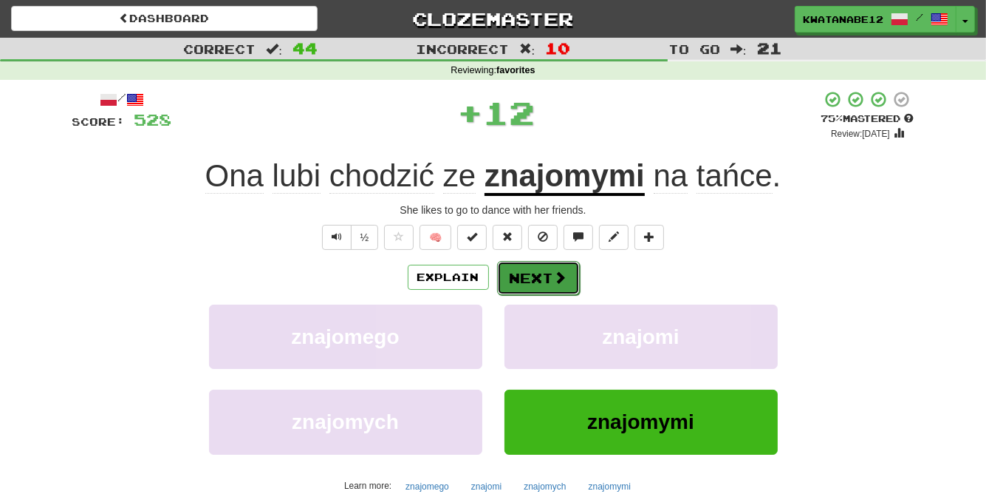
click at [550, 272] on button "Next" at bounding box center [538, 278] width 83 height 34
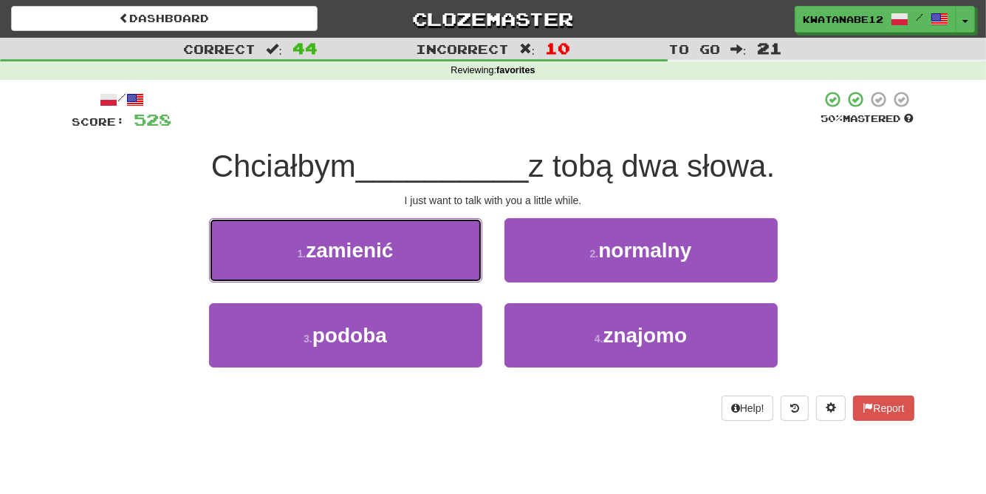
drag, startPoint x: 440, startPoint y: 251, endPoint x: 518, endPoint y: 257, distance: 78.6
click at [451, 250] on button "1 . zamienić" at bounding box center [345, 250] width 273 height 64
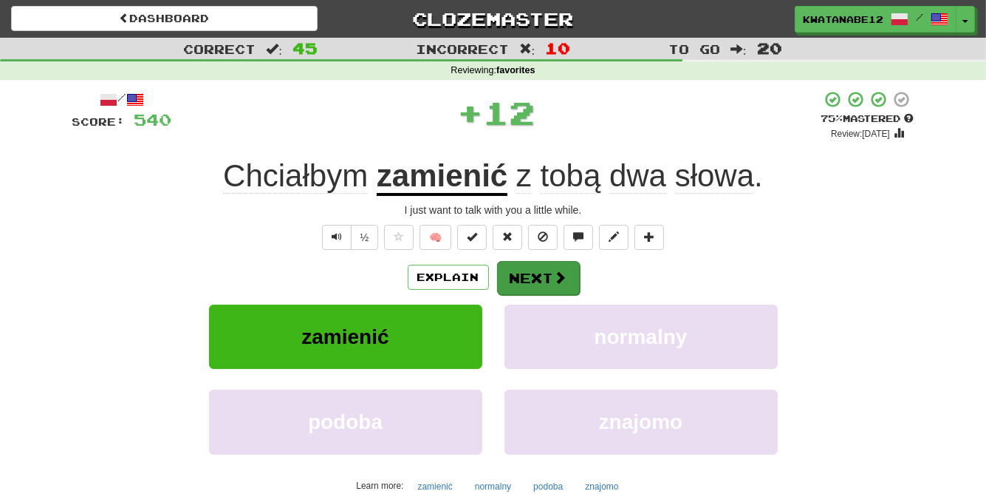
drag, startPoint x: 534, startPoint y: 256, endPoint x: 538, endPoint y: 264, distance: 8.6
click at [535, 259] on div "/ Score: 540 + 12 75 % Mastered Review: 2025-09-17 Chciałbym zamienić z tobą dw…" at bounding box center [493, 321] width 842 height 463
click at [542, 275] on button "Next" at bounding box center [538, 278] width 83 height 34
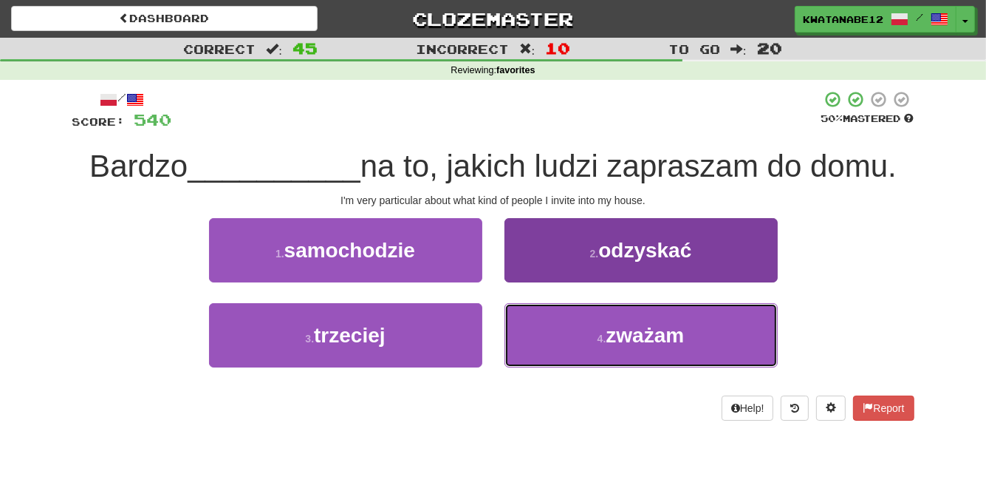
click at [561, 331] on button "4 . zważam" at bounding box center [641, 335] width 273 height 64
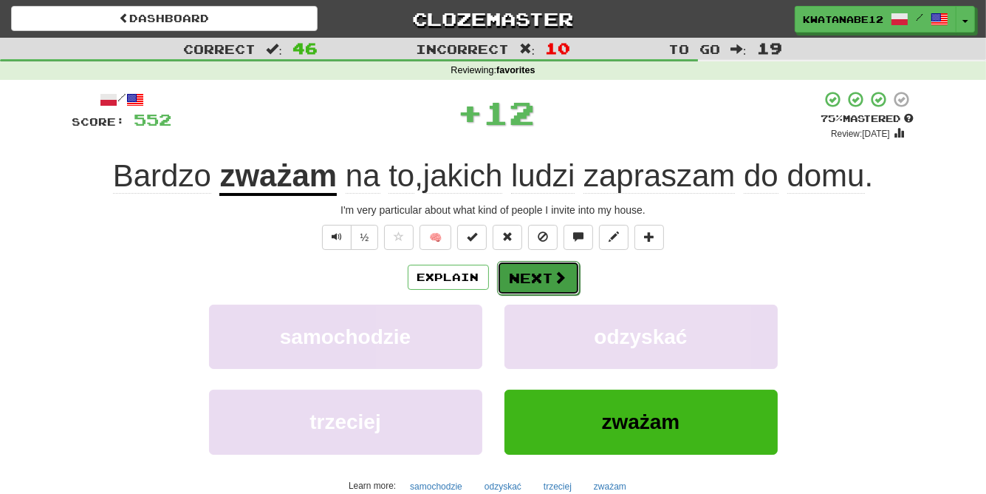
click at [529, 270] on button "Next" at bounding box center [538, 278] width 83 height 34
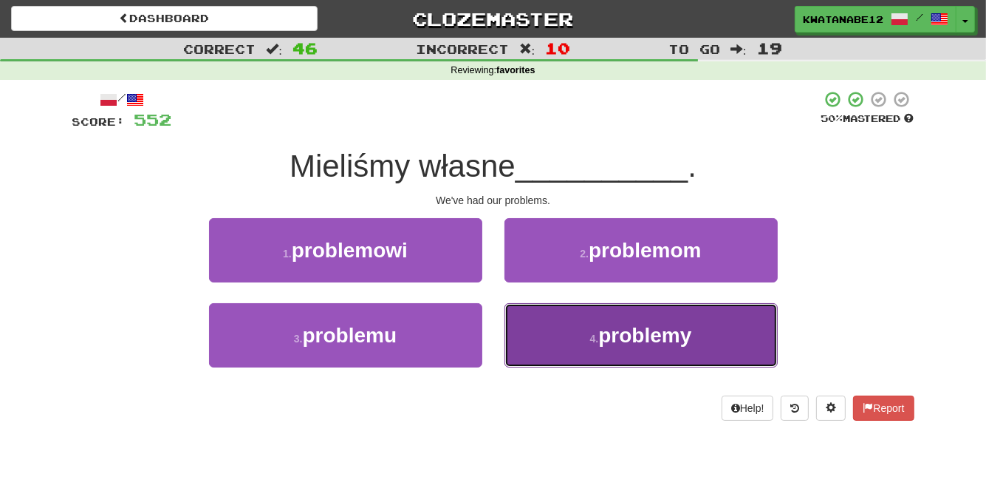
click at [562, 321] on button "4 . problemy" at bounding box center [641, 335] width 273 height 64
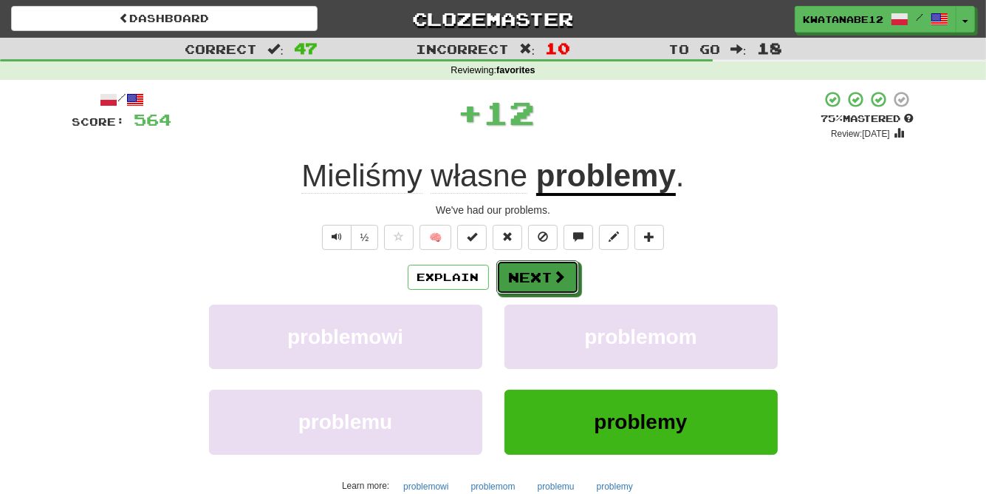
click at [535, 290] on button "Next" at bounding box center [538, 277] width 83 height 34
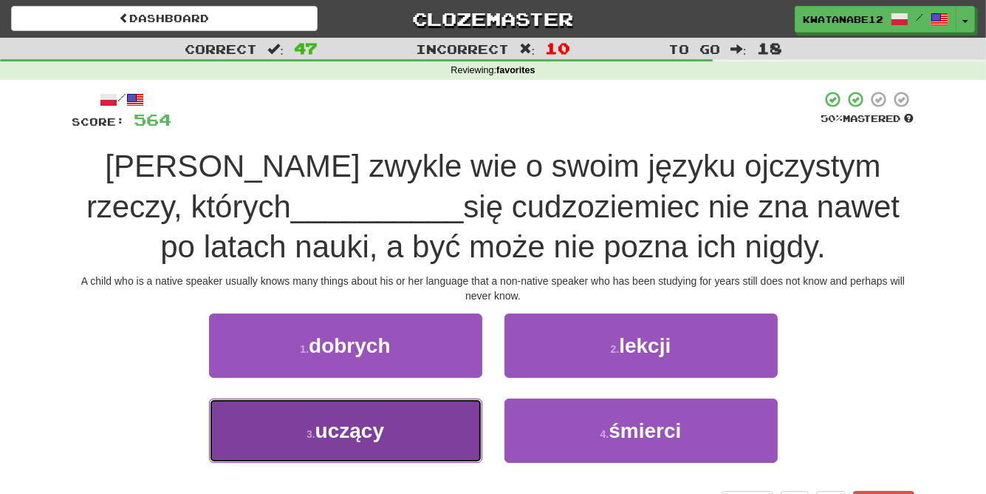
click at [420, 409] on button "3 . uczący" at bounding box center [345, 430] width 273 height 64
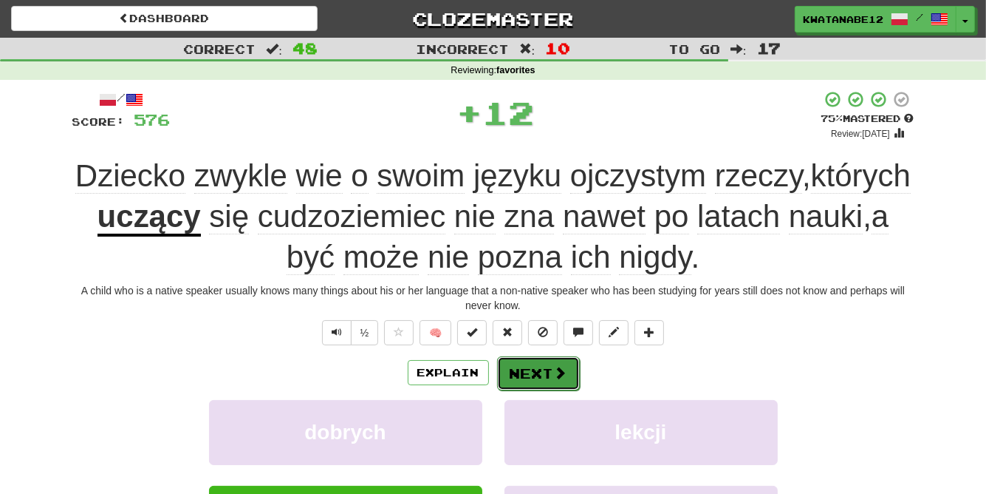
click at [532, 363] on button "Next" at bounding box center [538, 373] width 83 height 34
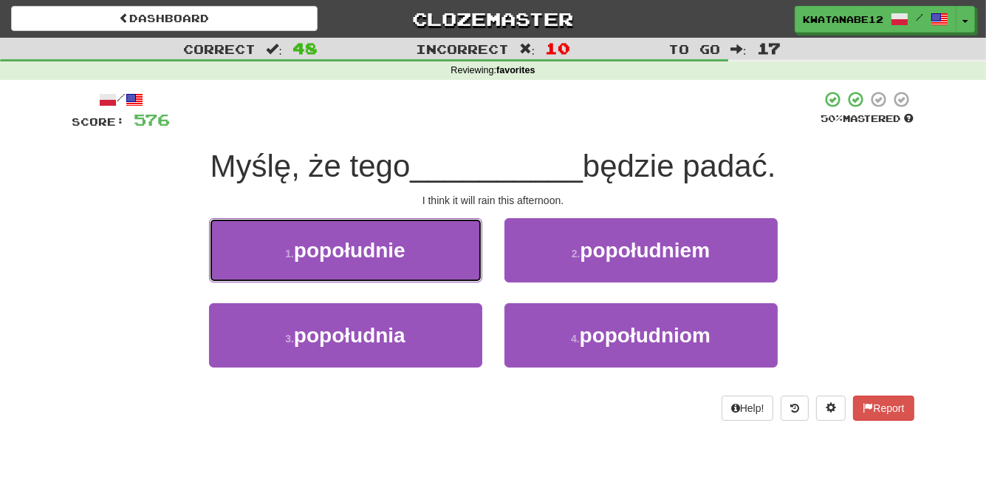
click at [439, 256] on button "1 . popołudnie" at bounding box center [345, 250] width 273 height 64
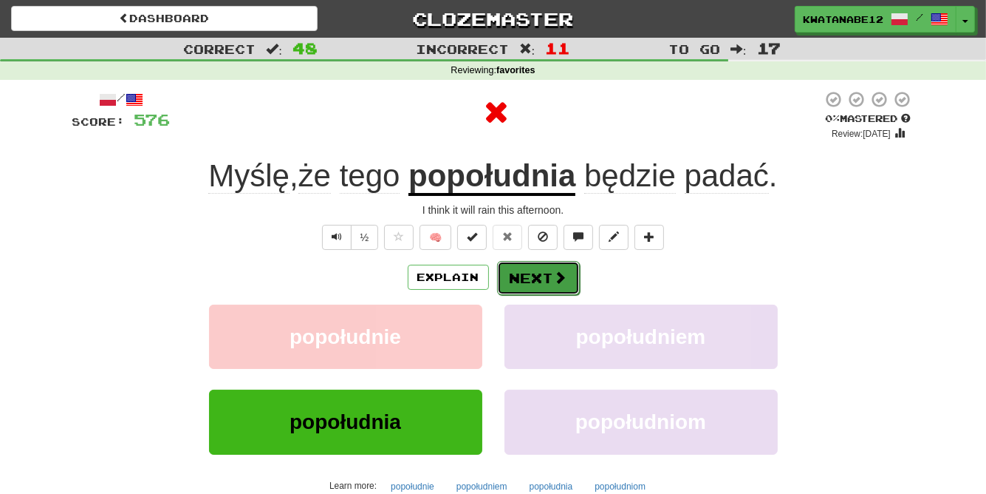
click at [533, 273] on button "Next" at bounding box center [538, 278] width 83 height 34
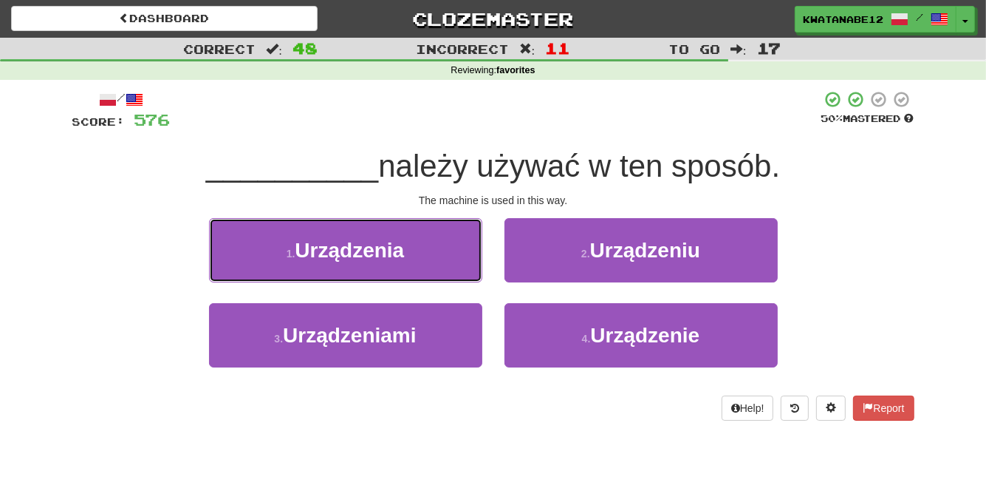
click at [451, 253] on button "1 . Urządzenia" at bounding box center [345, 250] width 273 height 64
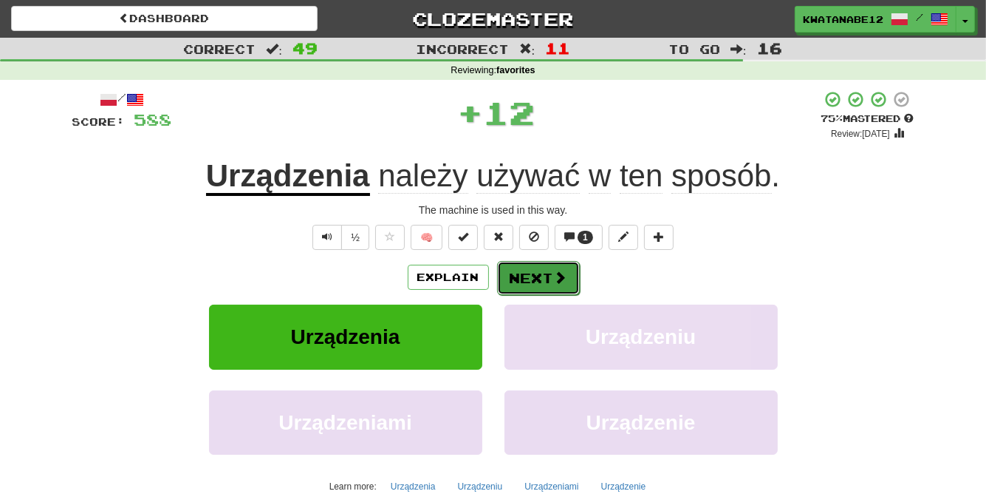
click at [536, 275] on button "Next" at bounding box center [538, 278] width 83 height 34
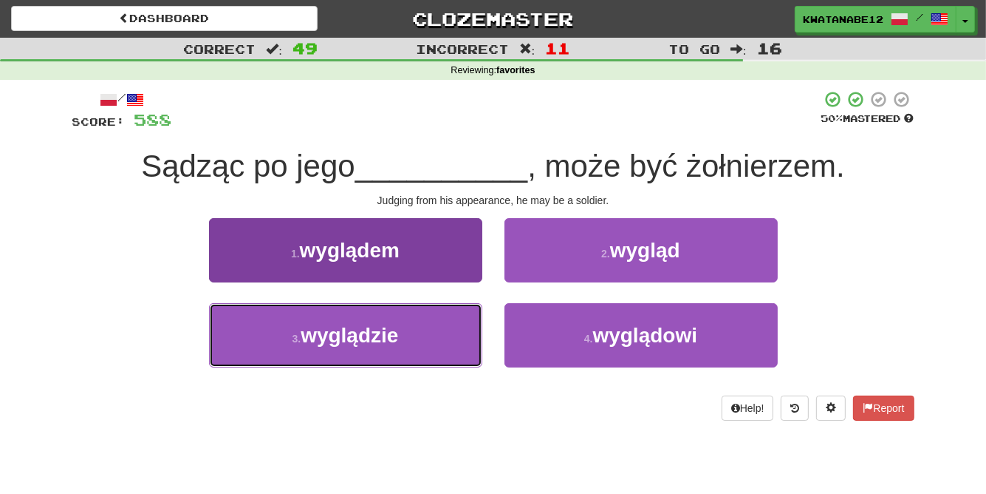
click at [431, 320] on button "3 . wyglądzie" at bounding box center [345, 335] width 273 height 64
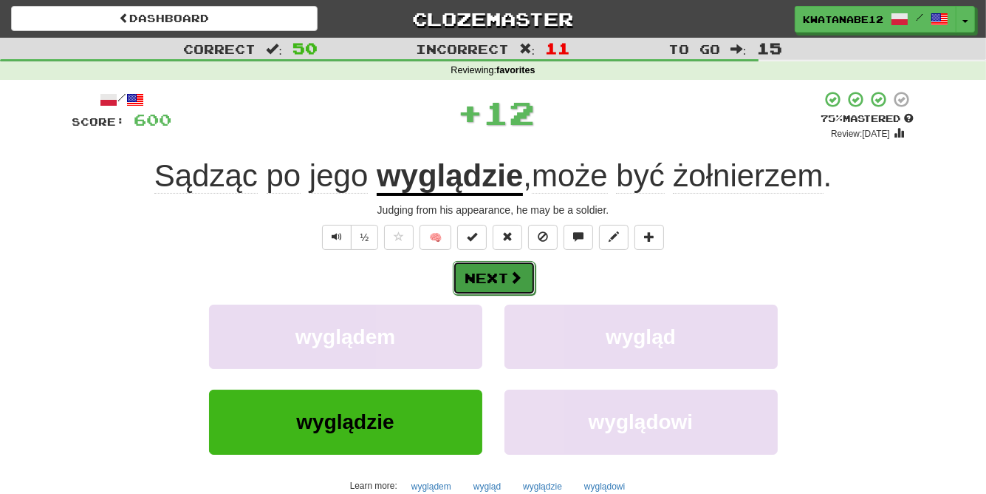
click at [534, 270] on button "Next" at bounding box center [494, 278] width 83 height 34
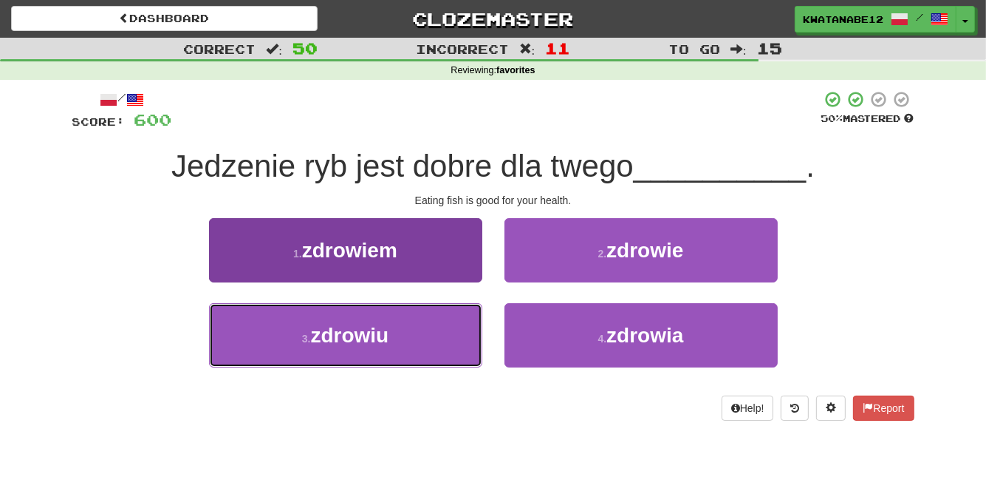
drag, startPoint x: 431, startPoint y: 322, endPoint x: 474, endPoint y: 318, distance: 43.8
click at [433, 324] on button "3 . zdrowiu" at bounding box center [345, 335] width 273 height 64
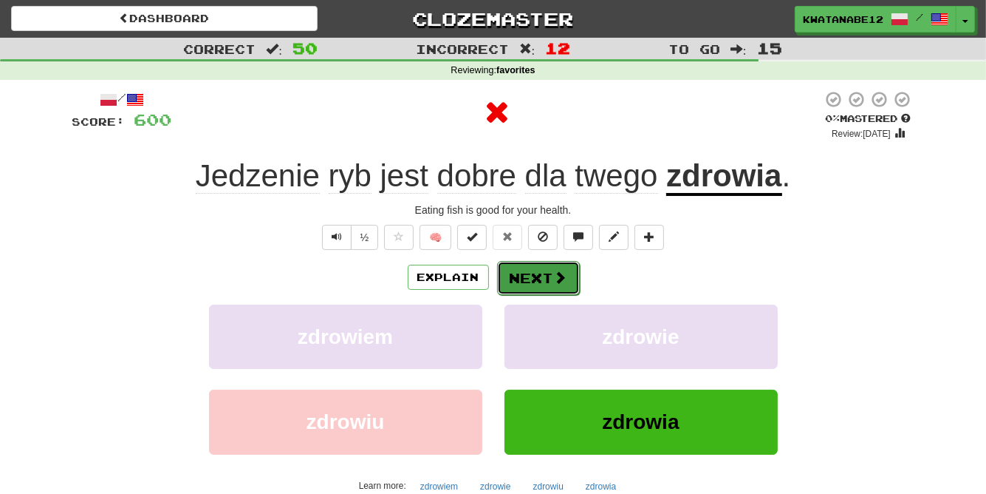
click at [554, 276] on span at bounding box center [560, 276] width 13 height 13
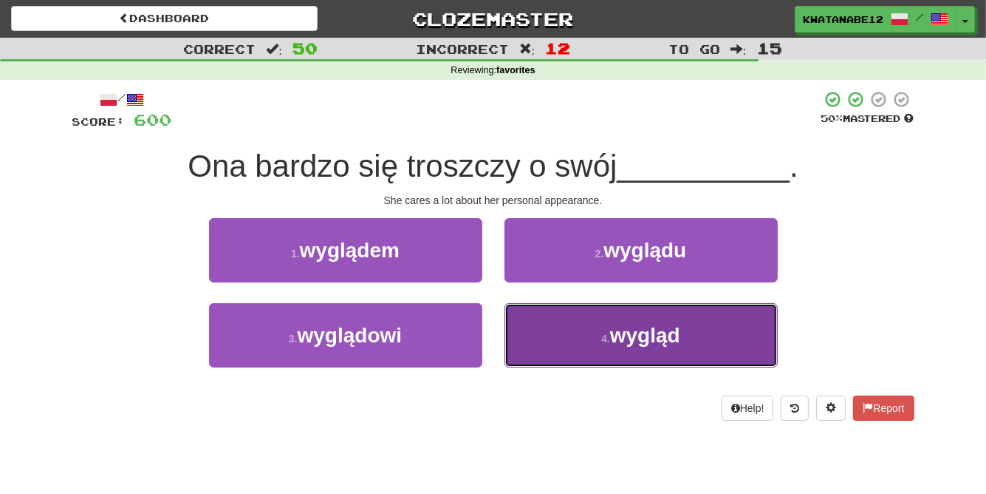
click at [552, 335] on button "4 . wygląd" at bounding box center [641, 335] width 273 height 64
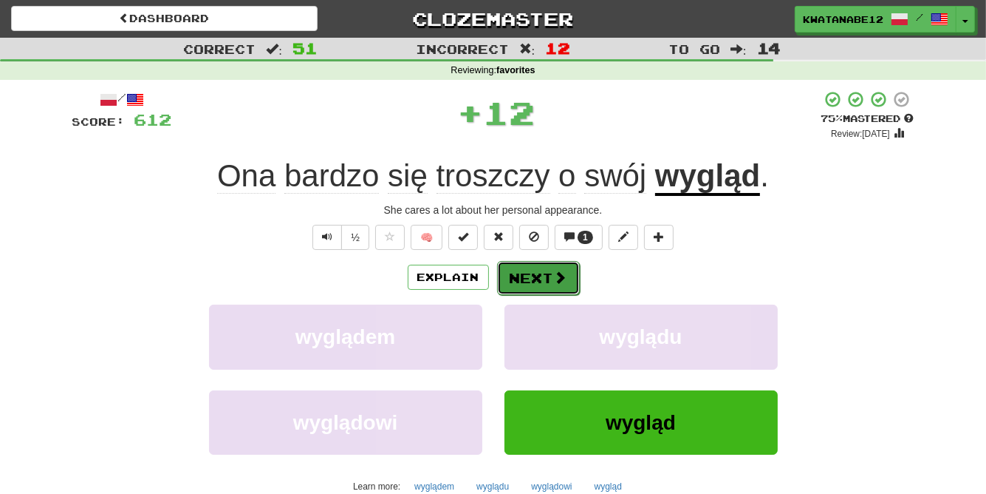
click at [528, 283] on button "Next" at bounding box center [538, 278] width 83 height 34
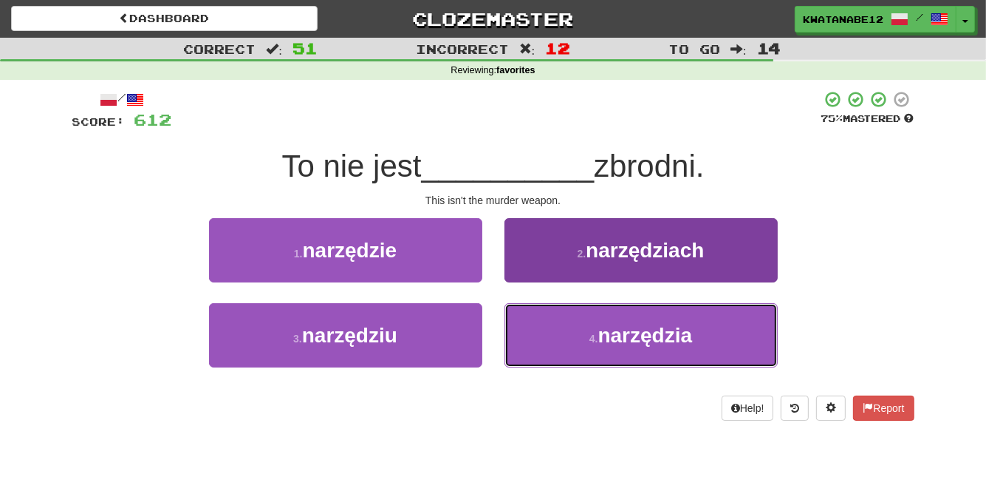
click at [577, 337] on button "4 . narzędzia" at bounding box center [641, 335] width 273 height 64
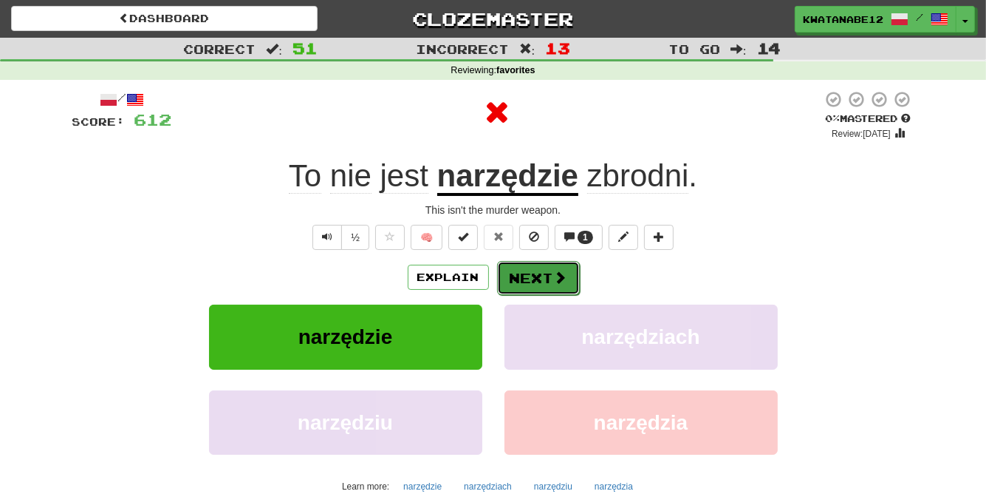
click at [545, 277] on button "Next" at bounding box center [538, 278] width 83 height 34
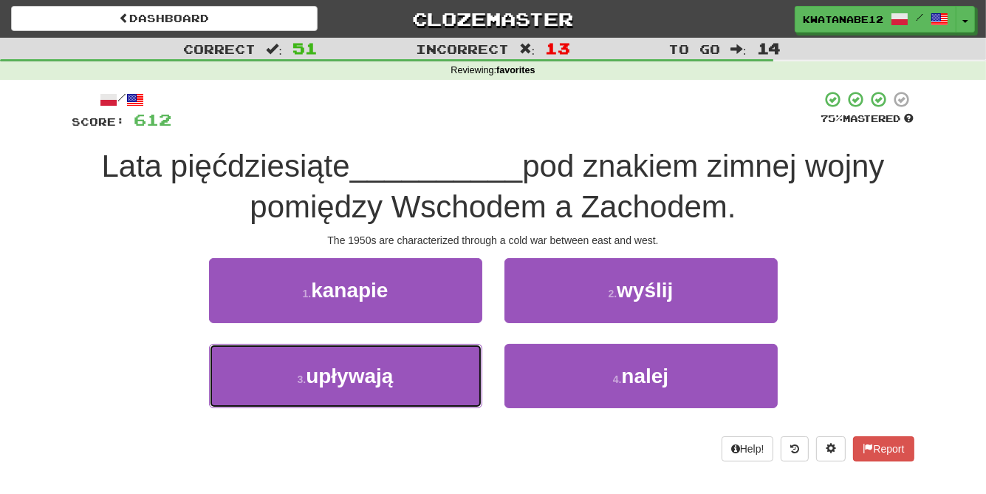
drag, startPoint x: 417, startPoint y: 366, endPoint x: 507, endPoint y: 335, distance: 95.3
click at [439, 354] on button "3 . upływają" at bounding box center [345, 376] width 273 height 64
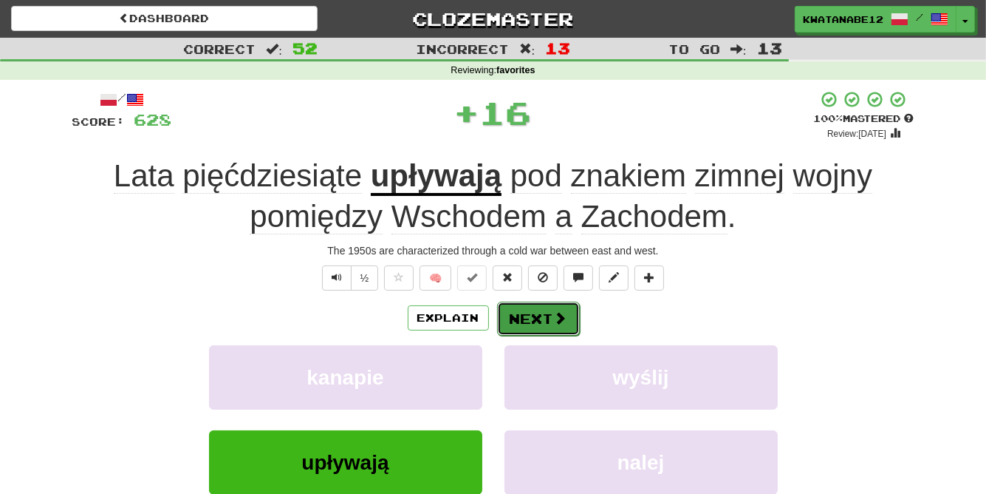
click at [530, 307] on button "Next" at bounding box center [538, 318] width 83 height 34
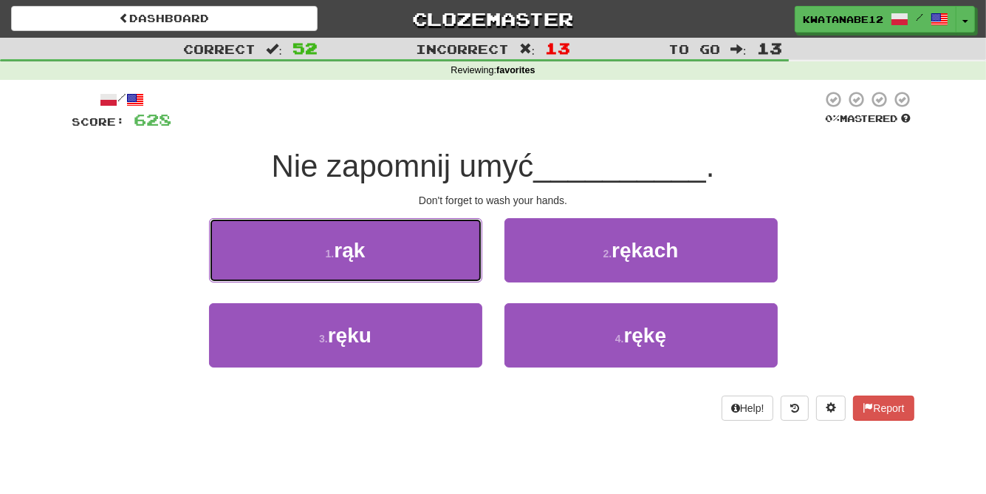
drag, startPoint x: 421, startPoint y: 247, endPoint x: 471, endPoint y: 256, distance: 50.4
click at [429, 247] on button "1 . rąk" at bounding box center [345, 250] width 273 height 64
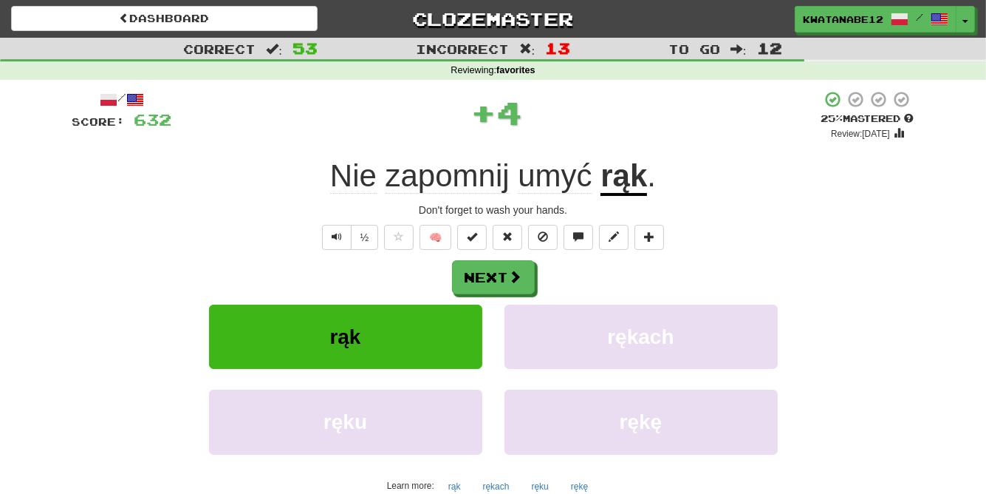
click at [541, 265] on div "Next" at bounding box center [493, 277] width 842 height 34
click at [510, 280] on button "Next" at bounding box center [494, 278] width 83 height 34
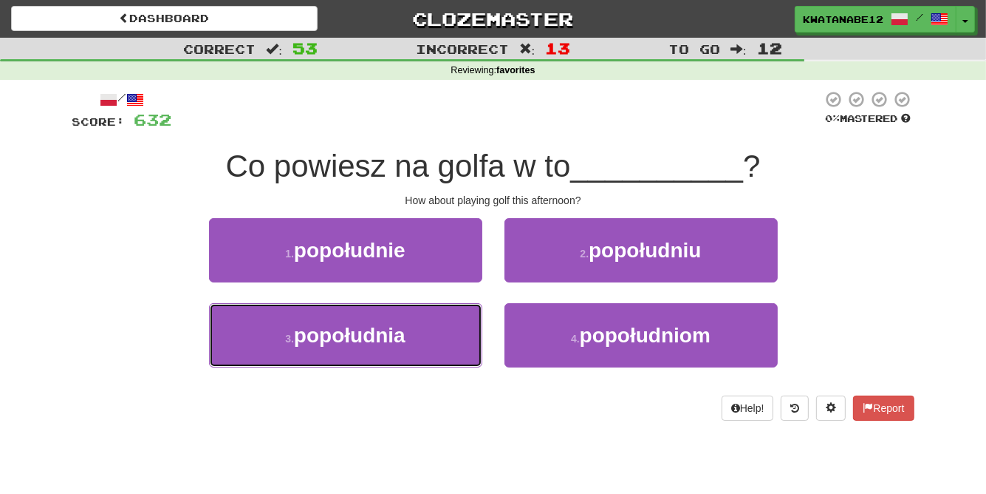
drag, startPoint x: 450, startPoint y: 321, endPoint x: 497, endPoint y: 298, distance: 52.9
click at [454, 324] on button "3 . popołudnia" at bounding box center [345, 335] width 273 height 64
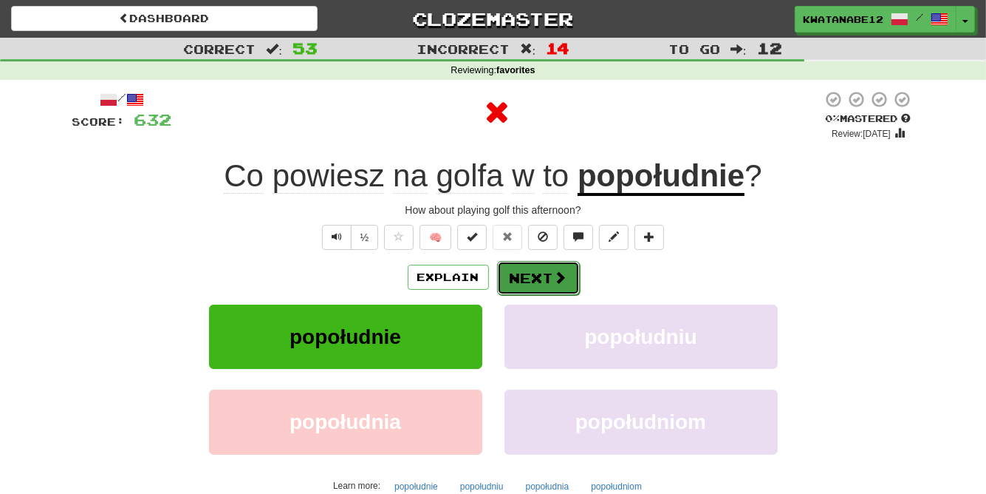
click at [536, 268] on button "Next" at bounding box center [538, 278] width 83 height 34
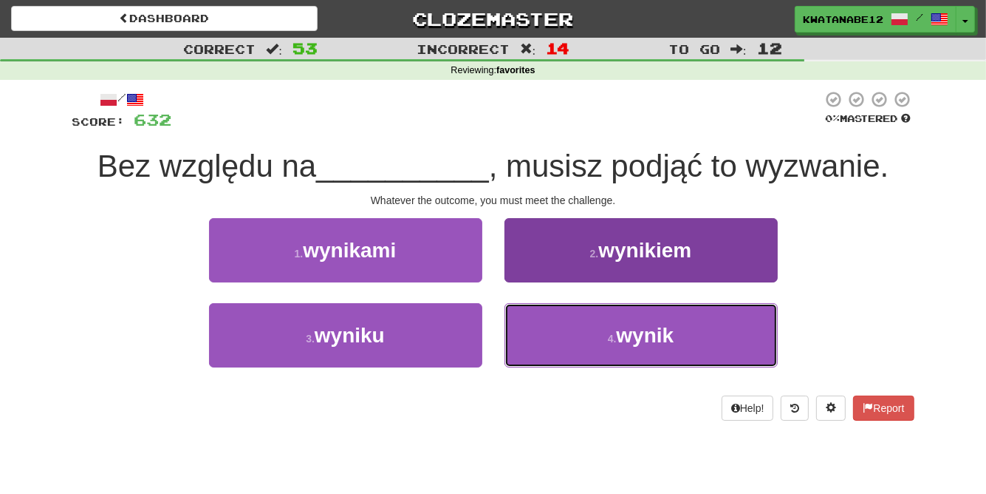
click at [568, 344] on button "4 . wynik" at bounding box center [641, 335] width 273 height 64
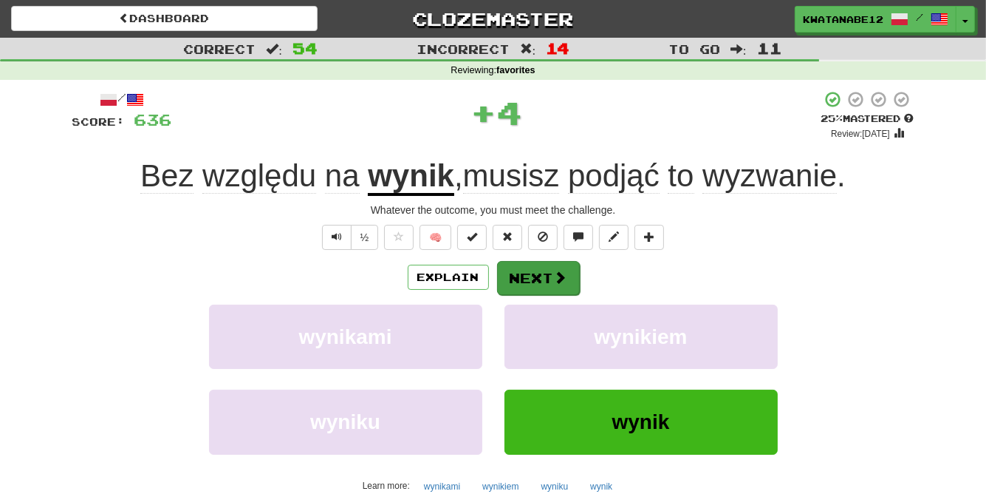
click at [540, 282] on div "Explain Next wynikami wynikiem wyniku wynik Learn more: wynikami wynikiem wynik…" at bounding box center [493, 378] width 842 height 237
click at [536, 271] on button "Next" at bounding box center [538, 278] width 83 height 34
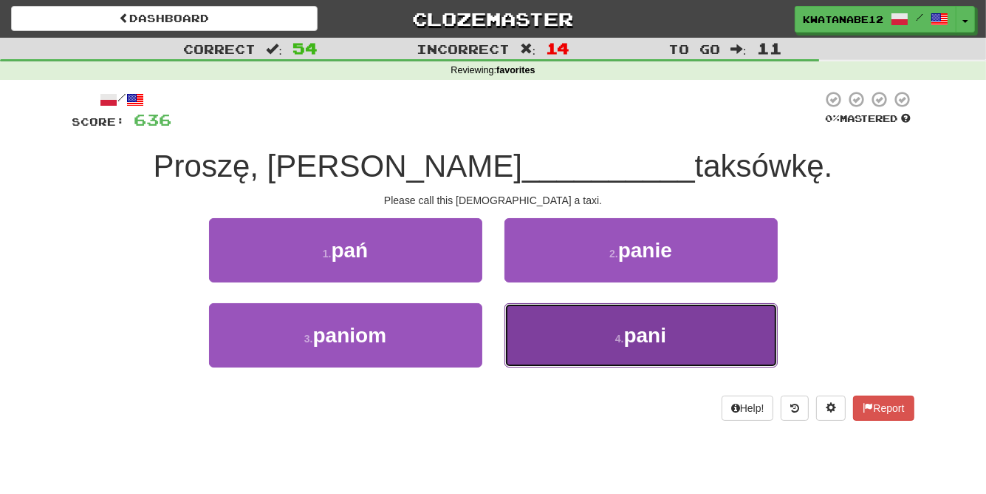
click at [562, 324] on button "4 . pani" at bounding box center [641, 335] width 273 height 64
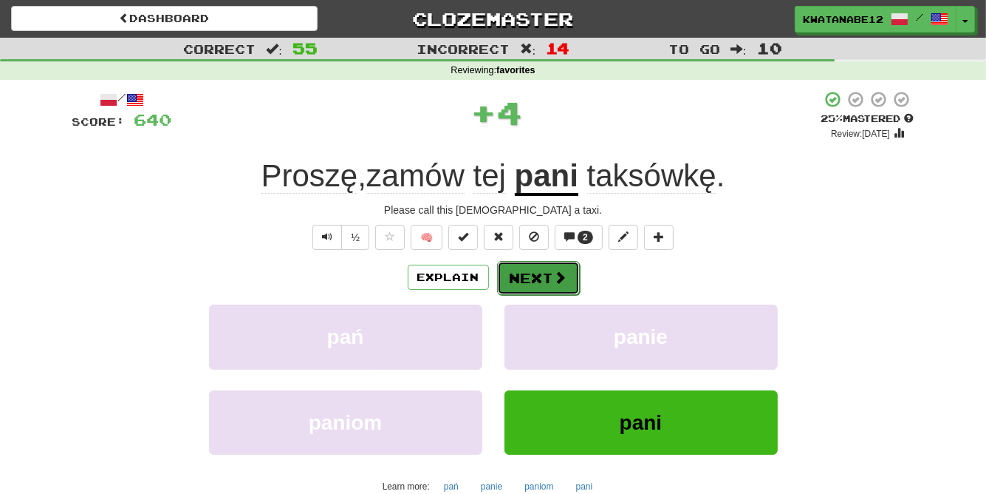
click at [544, 277] on button "Next" at bounding box center [538, 278] width 83 height 34
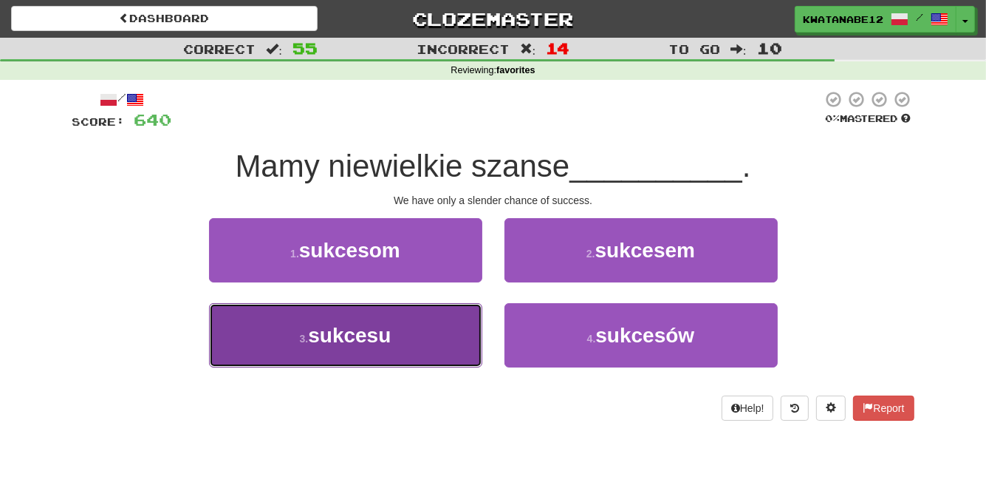
drag, startPoint x: 437, startPoint y: 315, endPoint x: 449, endPoint y: 312, distance: 11.5
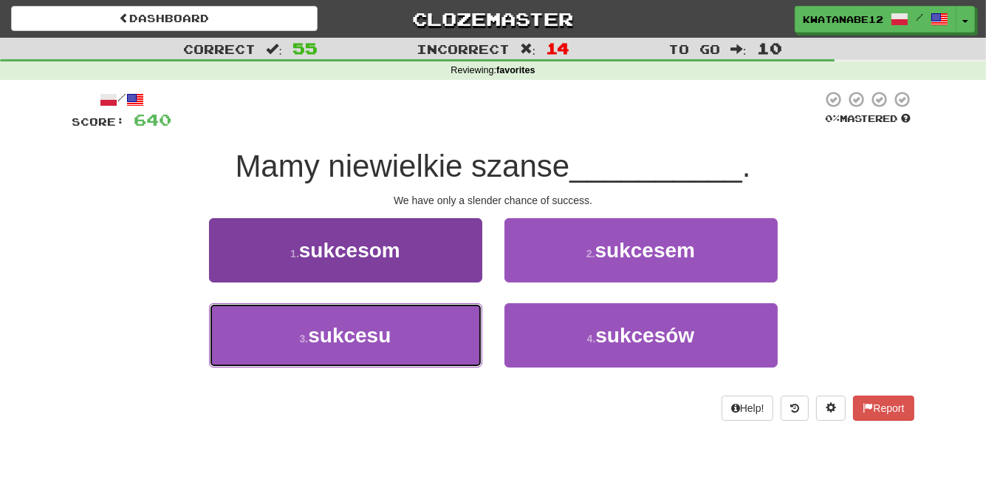
click at [440, 315] on button "3 . sukcesu" at bounding box center [345, 335] width 273 height 64
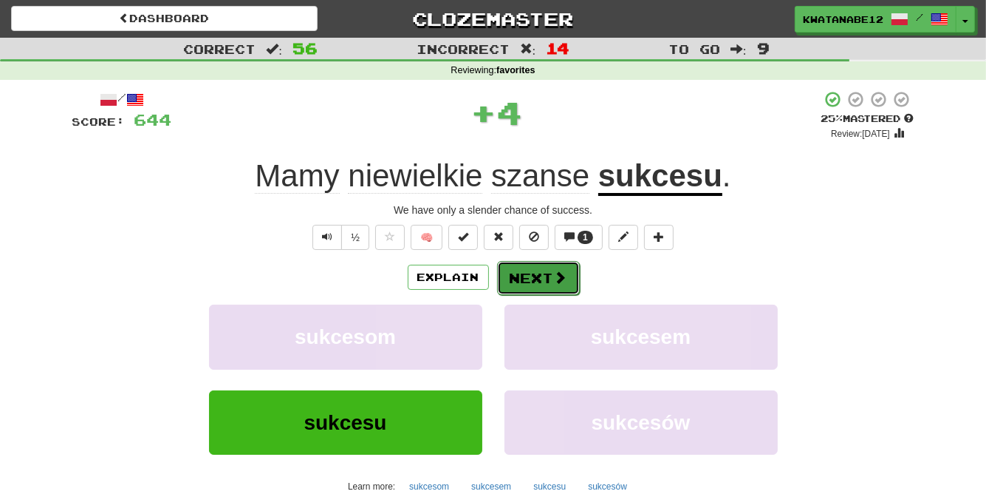
click at [528, 275] on button "Next" at bounding box center [538, 278] width 83 height 34
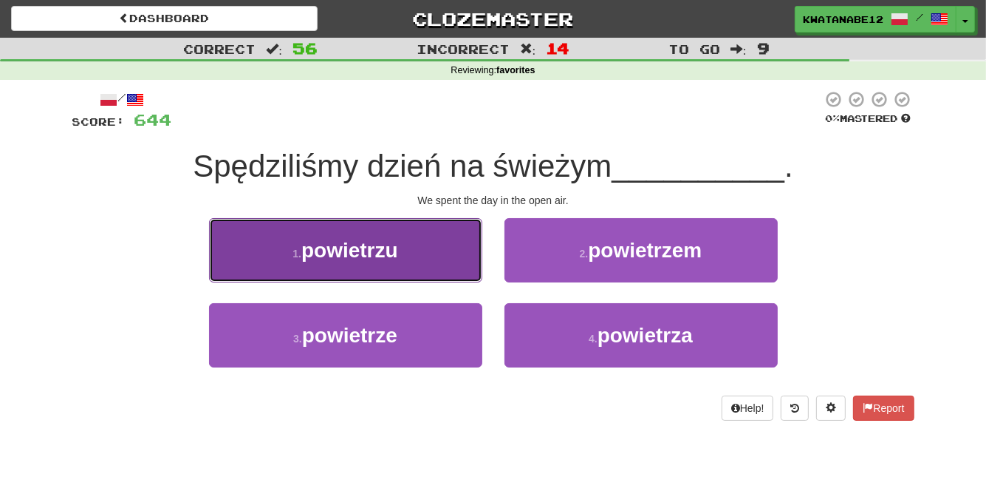
drag, startPoint x: 438, startPoint y: 249, endPoint x: 480, endPoint y: 259, distance: 43.4
click at [480, 259] on button "1 . powietrzu" at bounding box center [345, 250] width 273 height 64
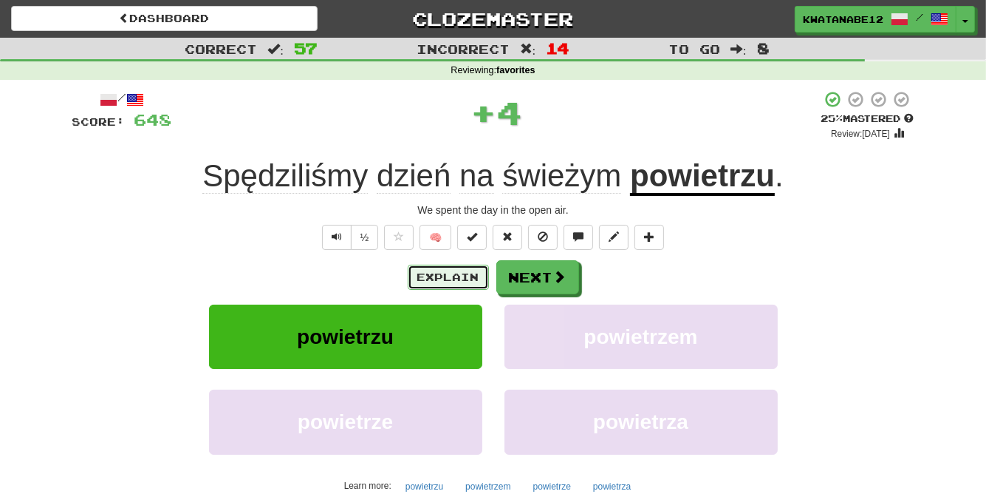
click at [458, 277] on button "Explain" at bounding box center [448, 277] width 81 height 25
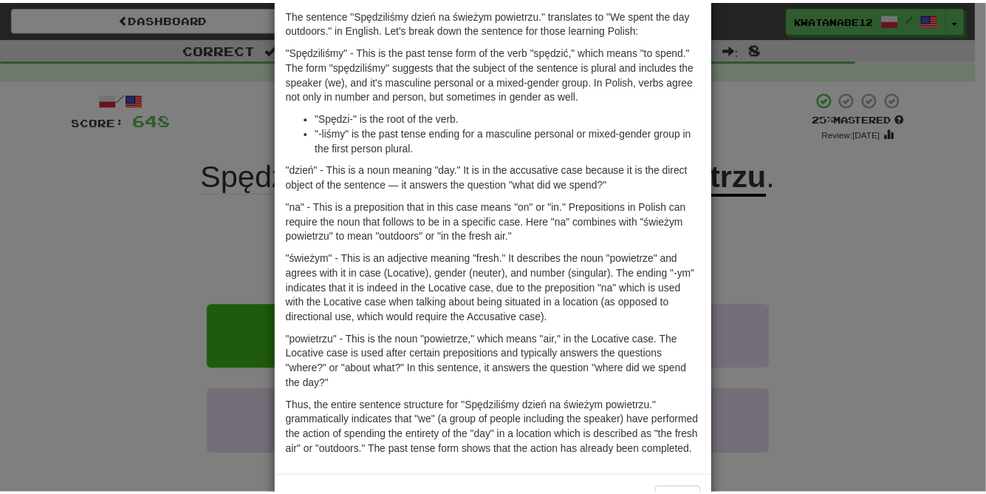
scroll to position [0, 0]
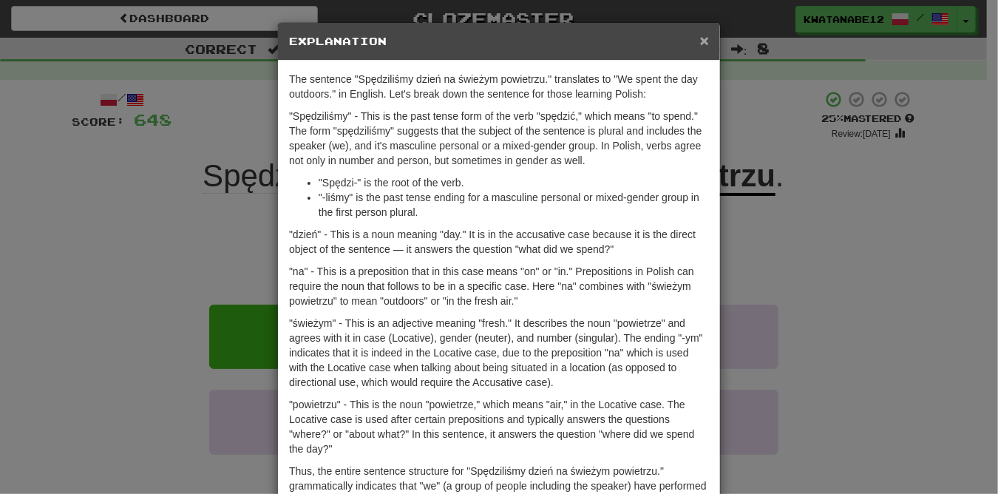
click at [700, 44] on span "×" at bounding box center [704, 40] width 9 height 17
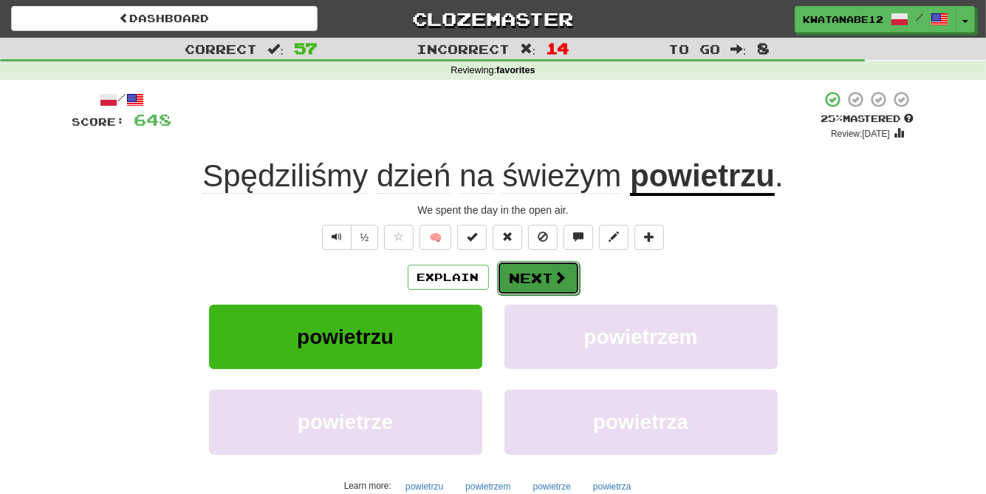
click at [550, 276] on button "Next" at bounding box center [538, 278] width 83 height 34
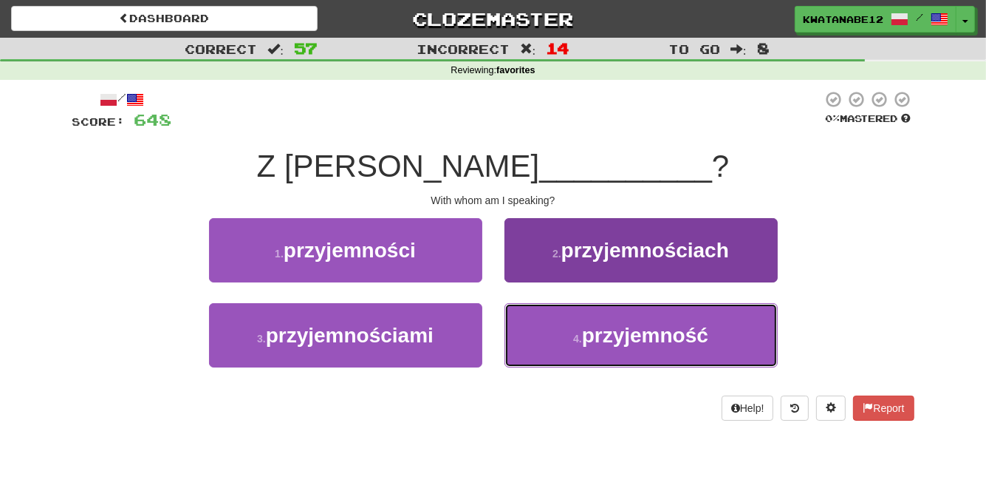
click at [559, 330] on button "4 . przyjemność" at bounding box center [641, 335] width 273 height 64
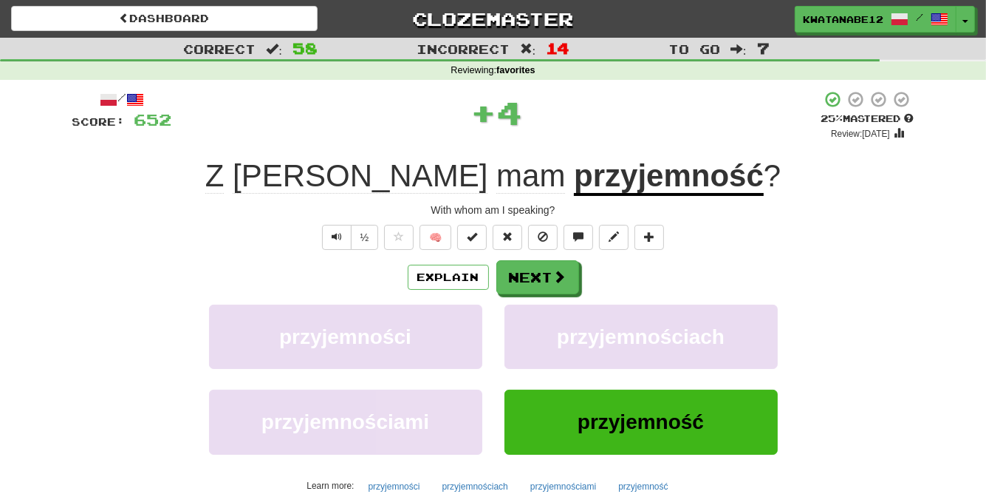
click at [539, 293] on div "Explain Next przyjemności przyjemnościach przyjemnościami przyjemność Learn mor…" at bounding box center [493, 378] width 842 height 237
click at [463, 279] on button "Explain" at bounding box center [448, 277] width 81 height 25
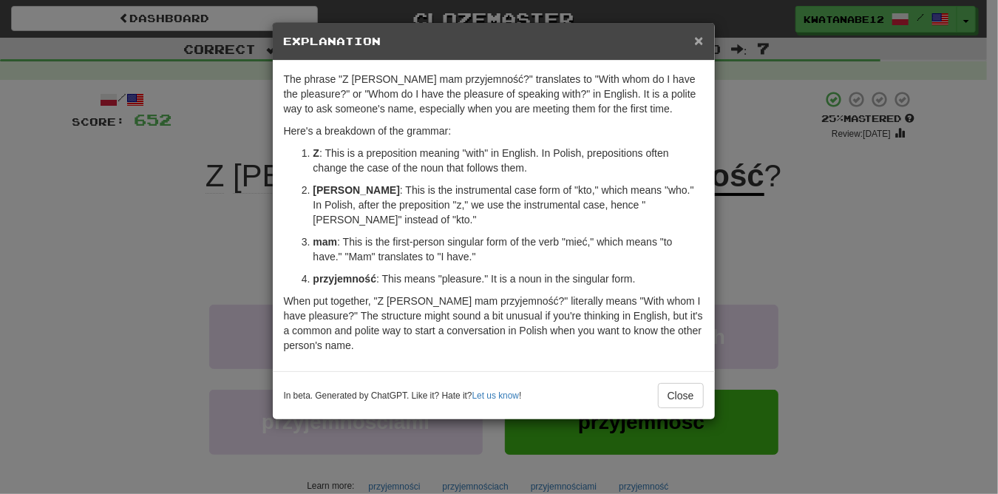
click at [701, 38] on span "×" at bounding box center [698, 40] width 9 height 17
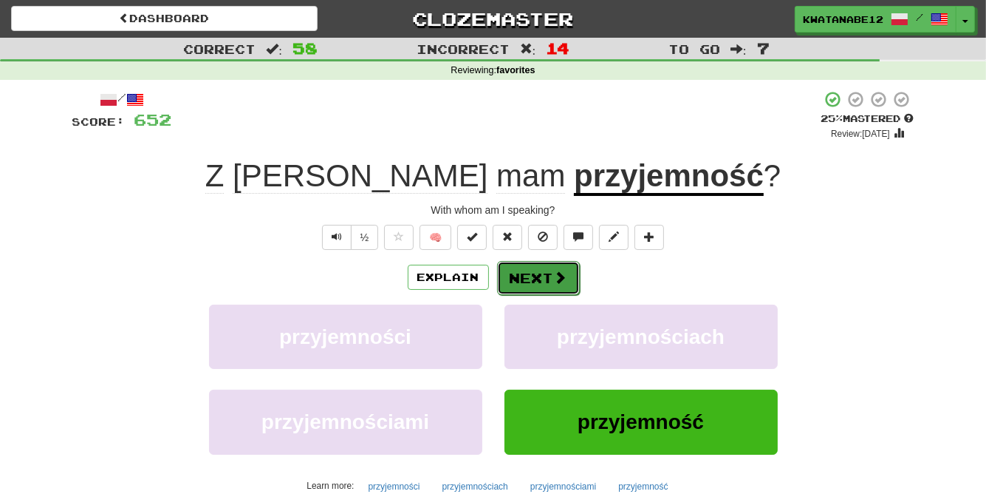
click at [548, 281] on button "Next" at bounding box center [538, 278] width 83 height 34
